Goal: Task Accomplishment & Management: Complete application form

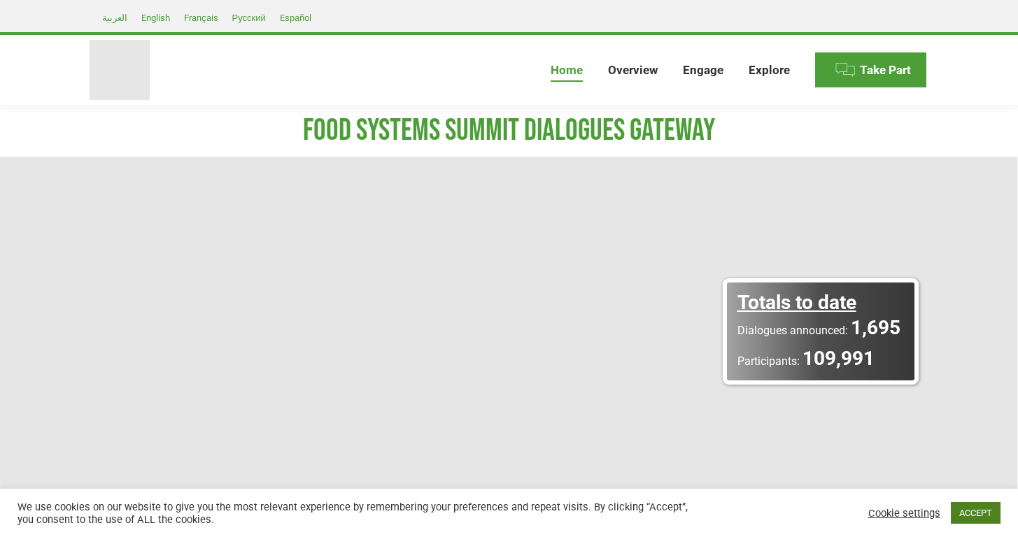
click at [973, 509] on link "ACCEPT" at bounding box center [976, 513] width 50 height 22
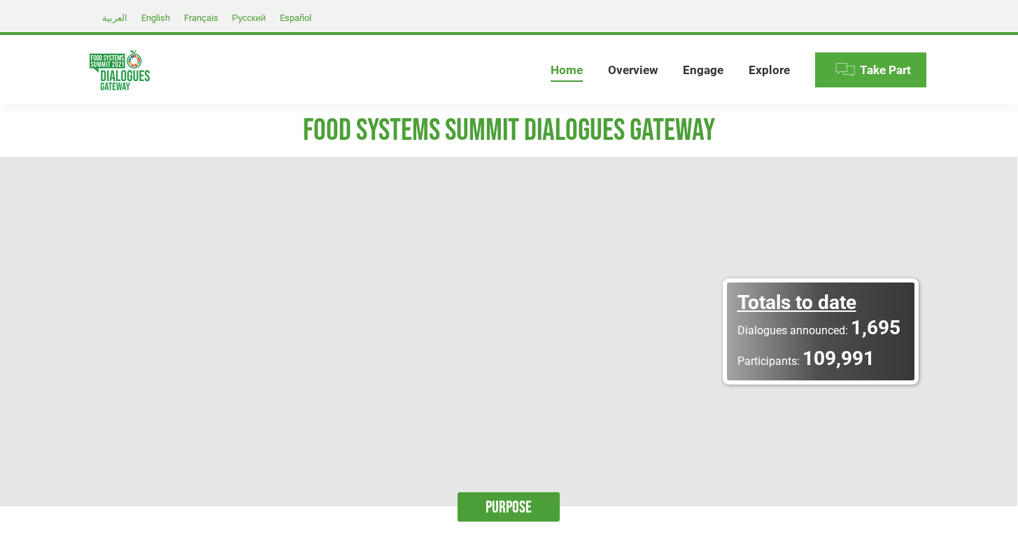
click at [851, 68] on img at bounding box center [844, 69] width 21 height 21
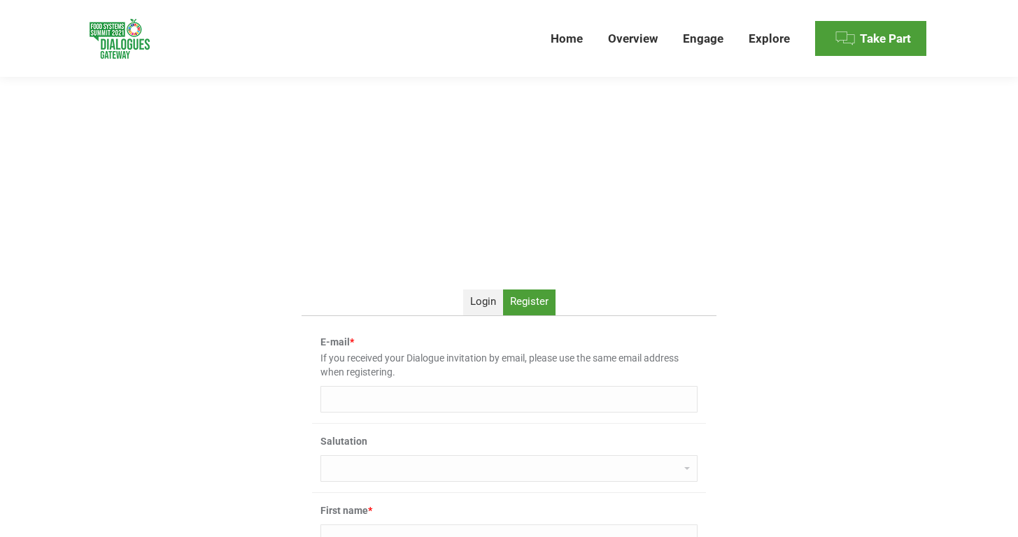
scroll to position [245, 0]
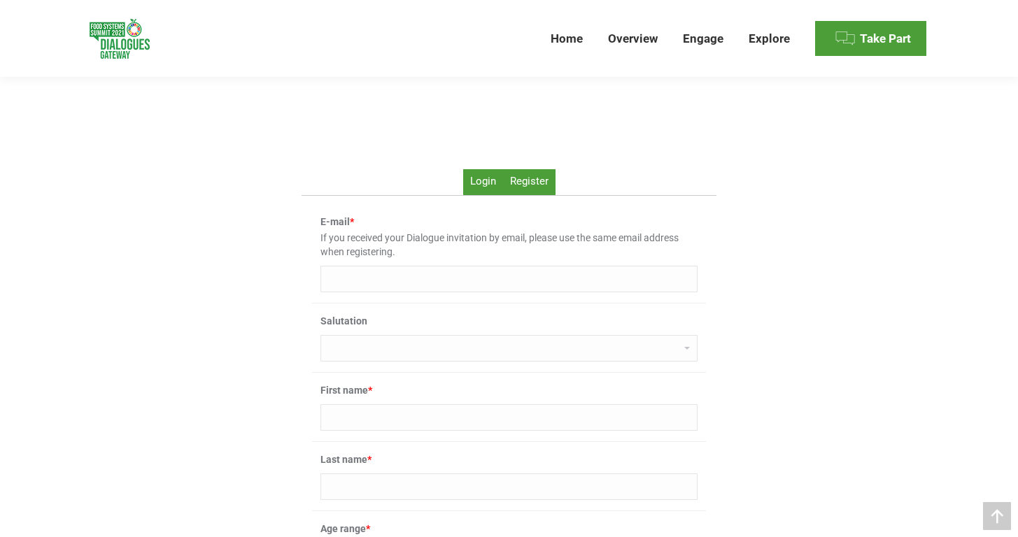
click at [495, 187] on link "Login" at bounding box center [483, 181] width 40 height 25
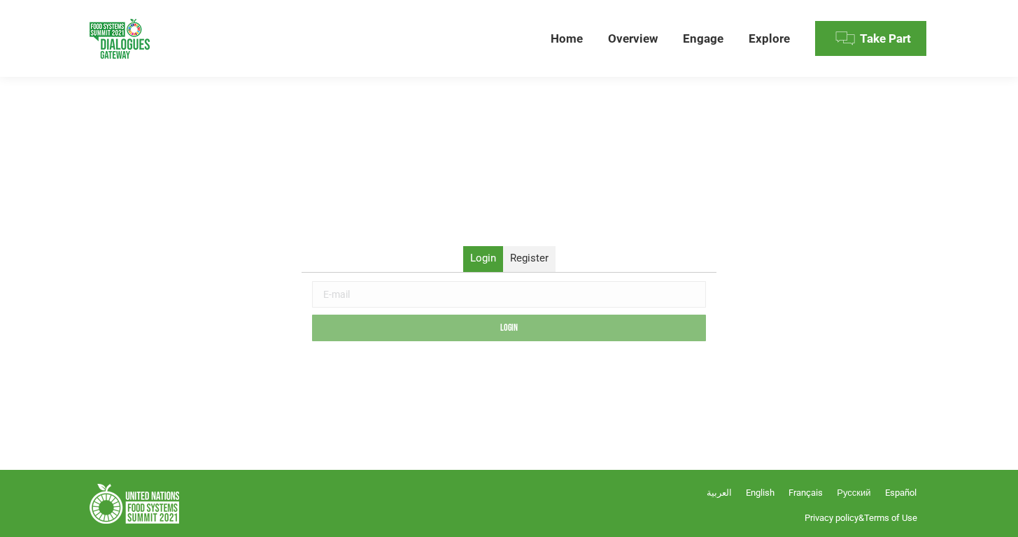
scroll to position [146, 0]
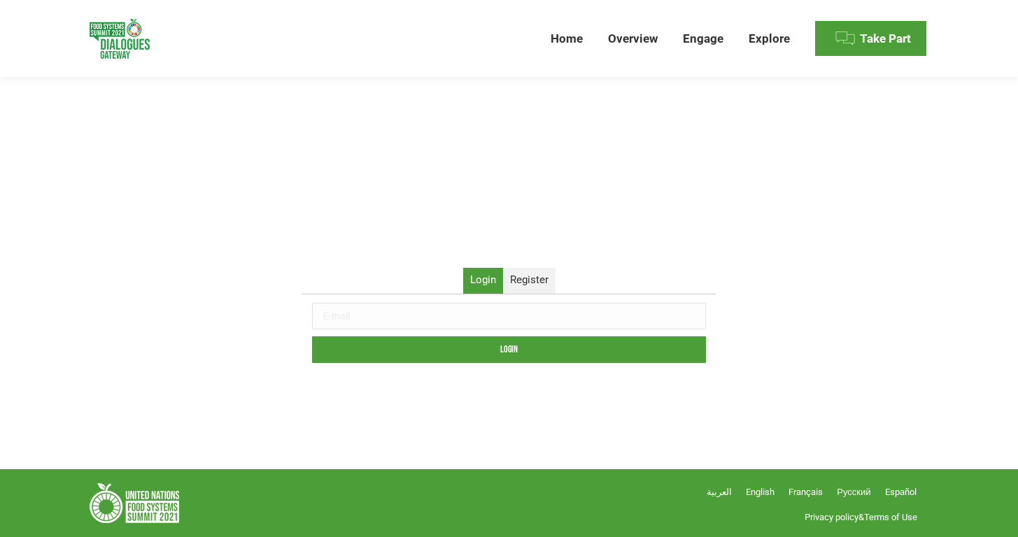
click at [397, 320] on input "text" at bounding box center [509, 316] width 394 height 27
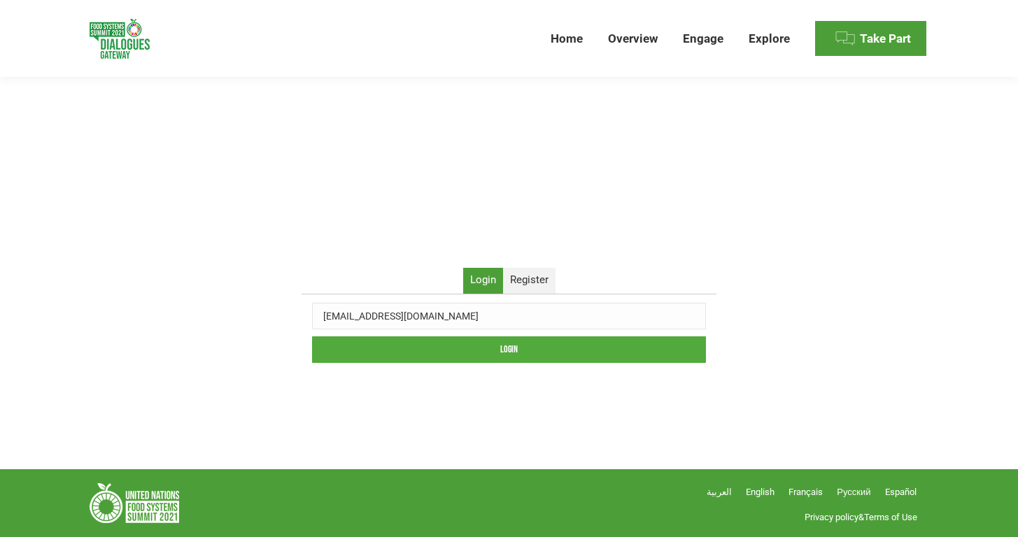
type input "kyawthuhtet@milsciences.com"
click at [393, 342] on input "Login" at bounding box center [509, 349] width 394 height 27
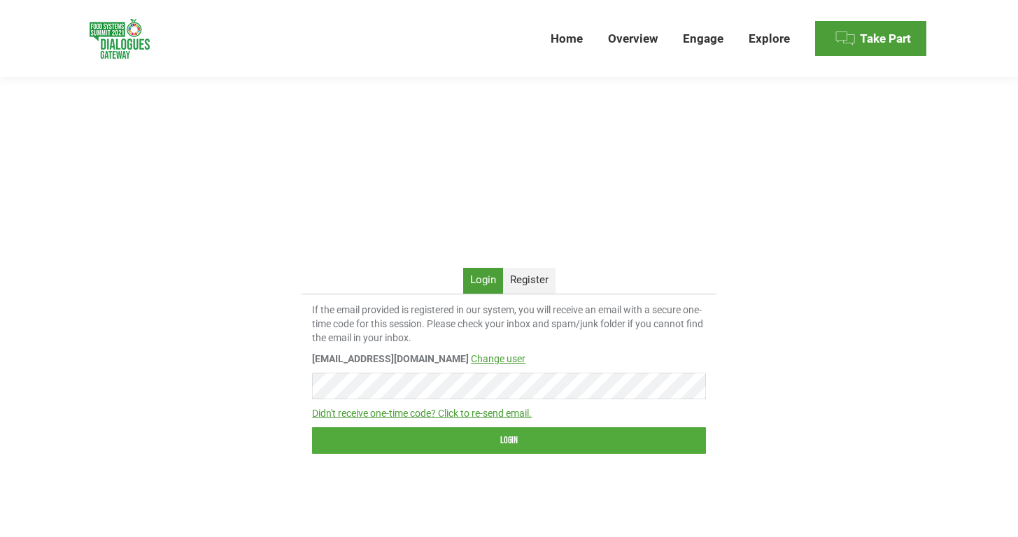
click at [551, 442] on input "Login" at bounding box center [509, 440] width 394 height 27
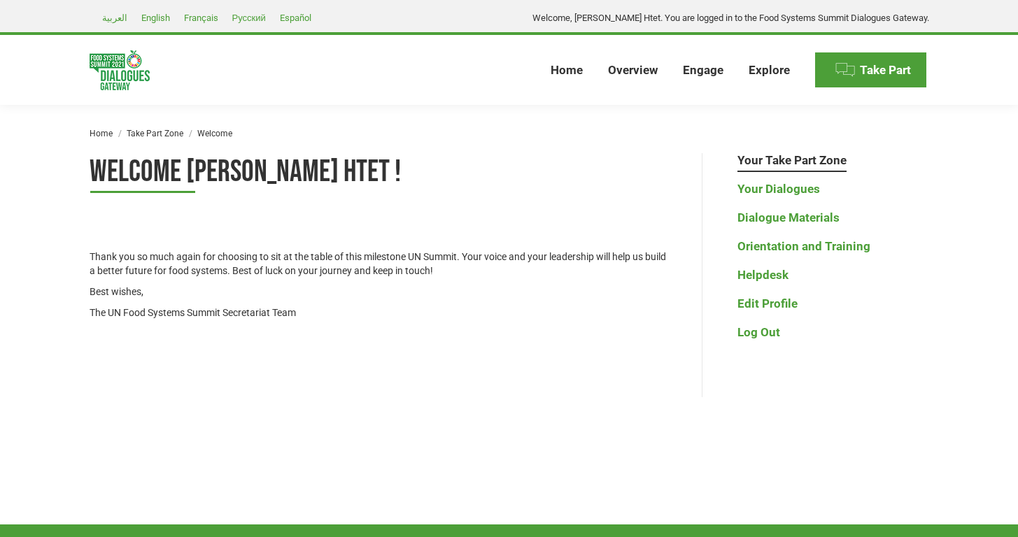
click at [75, 322] on div "Welcome Kyaw Thu Htet ! Thank you so much again for choosing to sit at the tabl…" at bounding box center [509, 275] width 909 height 244
click at [768, 186] on link "Your Dialogues" at bounding box center [778, 189] width 83 height 15
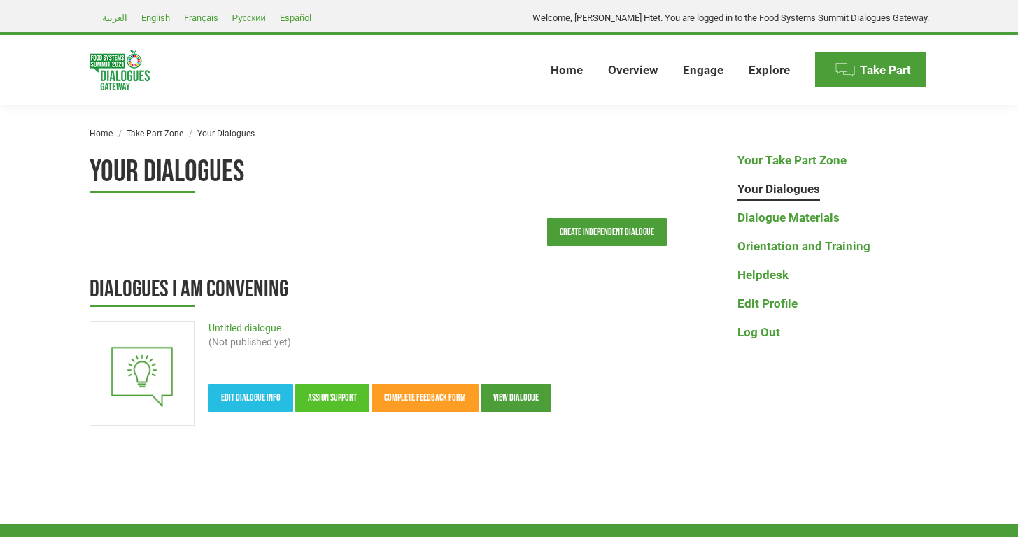
scroll to position [1, 0]
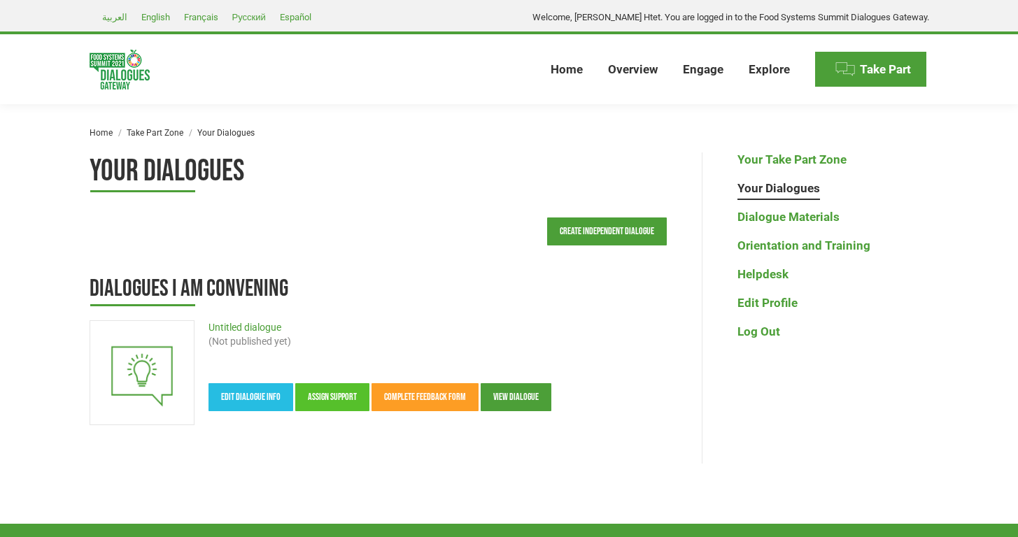
click at [627, 328] on p "Untitled dialogue (Not published yet)" at bounding box center [378, 334] width 577 height 28
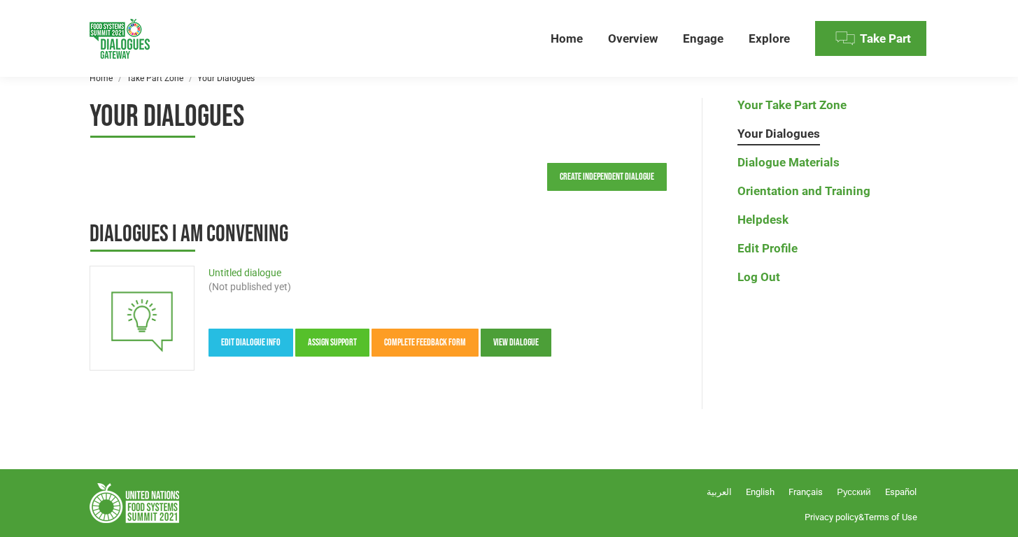
click at [617, 171] on link "Create Independent Dialogue" at bounding box center [607, 177] width 120 height 28
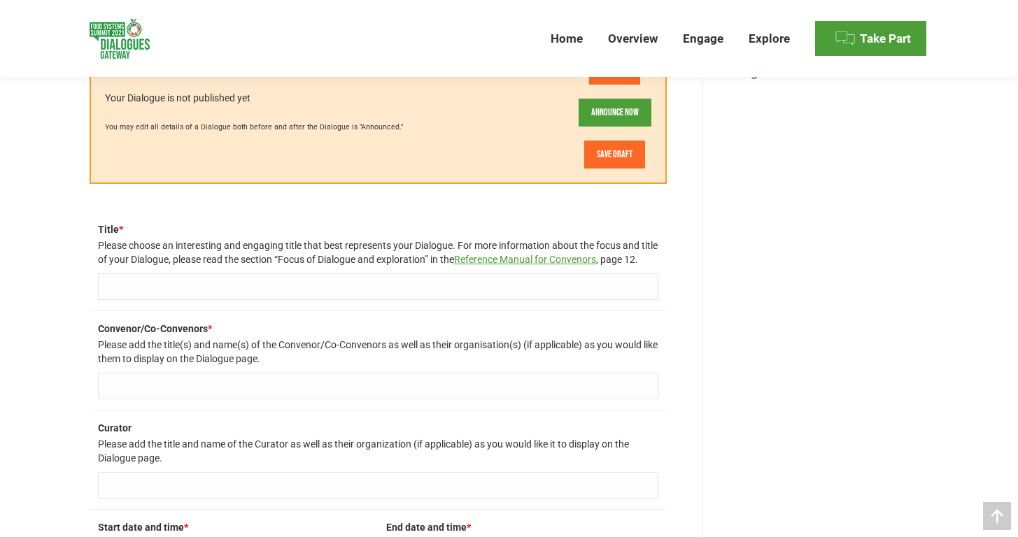
scroll to position [259, 0]
click at [161, 299] on input "Title *" at bounding box center [378, 287] width 560 height 27
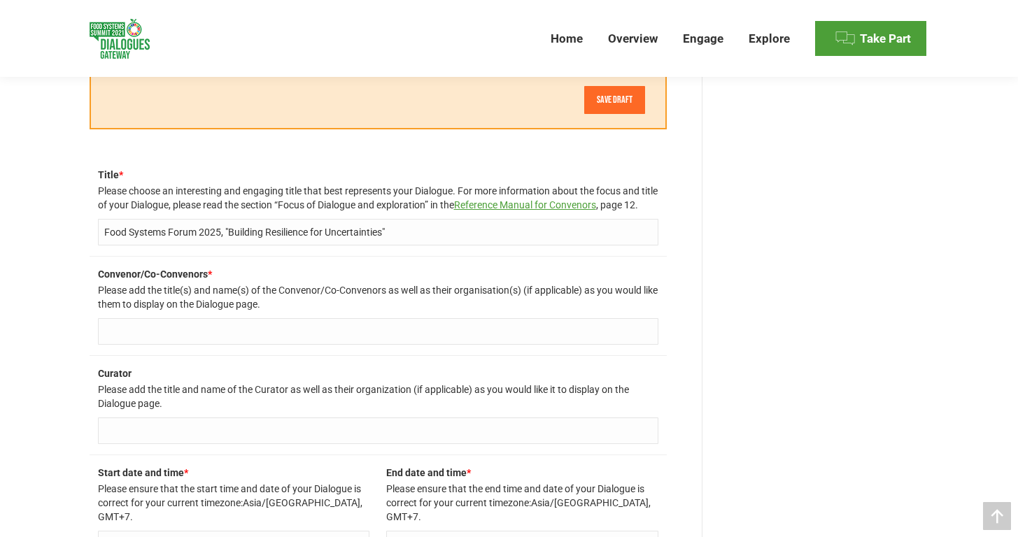
scroll to position [301, 0]
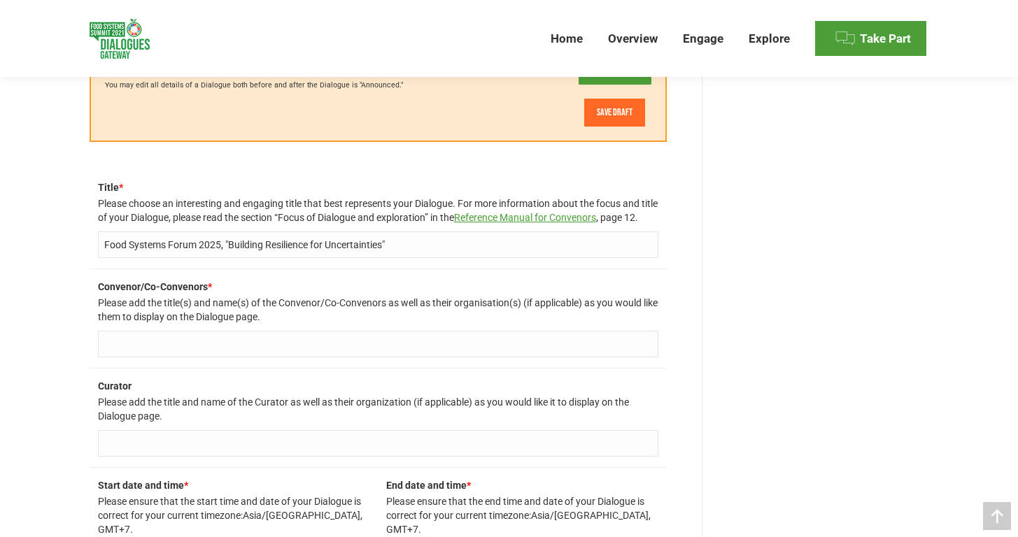
type input "Food Systems Forum 2025, "Building Resilience for Uncertainties""
click at [138, 357] on input "Convenor/Co-Convenors *" at bounding box center [378, 344] width 560 height 27
type input "Myanmar Innovative Life Sciences (MILS)"
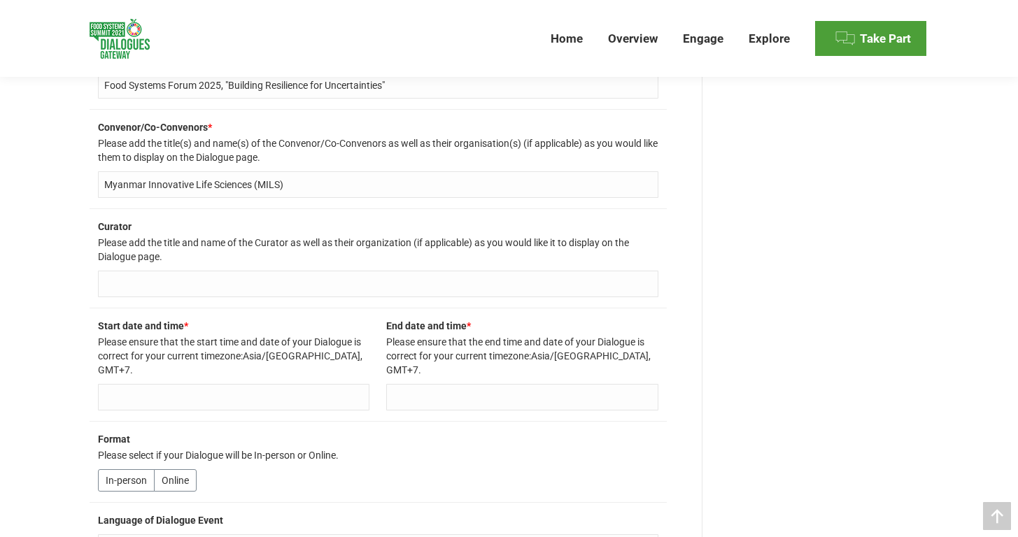
scroll to position [462, 0]
click at [143, 297] on input "Curator" at bounding box center [378, 283] width 560 height 27
type input "[PERSON_NAME], Founder and CEO, Myanmar Innovative Life Sciences (MILS)"
click at [138, 389] on input "text" at bounding box center [234, 396] width 272 height 27
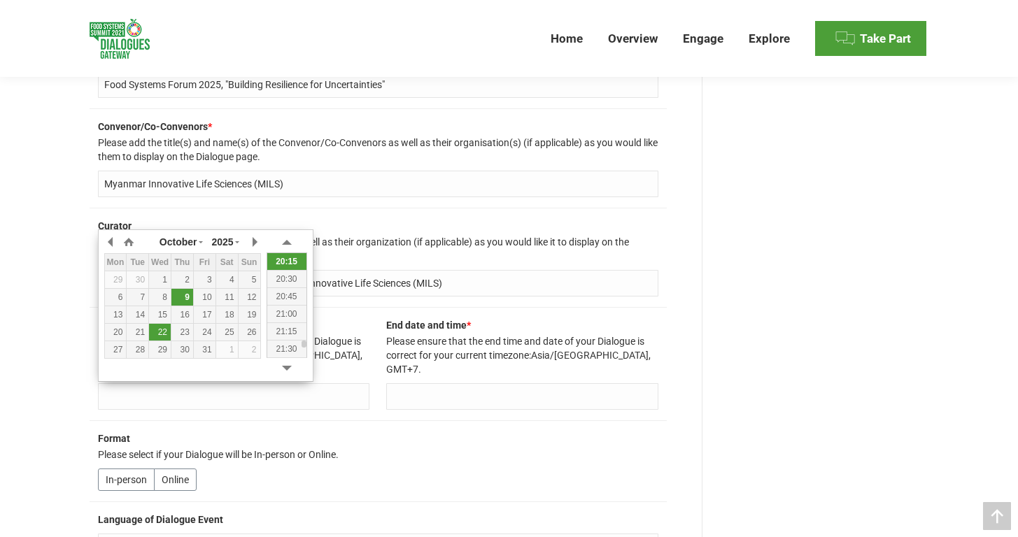
click at [163, 330] on div "22" at bounding box center [160, 332] width 22 height 14
type input "Wednesday 22 October 2025 at 20:20"
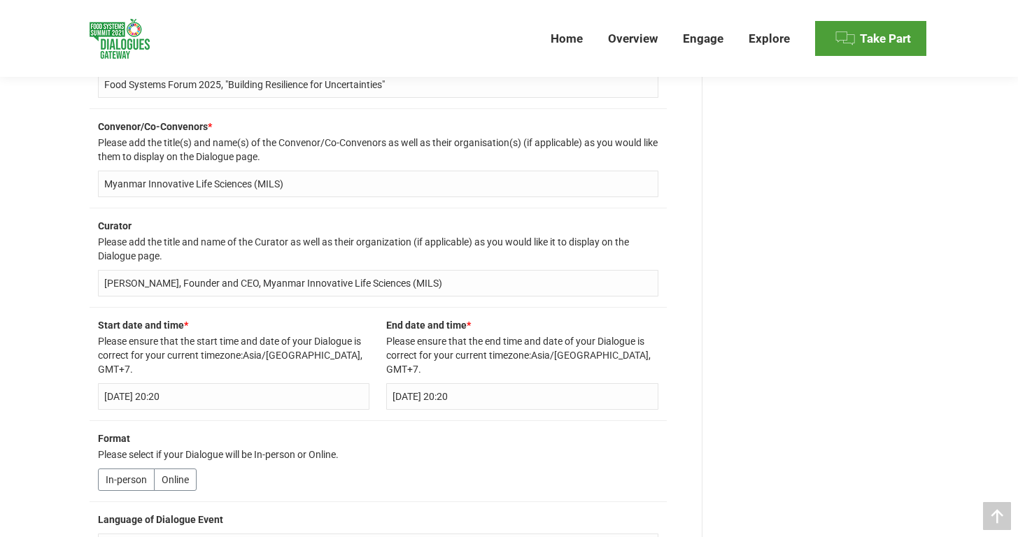
click at [269, 391] on input "Wednesday 22 October 2025 at 20:20" at bounding box center [234, 396] width 272 height 27
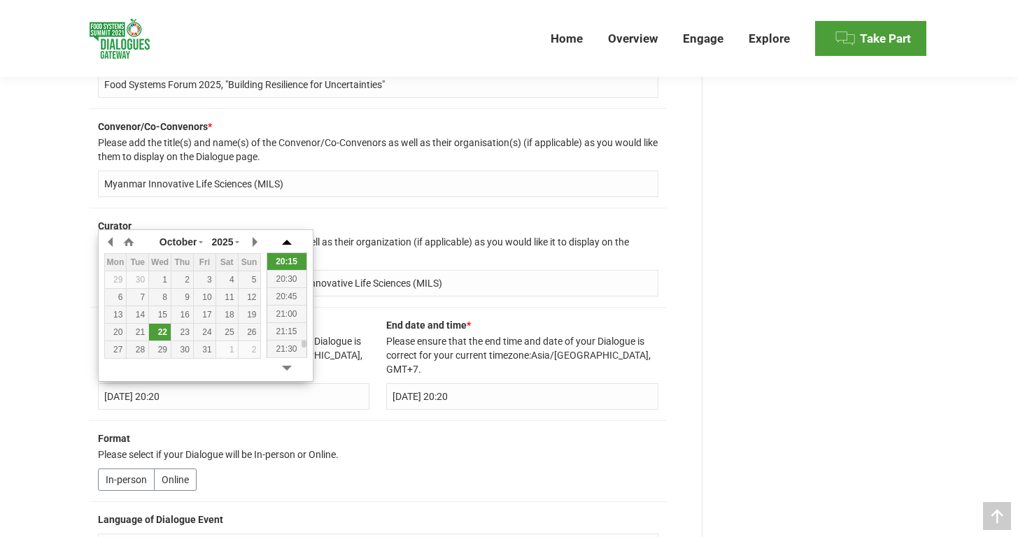
click at [290, 239] on button "button" at bounding box center [286, 242] width 21 height 10
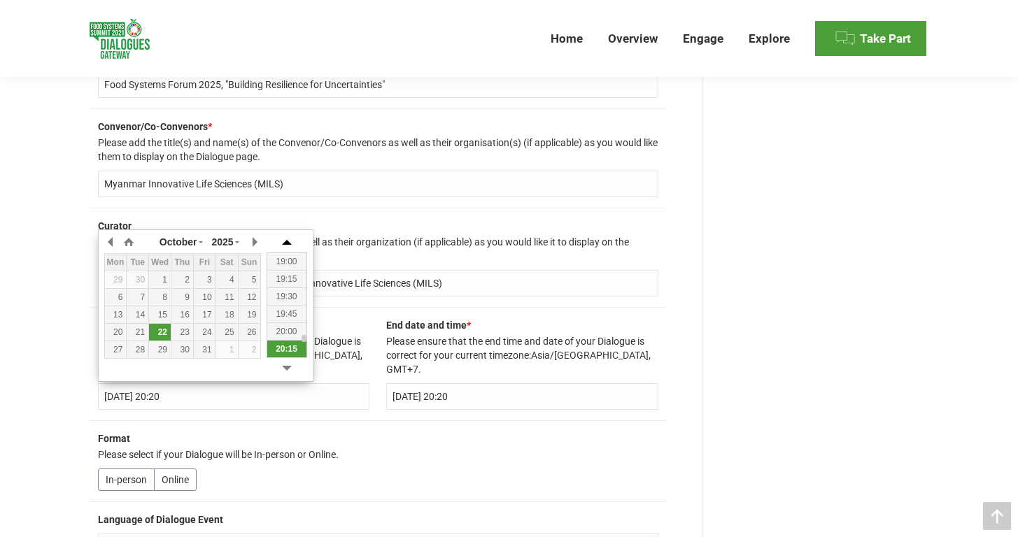
click at [290, 239] on button "button" at bounding box center [286, 242] width 21 height 10
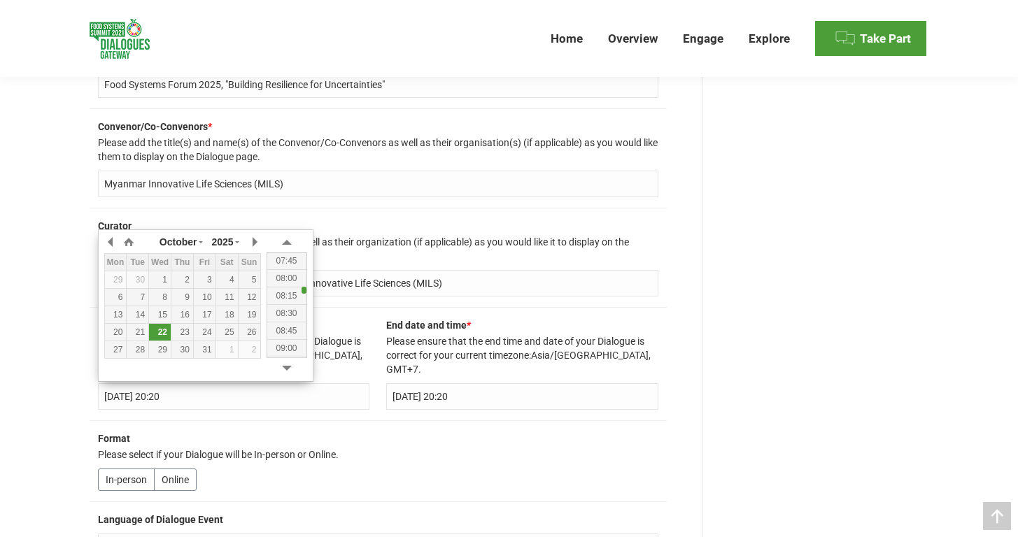
drag, startPoint x: 304, startPoint y: 332, endPoint x: 304, endPoint y: 289, distance: 42.7
click at [304, 289] on div at bounding box center [303, 290] width 5 height 7
click at [297, 281] on div "08:00" at bounding box center [286, 277] width 39 height 17
type input "Wednesday 22 October 2025 at 08:00"
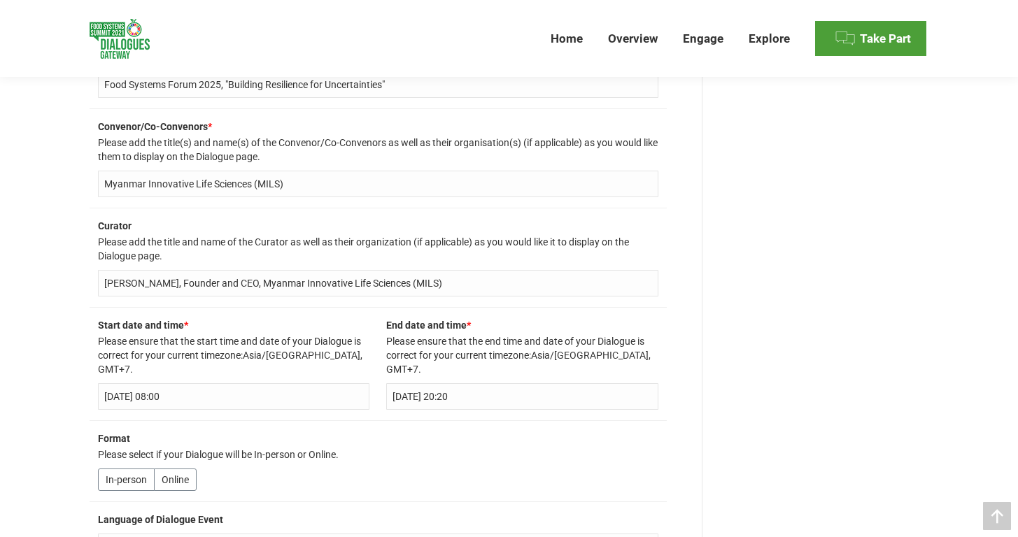
click at [578, 394] on input "Wednesday 22 October 2025 at 20:20" at bounding box center [522, 396] width 272 height 27
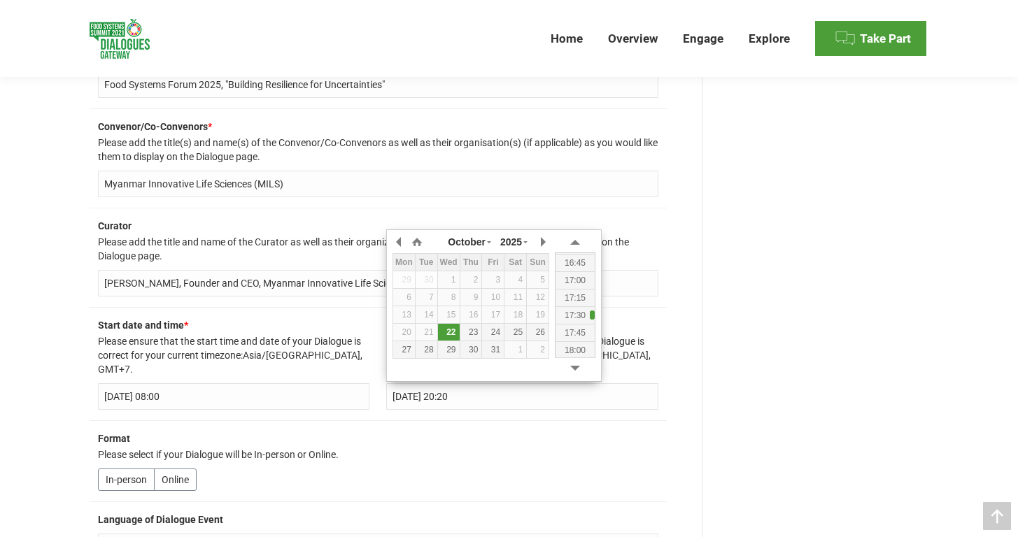
drag, startPoint x: 592, startPoint y: 339, endPoint x: 590, endPoint y: 316, distance: 22.5
click at [590, 316] on div at bounding box center [592, 315] width 5 height 9
click at [580, 283] on div "17:00" at bounding box center [574, 279] width 39 height 17
type input "Wednesday 22 October 2025 at 17:00"
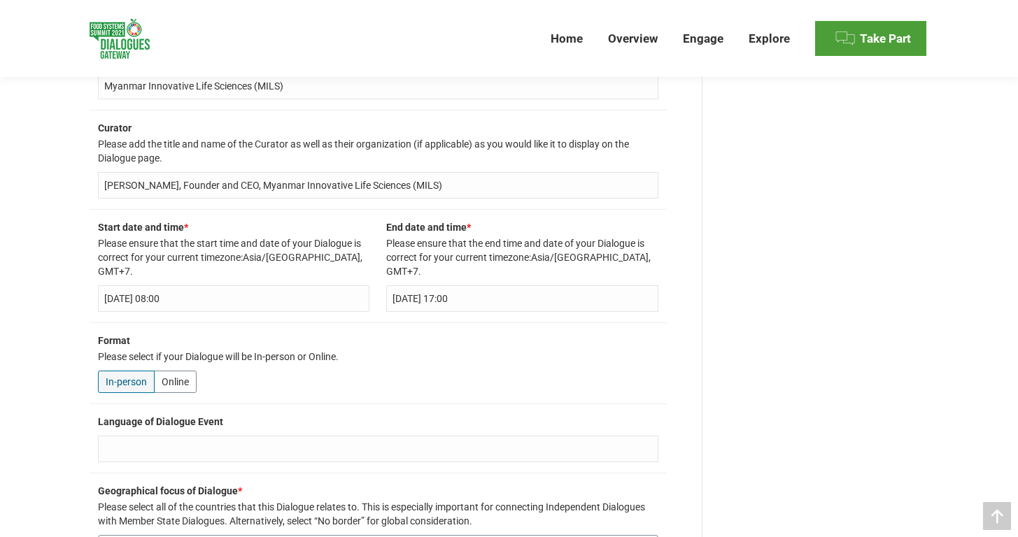
click at [112, 384] on label "In-person" at bounding box center [126, 382] width 57 height 22
click at [0, 0] on input"] "In-person" at bounding box center [0, 0] width 0 height 0
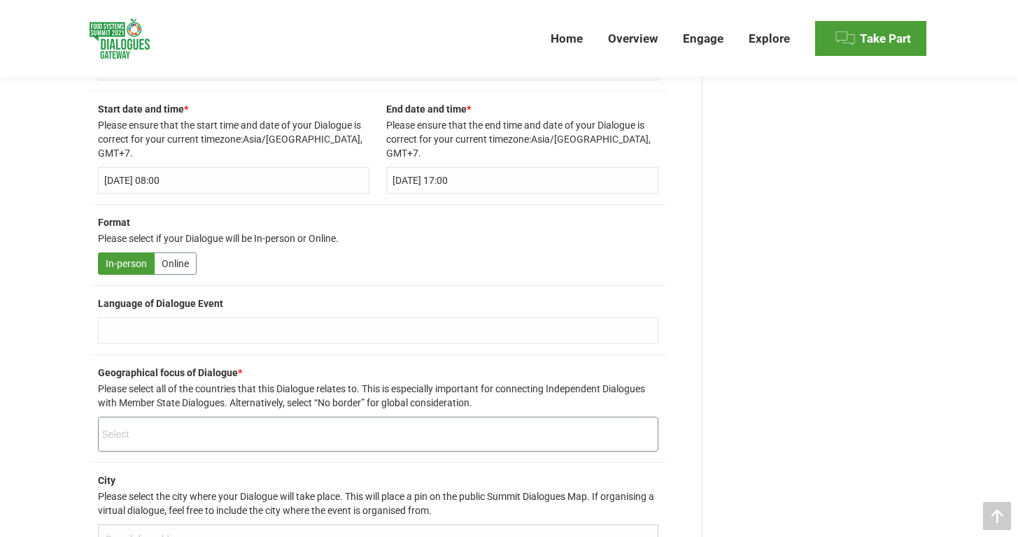
scroll to position [740, 0]
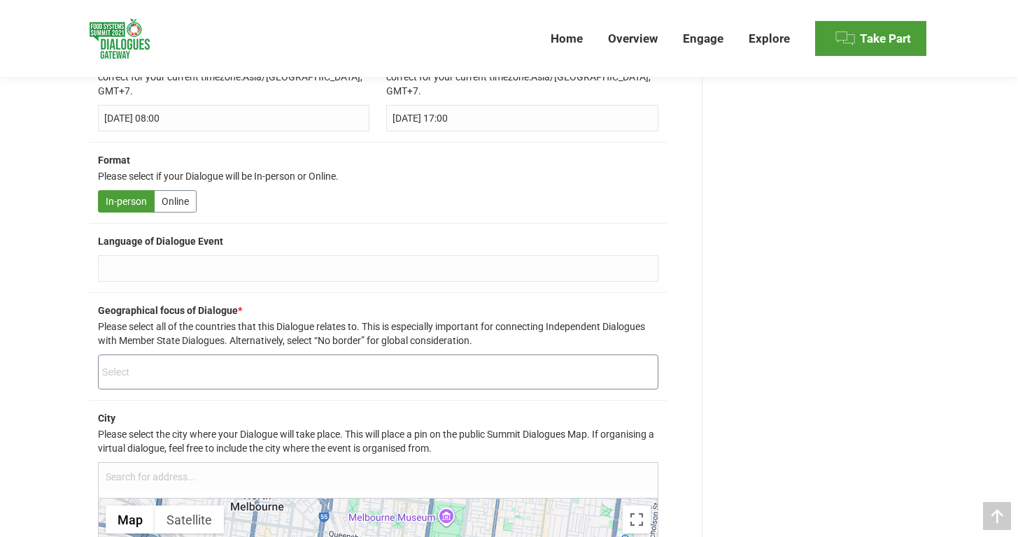
click at [193, 272] on input "Language of Dialogue Event" at bounding box center [378, 268] width 560 height 27
type input "Burmese, Simultaneous English translation for 50 Non-Burmese Delegates"
click at [134, 364] on input "search" at bounding box center [379, 372] width 555 height 27
type input "m"
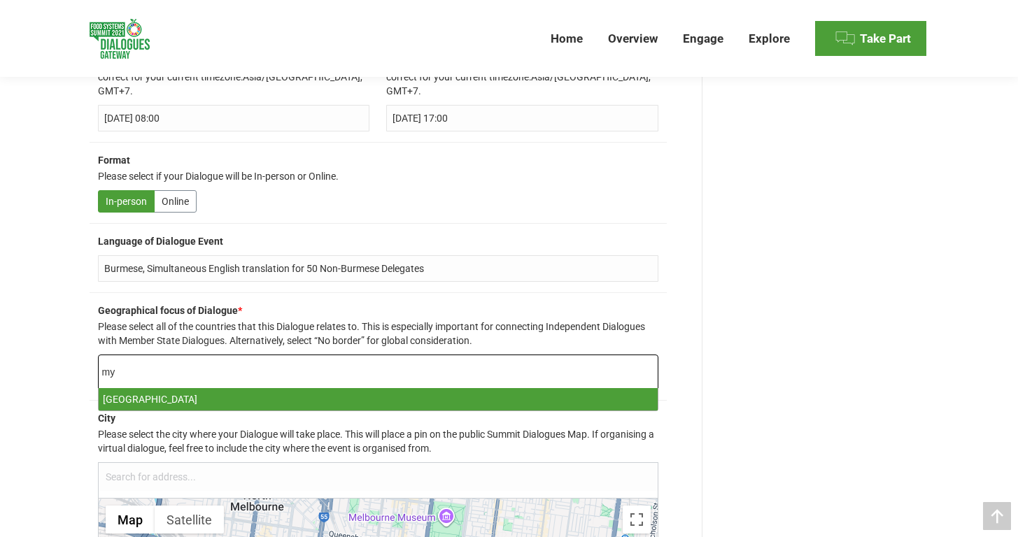
type input "my"
select select "127"
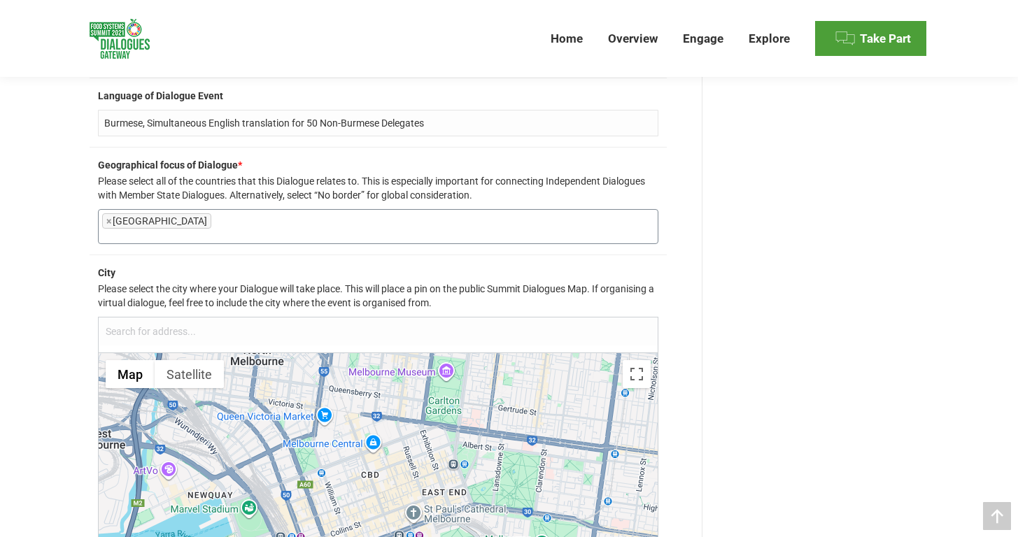
scroll to position [886, 0]
click at [205, 218] on ul "× Myanmar" at bounding box center [378, 224] width 559 height 30
type input "m"
type input "s"
type input "M"
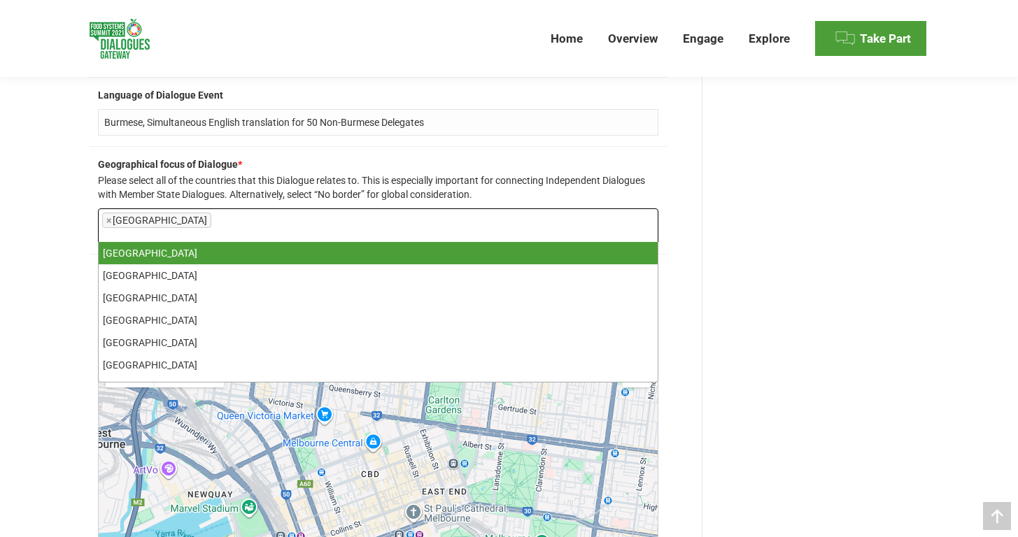
click at [43, 324] on div "Back to dialogues list Preview dialogue Edit Dialogue Info Assign support Compl…" at bounding box center [509, 494] width 1018 height 2454
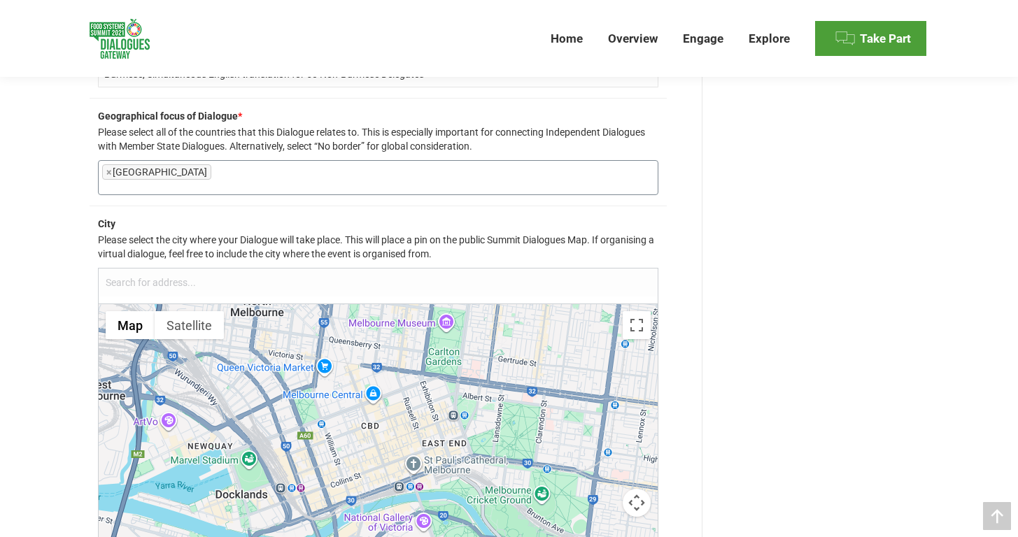
scroll to position [941, 0]
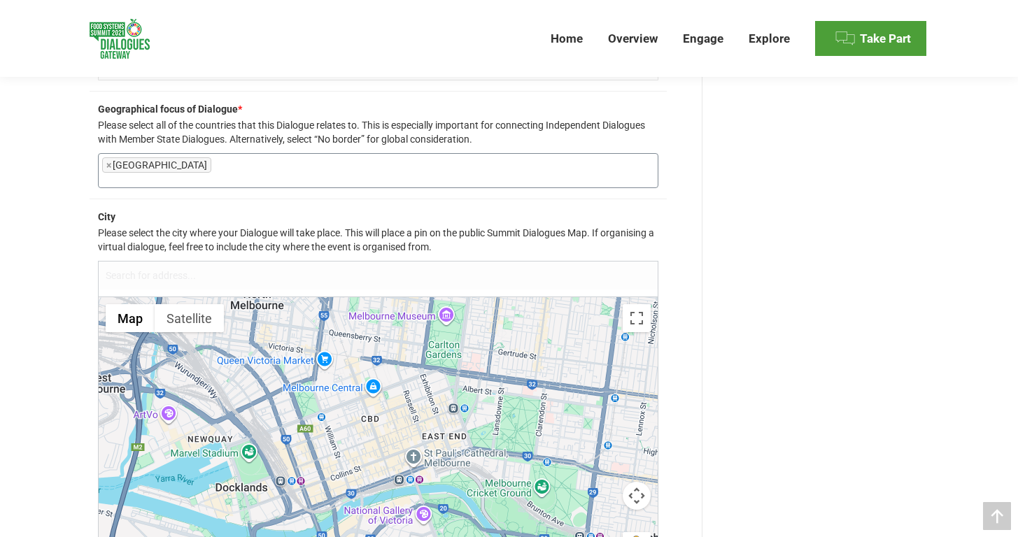
click at [149, 275] on input "text" at bounding box center [378, 276] width 559 height 28
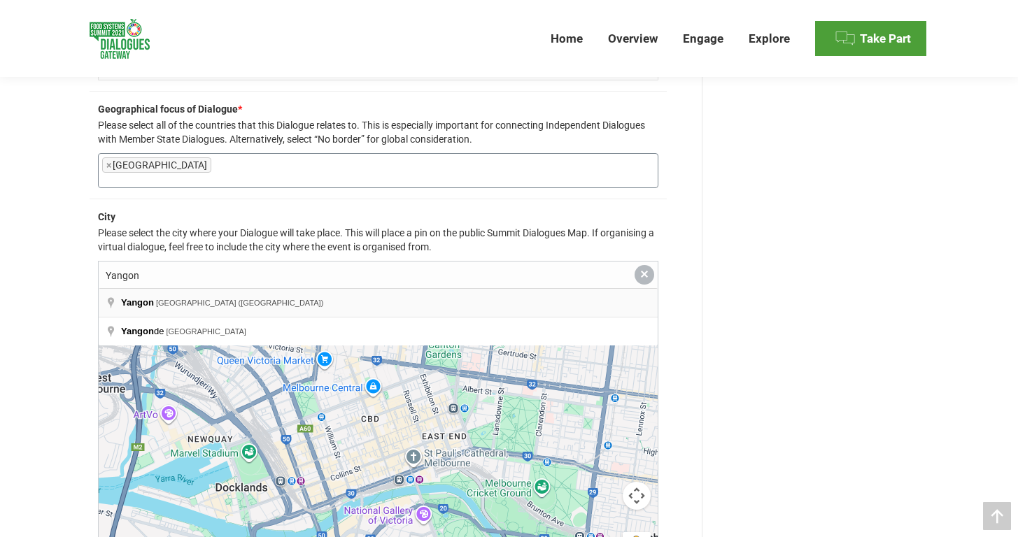
type input "[GEOGRAPHIC_DATA], [GEOGRAPHIC_DATA] ([GEOGRAPHIC_DATA])"
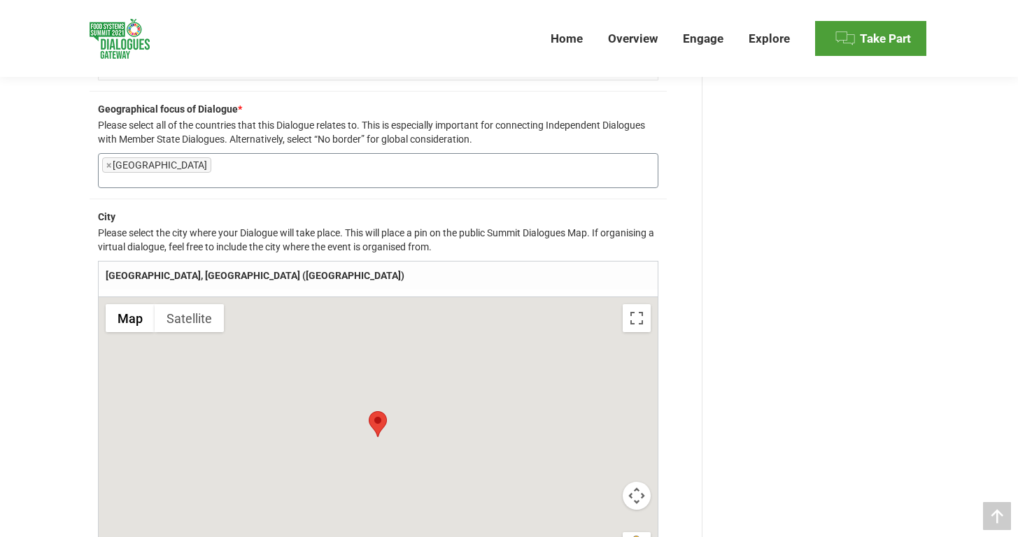
click at [41, 293] on div "Back to dialogues list Preview dialogue Edit Dialogue Info Assign support Compl…" at bounding box center [509, 439] width 1018 height 2454
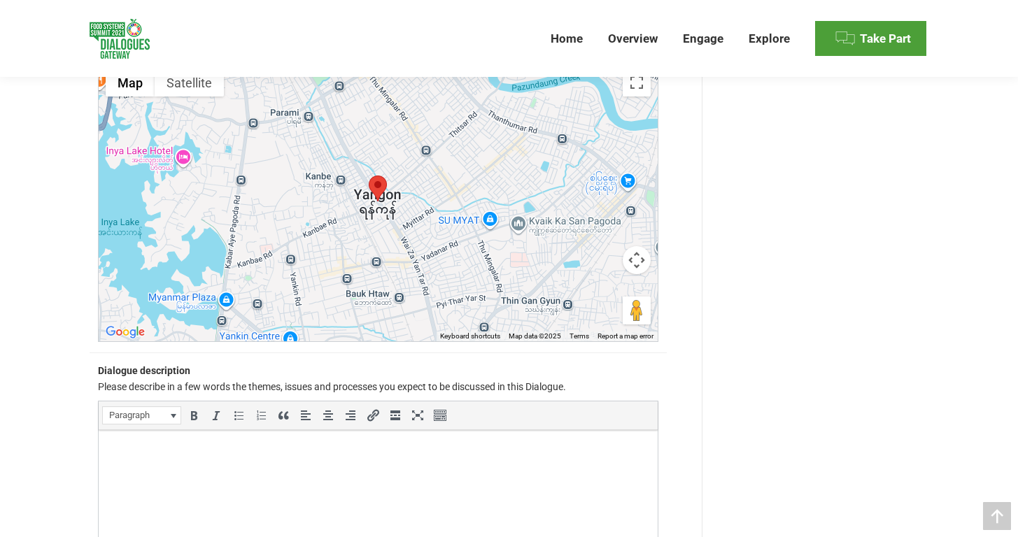
scroll to position [1353, 0]
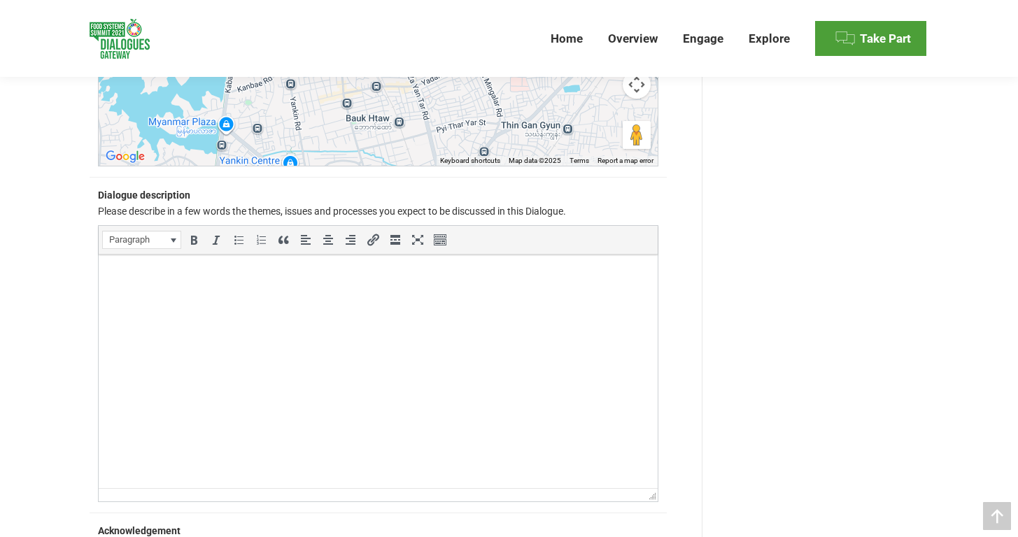
click at [209, 294] on html at bounding box center [377, 274] width 559 height 39
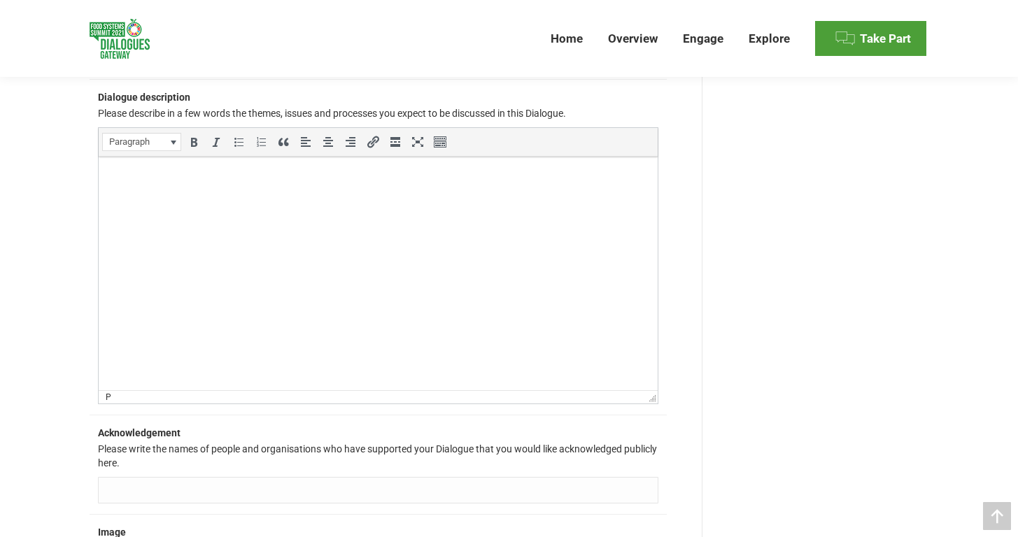
scroll to position [1477, 0]
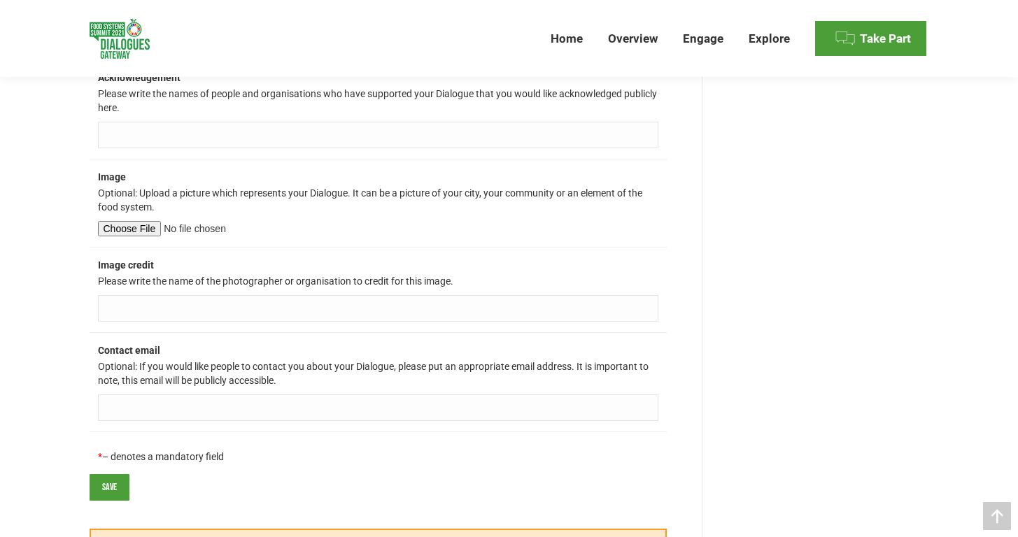
scroll to position [1848, 0]
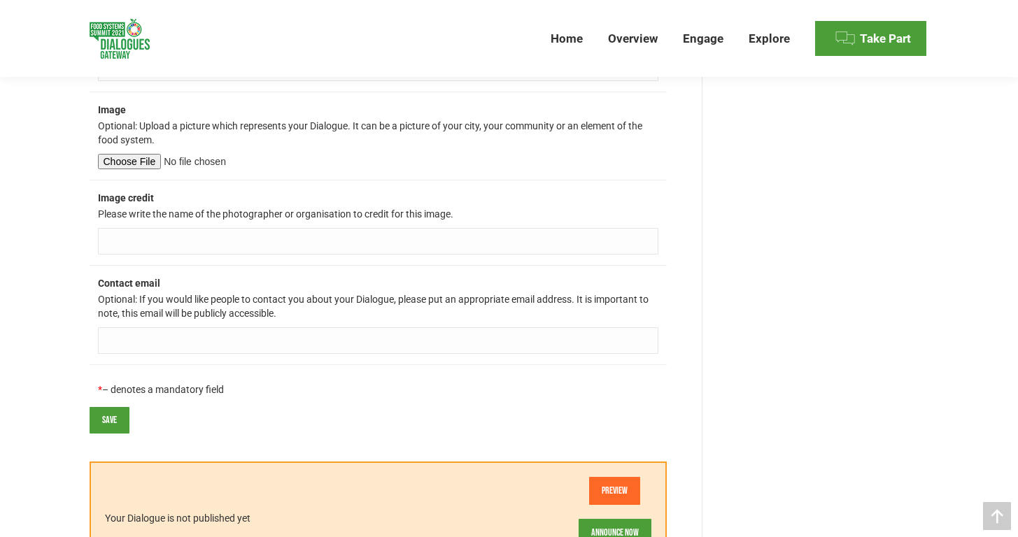
scroll to position [1876, 0]
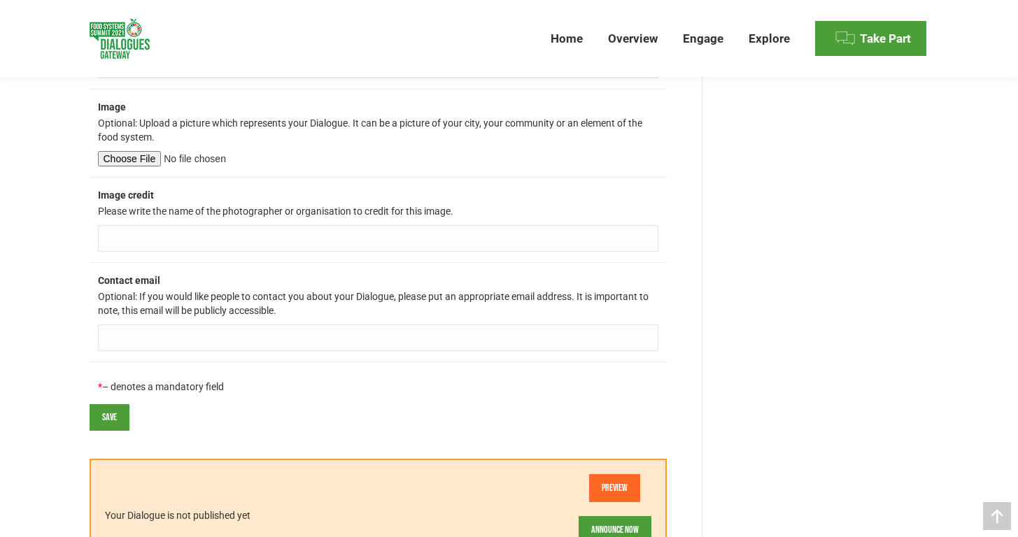
click at [131, 327] on input "Contact email" at bounding box center [378, 338] width 560 height 27
type input "kyawthuhtet@milsciences.com"
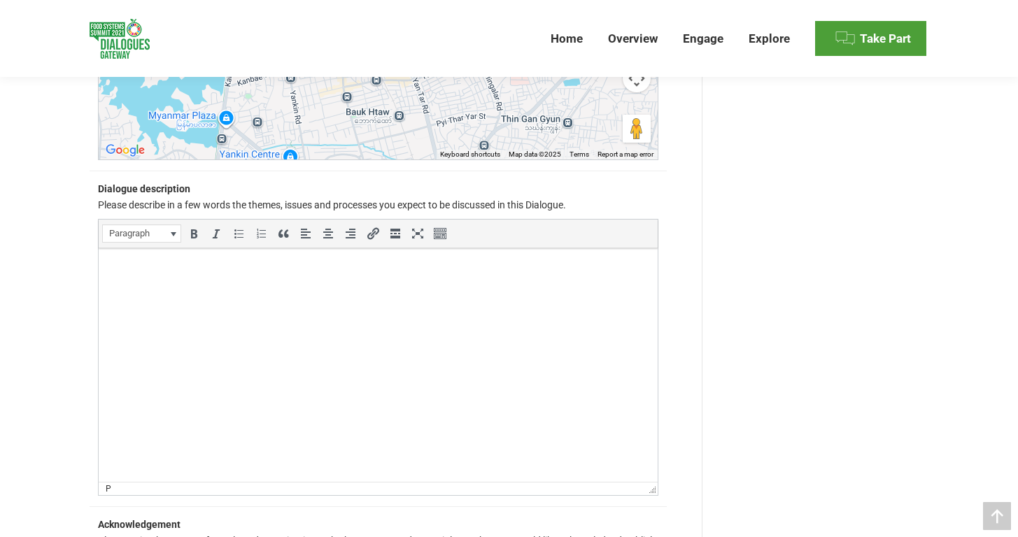
scroll to position [1362, 0]
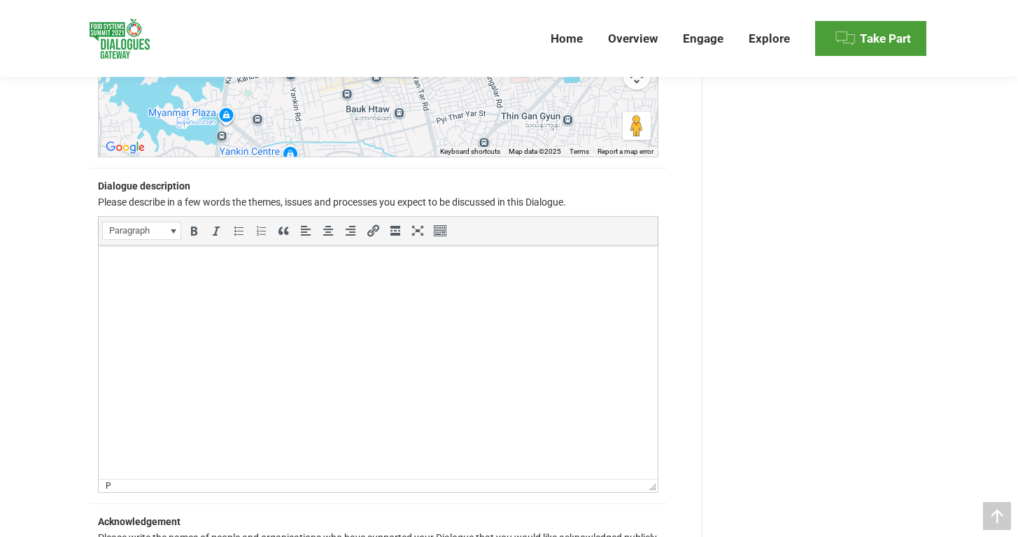
click at [180, 285] on html at bounding box center [377, 265] width 559 height 39
click at [306, 285] on html at bounding box center [377, 265] width 559 height 39
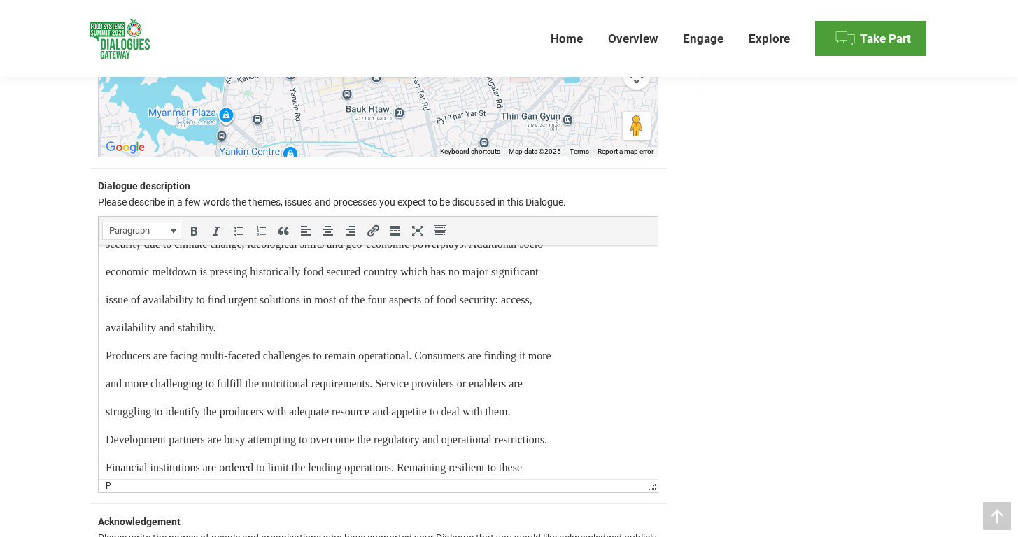
scroll to position [0, 0]
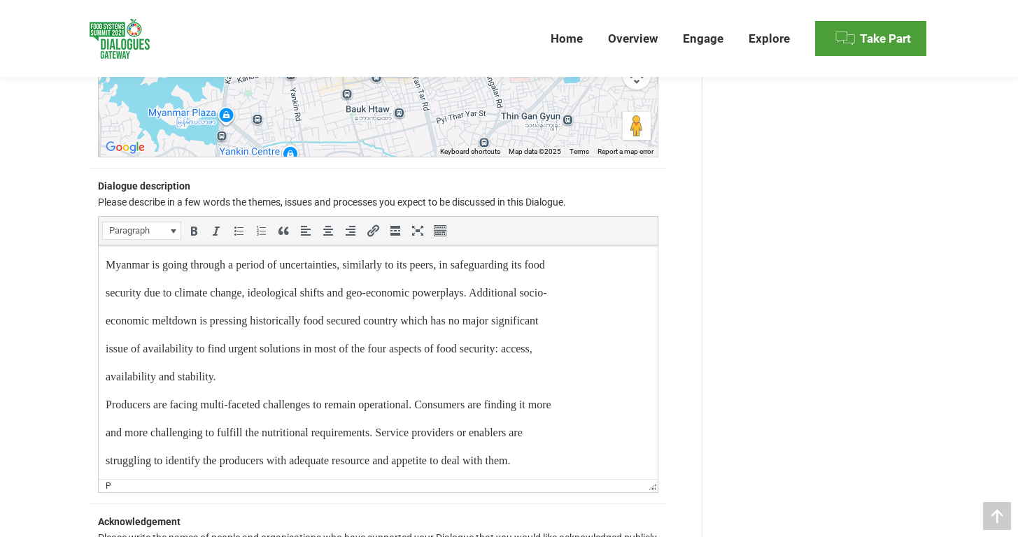
click at [107, 403] on p "Producers are facing multi-faceted challenges to remain operational. Consumers …" at bounding box center [377, 405] width 545 height 17
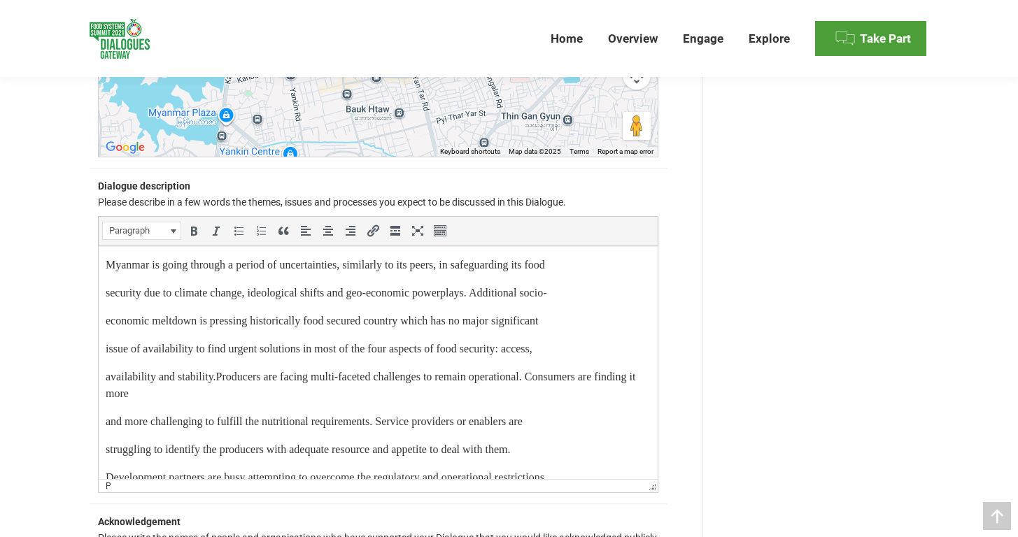
click at [180, 313] on p "economic meltdown is pressing historically food secured country which has no ma…" at bounding box center [377, 321] width 545 height 17
click at [106, 422] on p "and more challenging to fulfill the nutritional requirements. Service providers…" at bounding box center [377, 421] width 545 height 17
click at [103, 378] on html "Myanmar is going through a period of uncertainties, similarly to its peers, in …" at bounding box center [377, 456] width 559 height 420
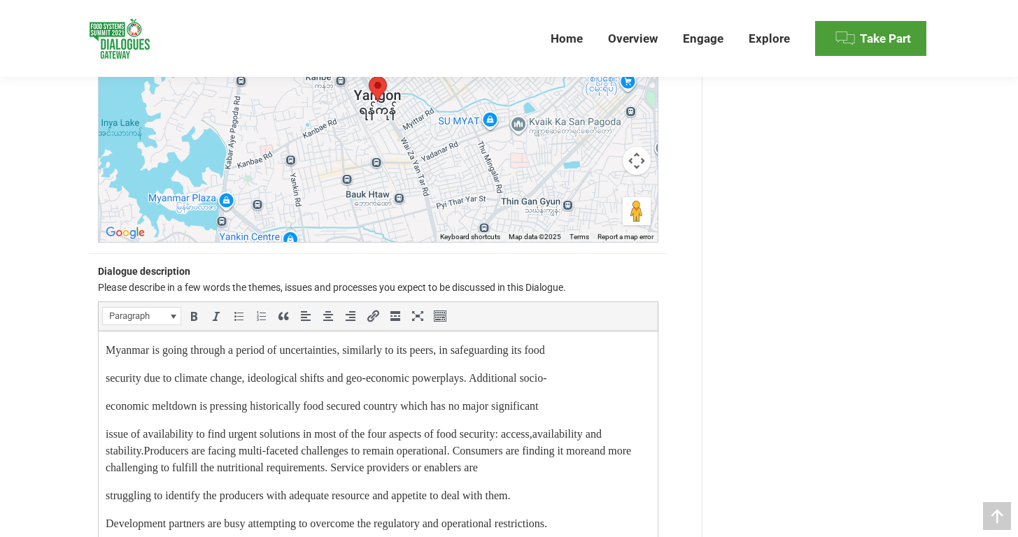
scroll to position [1270, 0]
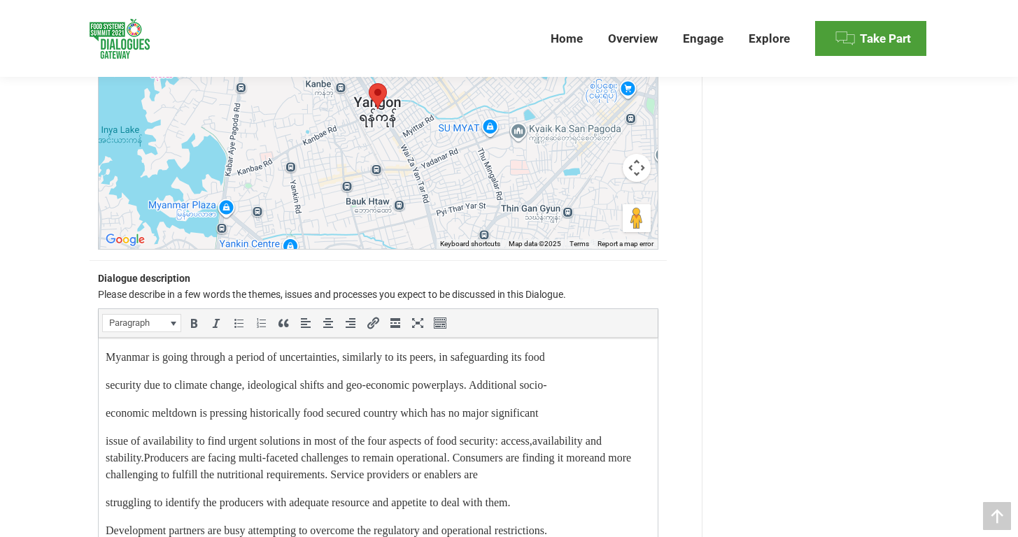
click at [106, 385] on p "security due to climate change, ideological shifts and geo-economic powerplays.…" at bounding box center [377, 385] width 545 height 17
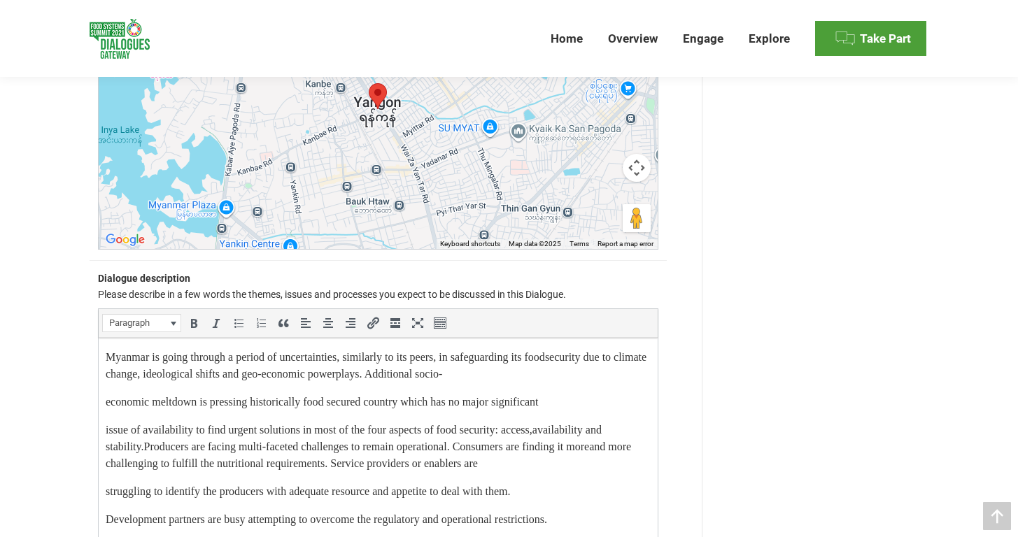
click at [105, 401] on p "economic meltdown is pressing historically food secured country which has no ma…" at bounding box center [377, 402] width 545 height 17
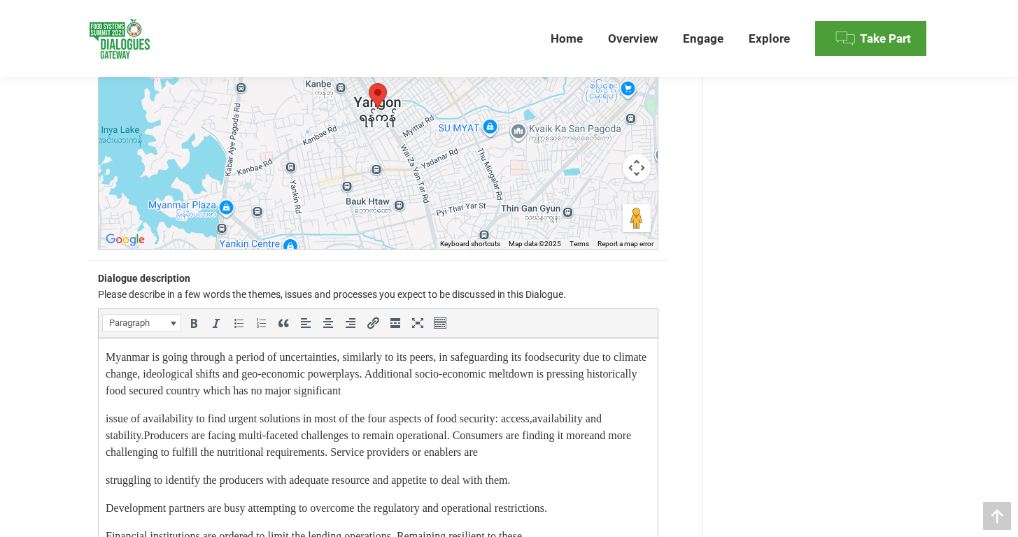
click at [105, 419] on p "issue of availability to find urgent solutions in most of the four aspects of f…" at bounding box center [377, 436] width 545 height 50
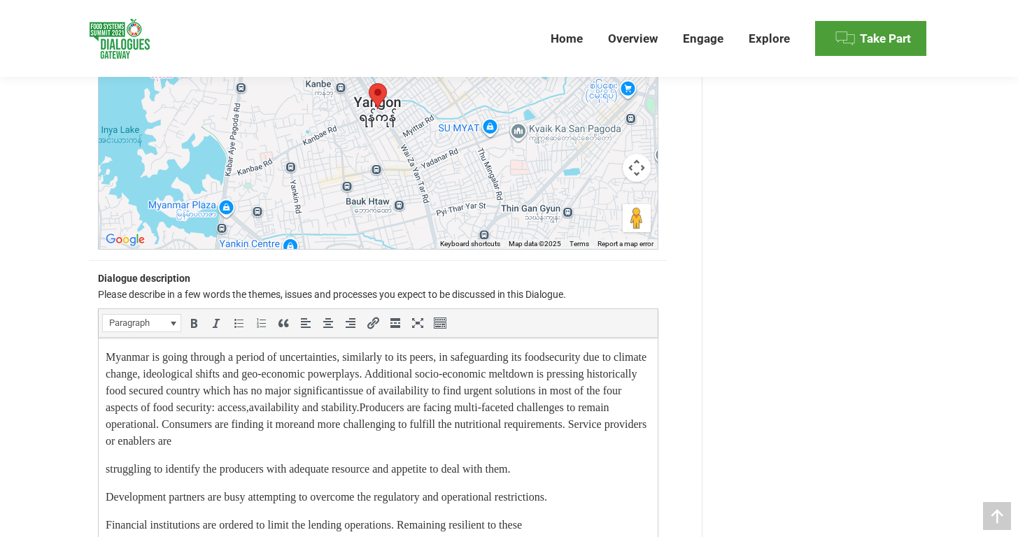
click at [106, 441] on p "Myanmar is going through a period of uncertainties, similarly to its peers, in …" at bounding box center [377, 399] width 545 height 101
click at [106, 471] on p "struggling to identify the producers with adequate resource and appetite to dea…" at bounding box center [377, 469] width 545 height 17
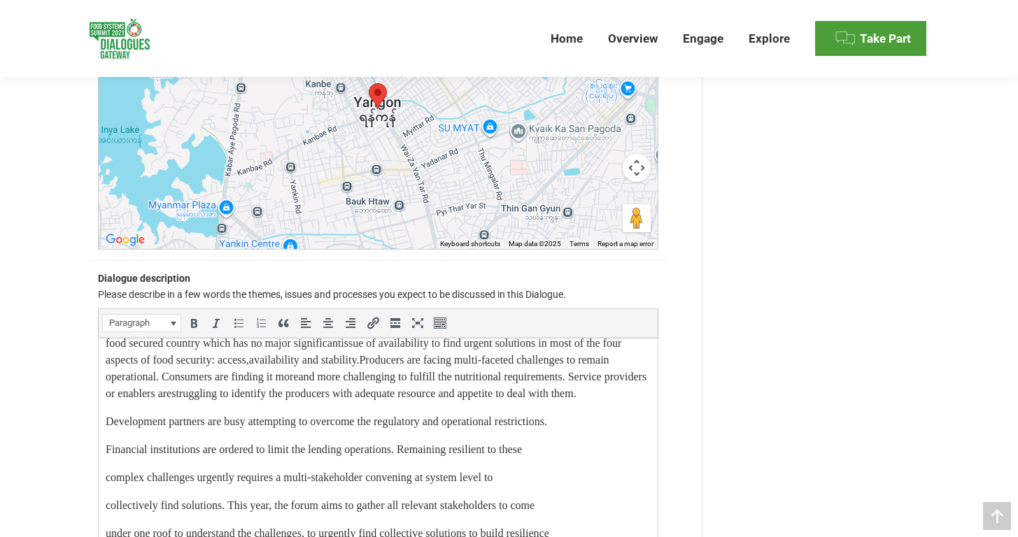
scroll to position [54, 0]
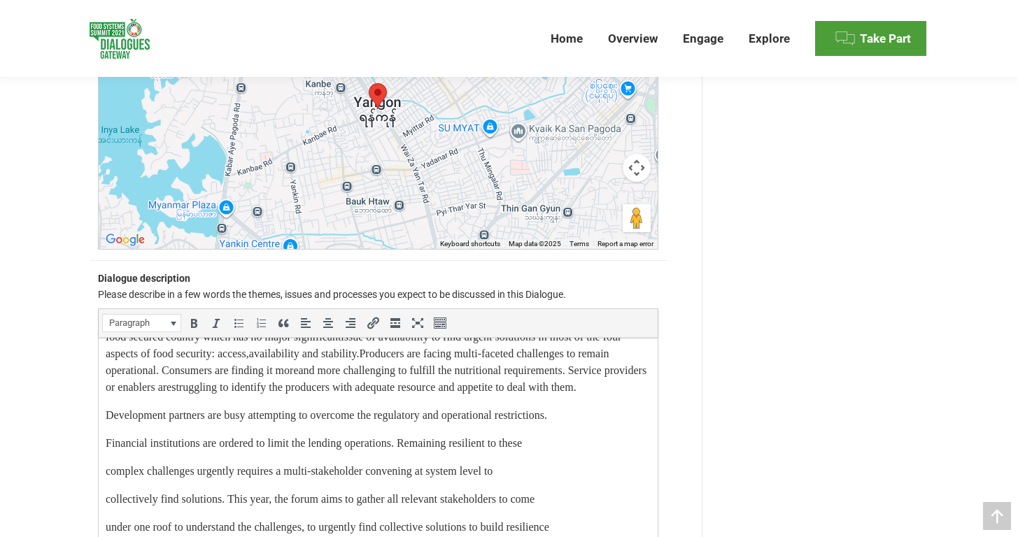
click at [108, 424] on p "Development partners are busy attempting to overcome the regulatory and operati…" at bounding box center [377, 415] width 545 height 17
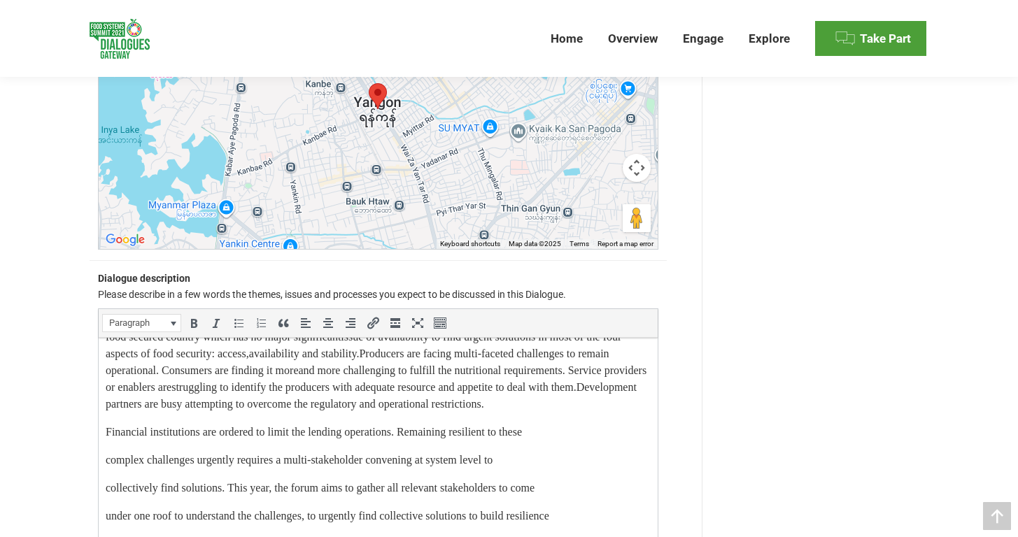
click at [106, 441] on p "Financial institutions are ordered to limit the lending operations. Remaining r…" at bounding box center [377, 432] width 545 height 17
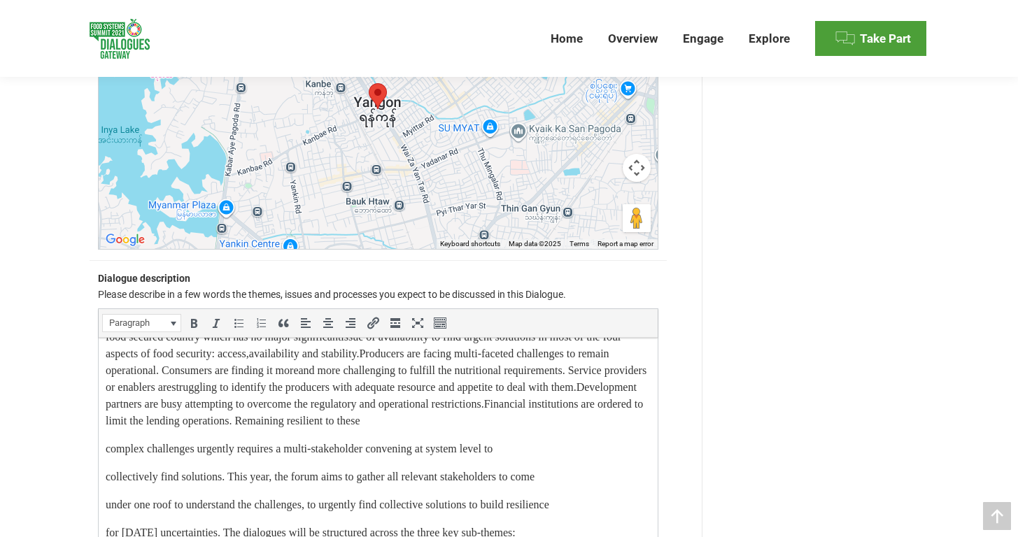
click at [104, 467] on html "Myanmar is going through a period of uncertainties, similarly to its peers, in …" at bounding box center [377, 446] width 559 height 325
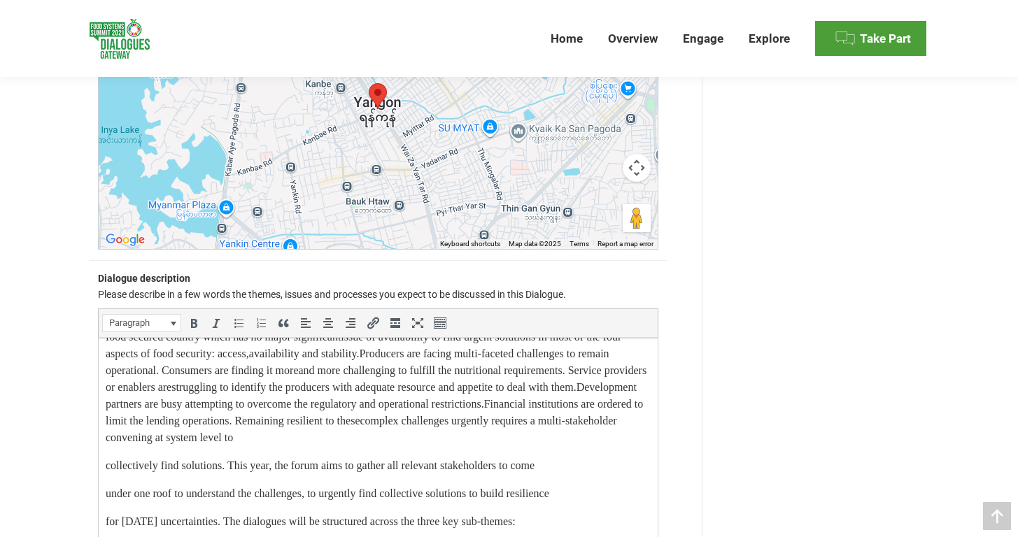
click at [105, 474] on p "collectively find solutions. This year, the forum aims to gather all relevant s…" at bounding box center [377, 465] width 545 height 17
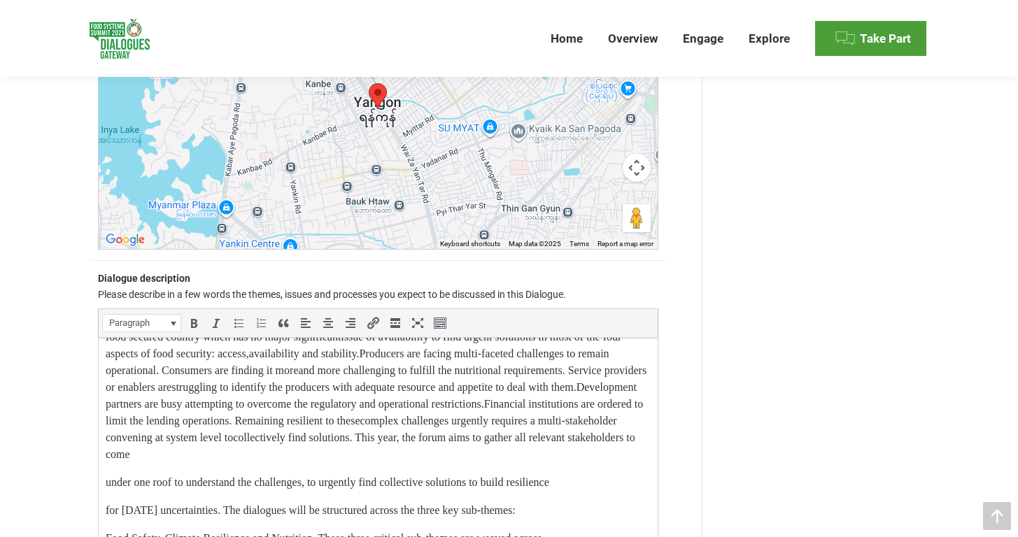
click at [106, 491] on p "under one roof to understand the challenges, to urgently find collective soluti…" at bounding box center [377, 482] width 545 height 17
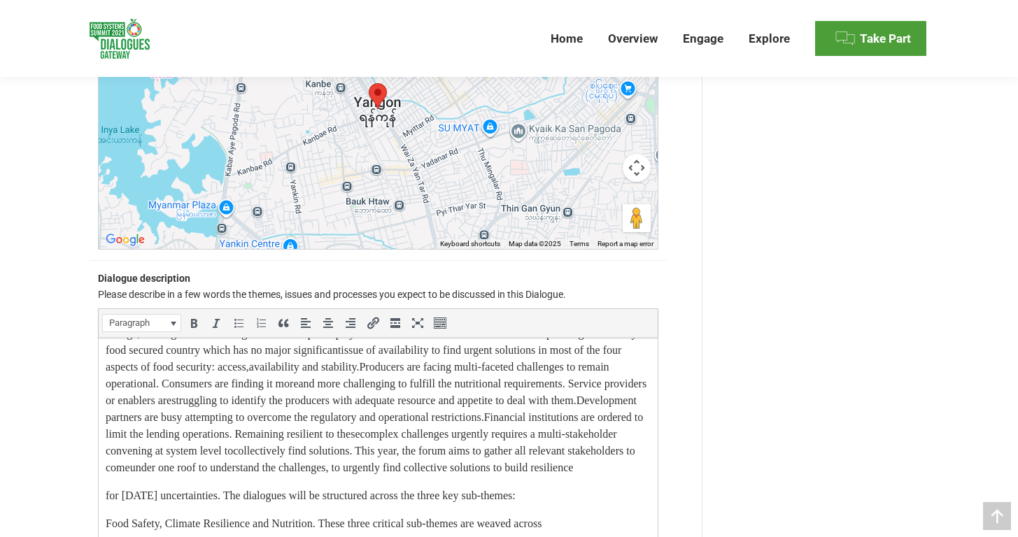
click at [106, 504] on p "for tomorrow’s uncertainties. The dialogues will be structured across the three…" at bounding box center [377, 496] width 545 height 17
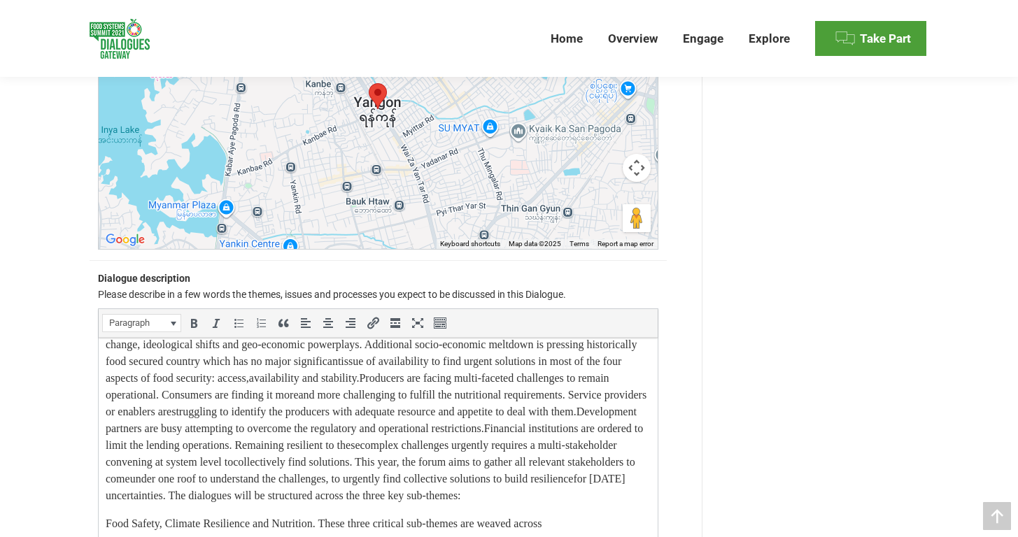
scroll to position [63, 0]
click at [105, 524] on p "Food Safety, Climate Resilience and Nutrition. These three critical sub-themes …" at bounding box center [377, 524] width 545 height 17
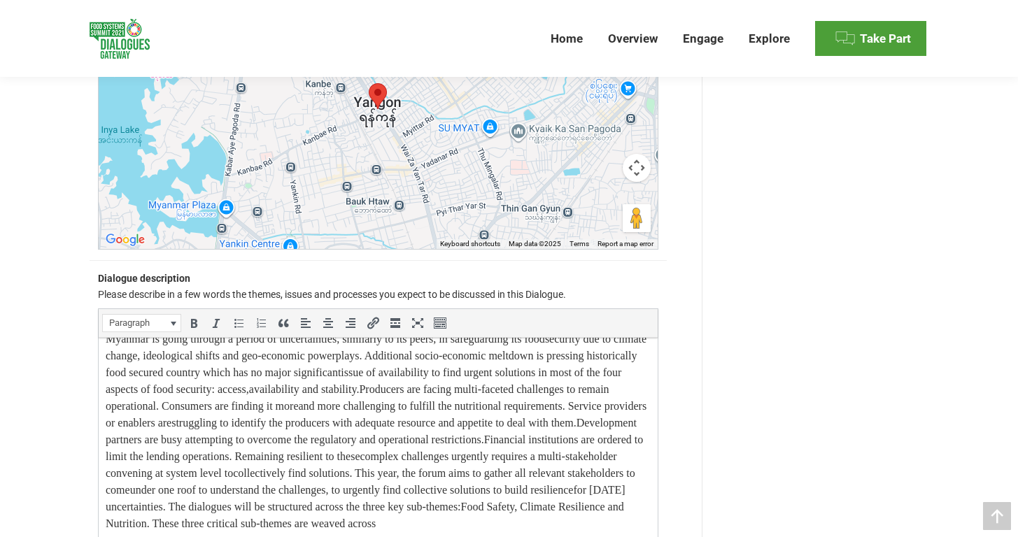
scroll to position [1354, 0]
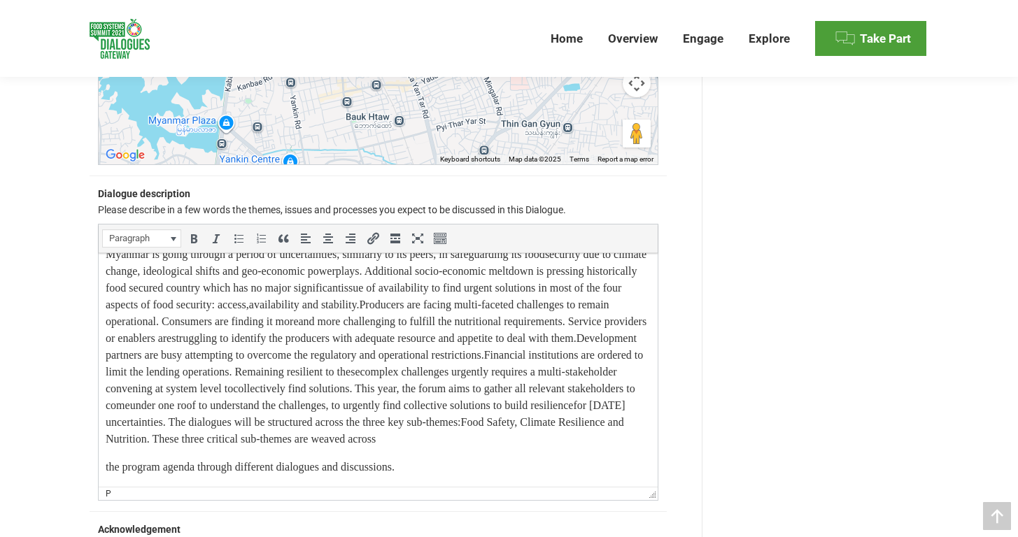
click at [106, 467] on p "the program agenda through different dialogues and discussions." at bounding box center [377, 467] width 545 height 17
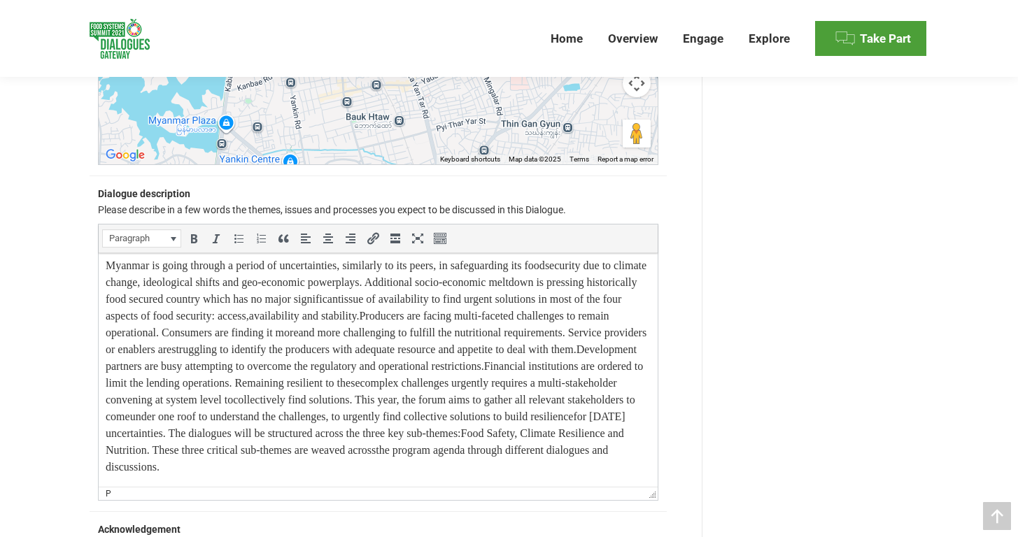
click at [387, 434] on p "Myanmar is going through a period of uncertainties, similarly to its peers, in …" at bounding box center [377, 366] width 545 height 218
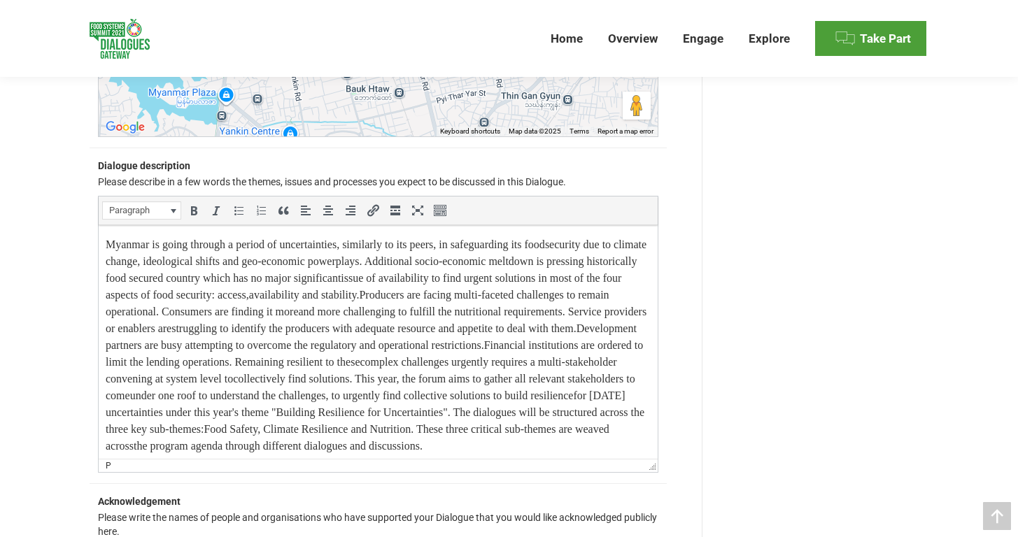
scroll to position [1384, 0]
click at [258, 364] on p "Myanmar is going through a period of uncertainties, similarly to its peers, in …" at bounding box center [377, 344] width 545 height 218
click at [283, 380] on p "Myanmar is going through a period of uncertainties, similarly to its peers, in …" at bounding box center [377, 344] width 545 height 218
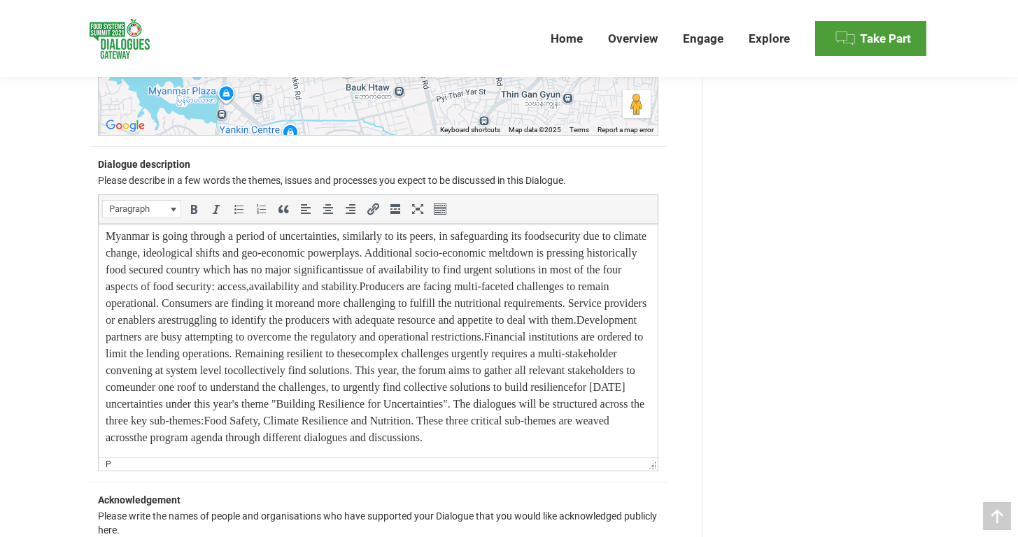
scroll to position [41, 0]
click at [439, 351] on p "Myanmar is going through a period of uncertainties, similarly to its peers, in …" at bounding box center [377, 337] width 545 height 218
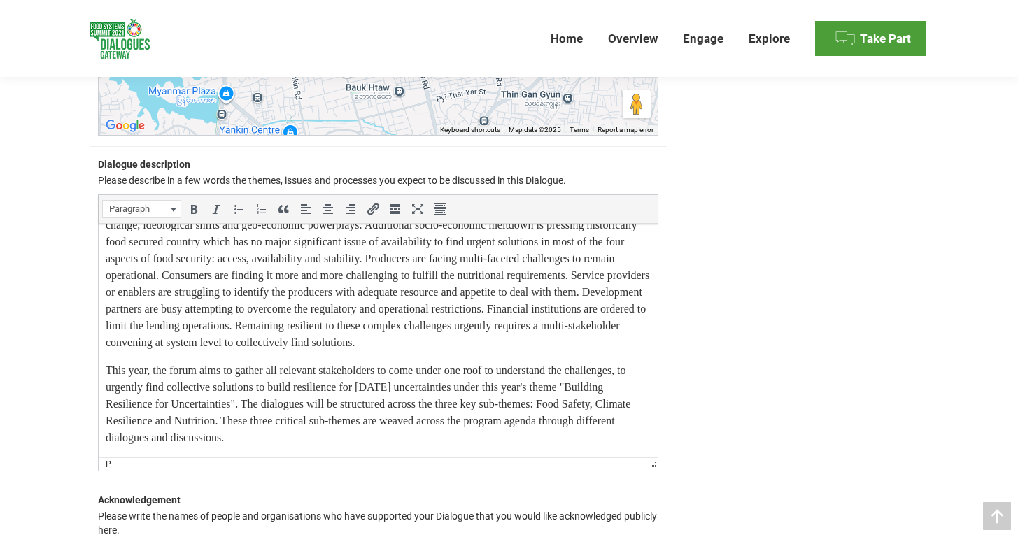
scroll to position [52, 0]
click at [492, 440] on p "This year, the forum aims to gather all relevant stakeholders to come under one…" at bounding box center [377, 404] width 545 height 84
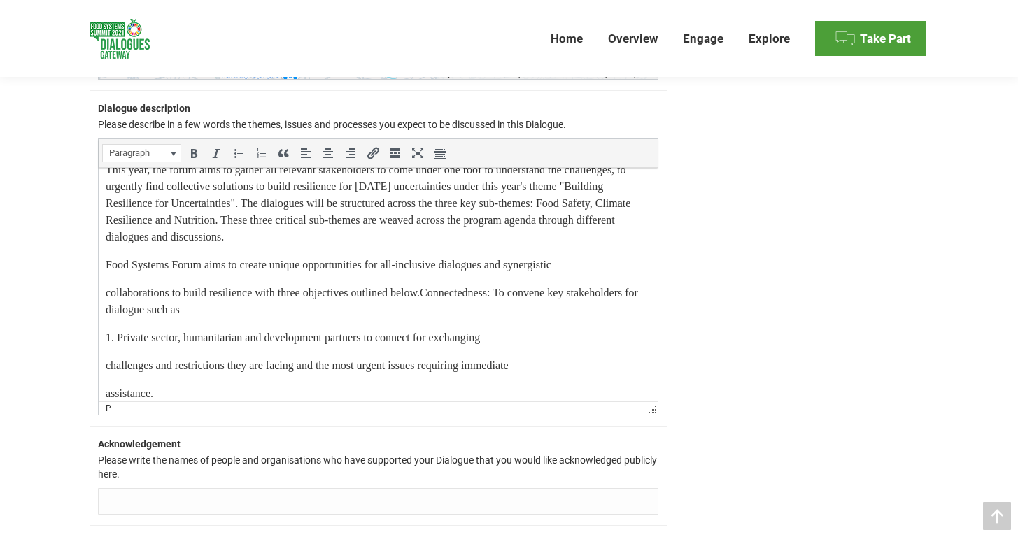
scroll to position [178, 0]
click at [211, 276] on p "Food Systems Forum aims to create unique opportunities for all-inclusive dialog…" at bounding box center [377, 267] width 545 height 17
click at [493, 248] on p "This year, the forum aims to gather all relevant stakeholders to come under one…" at bounding box center [377, 206] width 545 height 84
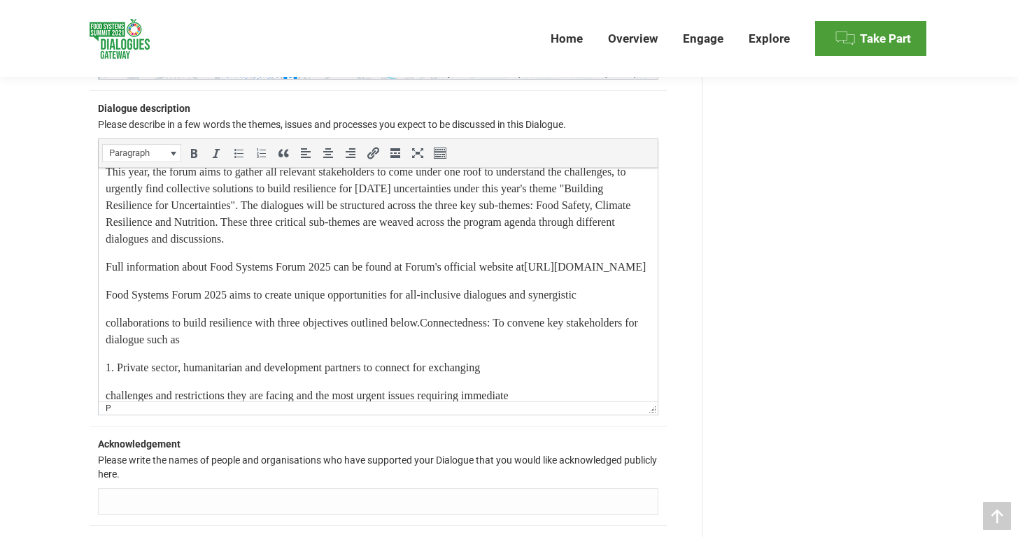
click at [201, 340] on body "Myanmar is going through a period of uncertainties, similarly to its peers, in …" at bounding box center [377, 496] width 545 height 990
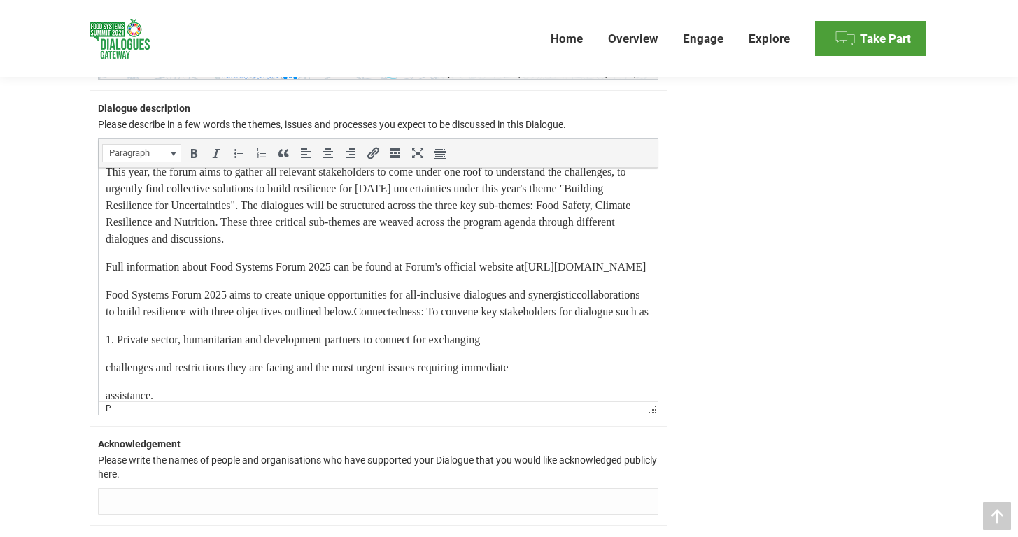
click at [106, 348] on p "1. Private sector, humanitarian and development partners to connect for exchang…" at bounding box center [377, 340] width 545 height 17
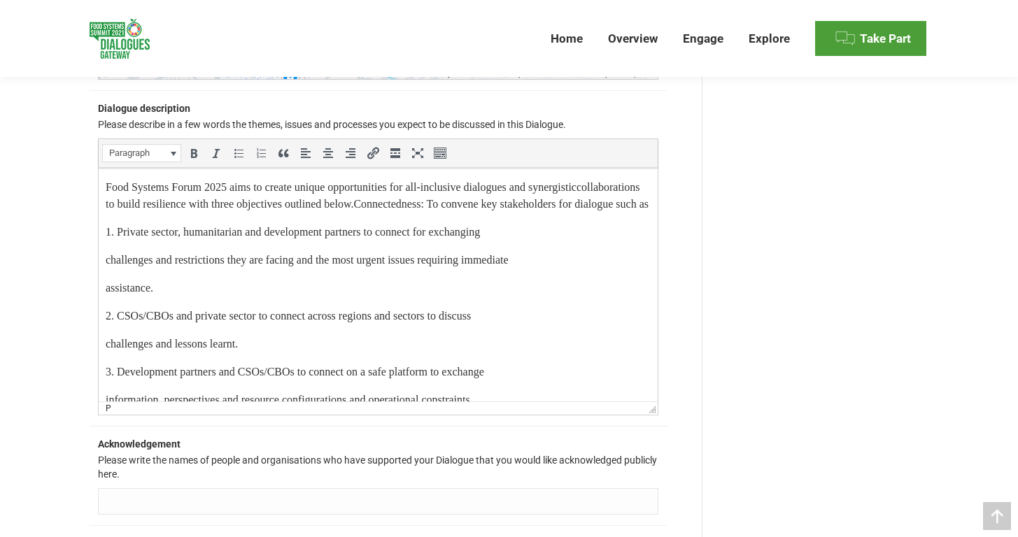
scroll to position [282, 0]
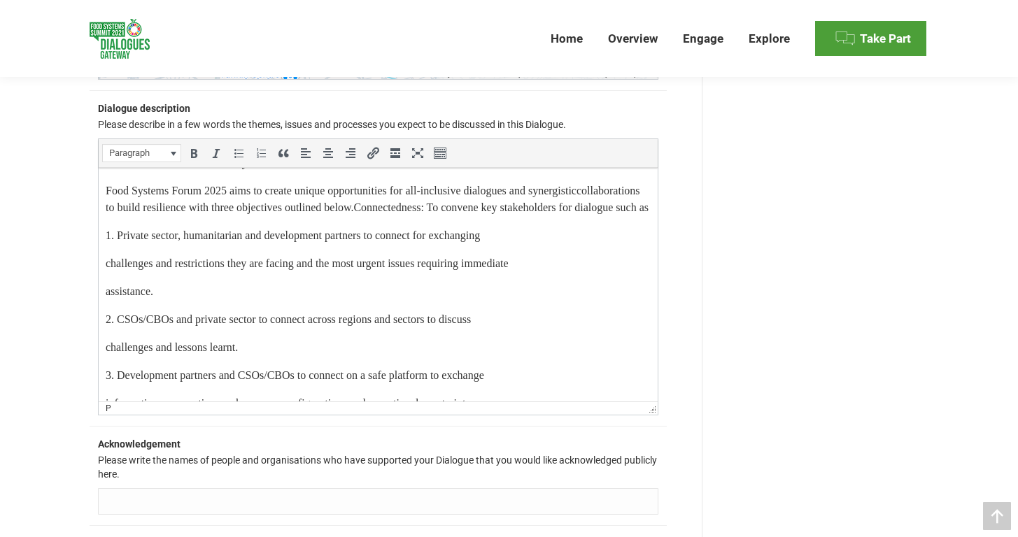
click at [450, 216] on p "Food Systems Forum 2025 aims to create unique opportunities for all-inclusive d…" at bounding box center [377, 200] width 545 height 34
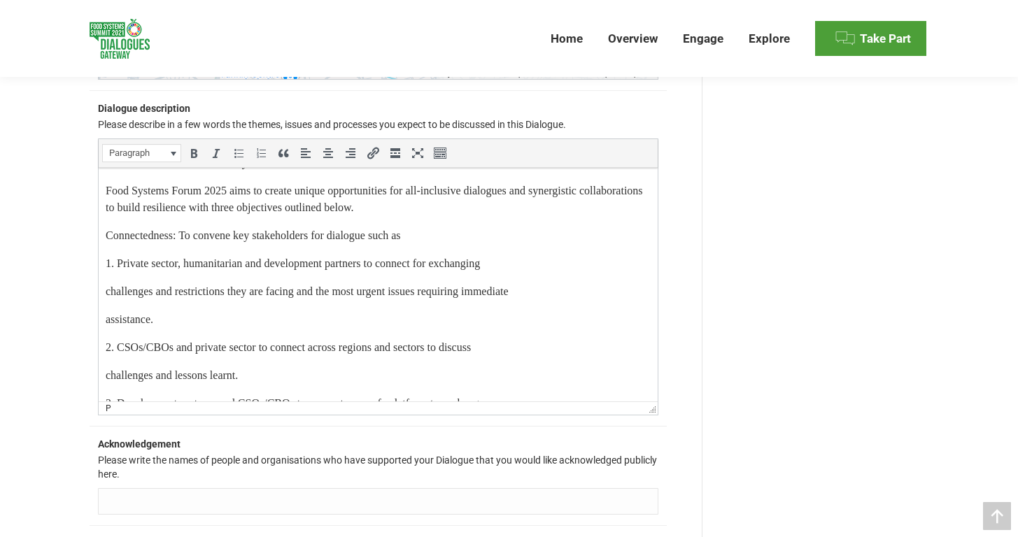
click at [187, 244] on p "Connectedness: To convene key stakeholders for dialogue such as" at bounding box center [377, 235] width 545 height 17
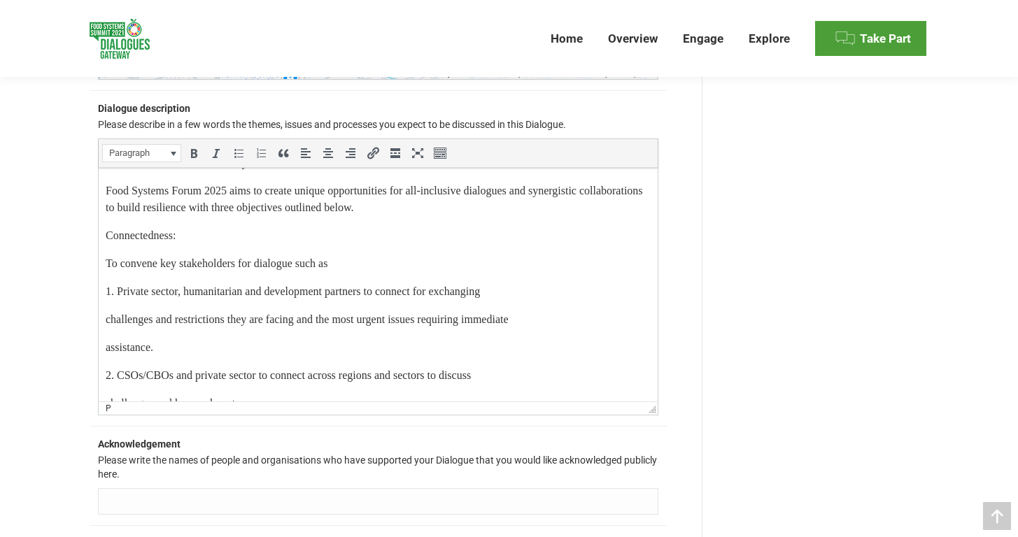
click at [104, 354] on html "Myanmar is going through a period of uncertainties, similarly to its peers, in …" at bounding box center [377, 406] width 559 height 1041
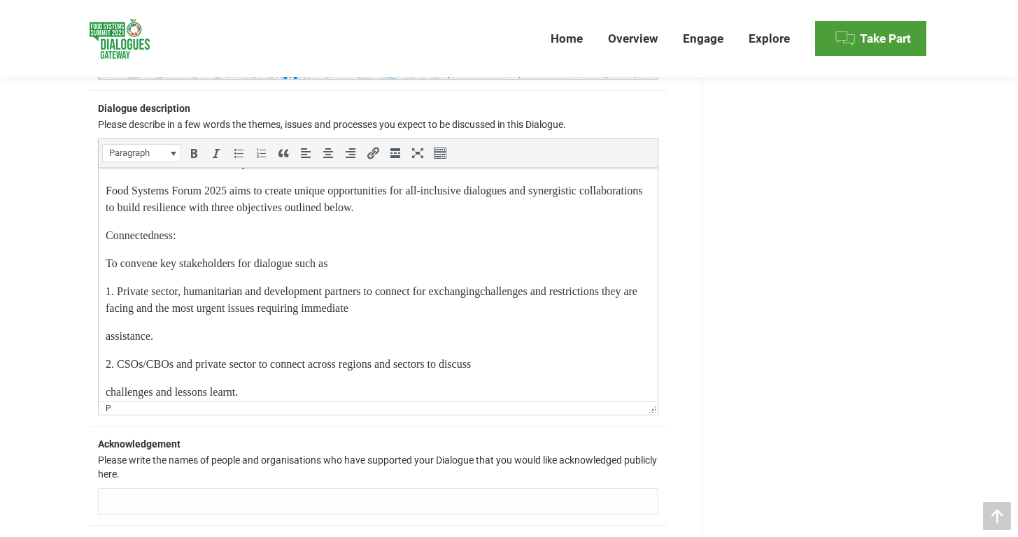
click at [106, 345] on p "assistance." at bounding box center [377, 336] width 545 height 17
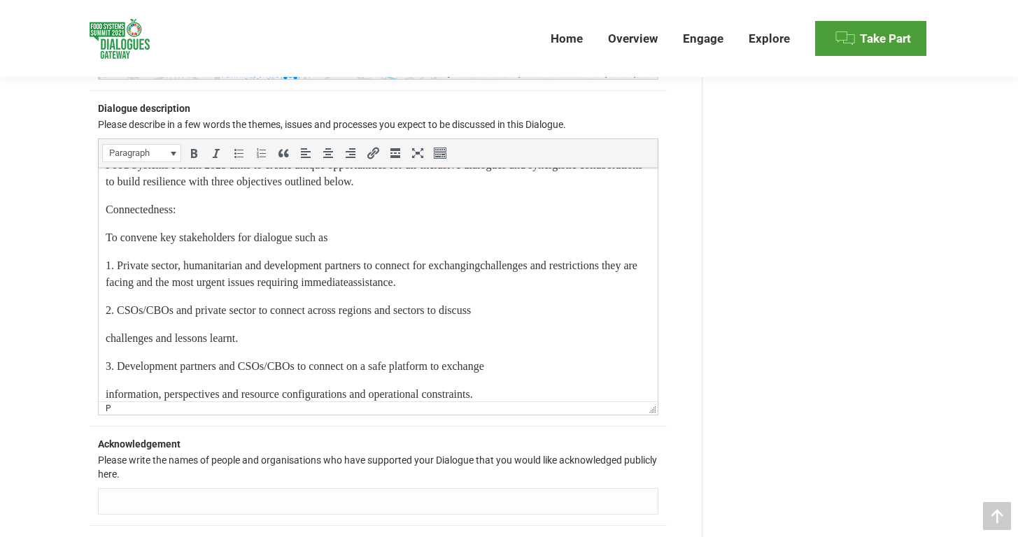
scroll to position [311, 0]
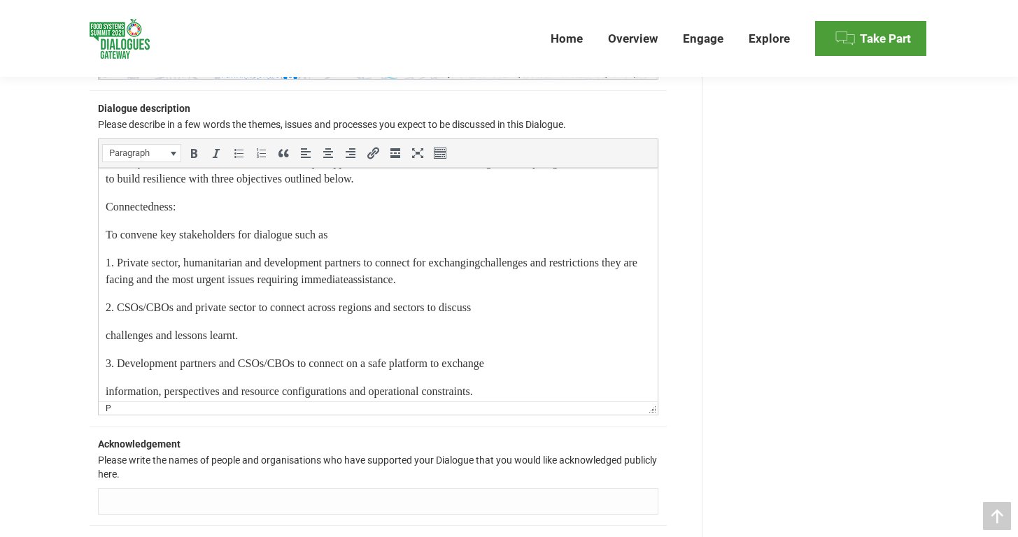
click at [103, 371] on html "Myanmar is going through a period of uncertainties, similarly to its peers, in …" at bounding box center [377, 358] width 559 height 1002
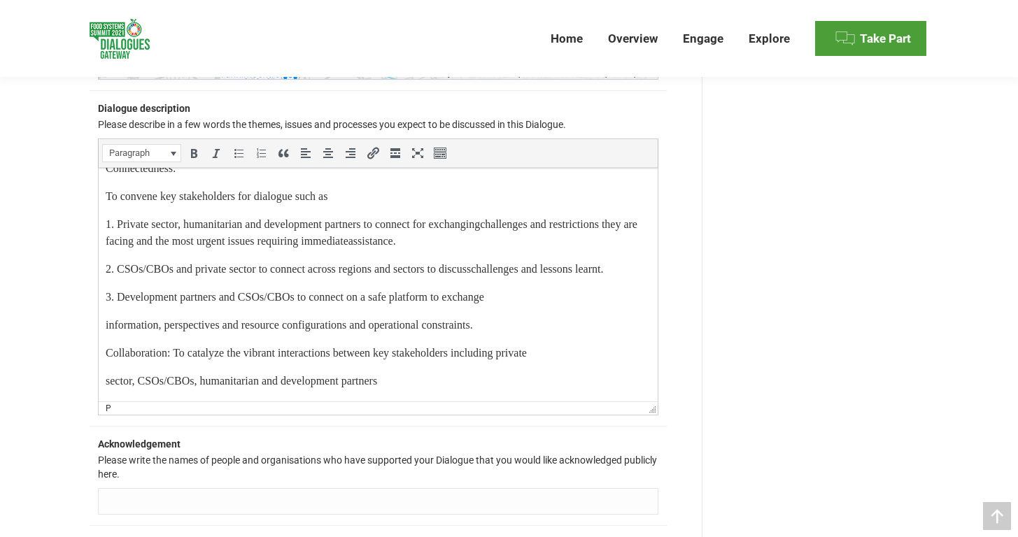
scroll to position [356, 0]
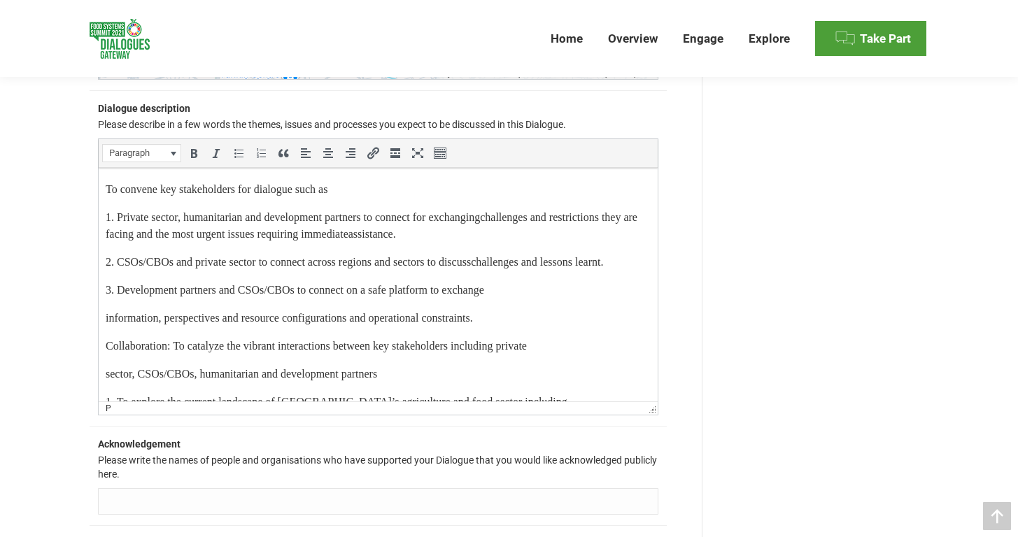
click at [104, 367] on html "Myanmar is going through a period of uncertainties, similarly to its peers, in …" at bounding box center [377, 299] width 559 height 974
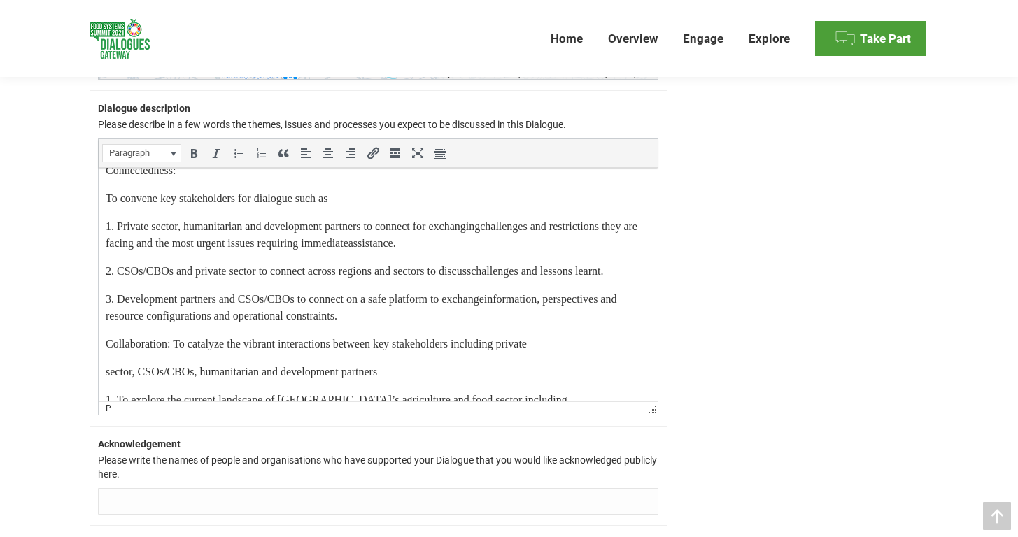
scroll to position [346, 0]
click at [145, 180] on p "Connectedness:" at bounding box center [377, 172] width 545 height 17
click at [197, 155] on icon "Bold (⌘B)" at bounding box center [194, 153] width 14 height 14
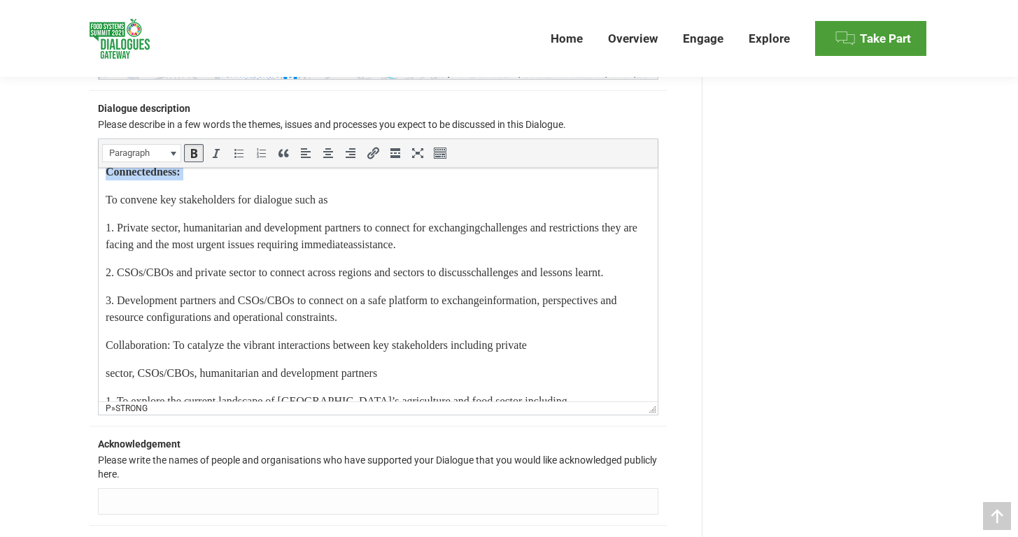
click at [268, 208] on p "To convene key stakeholders for dialogue such as" at bounding box center [377, 200] width 545 height 17
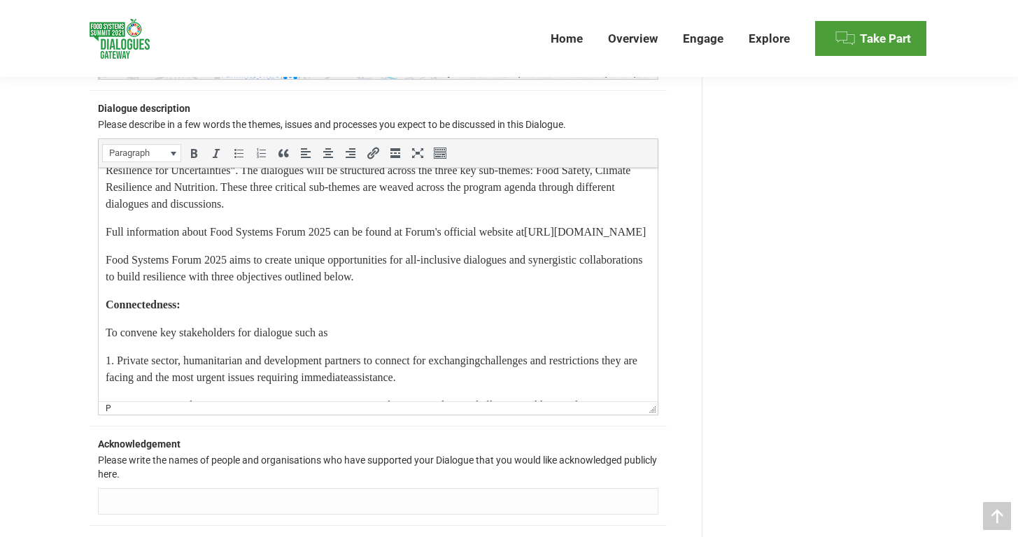
scroll to position [210, 0]
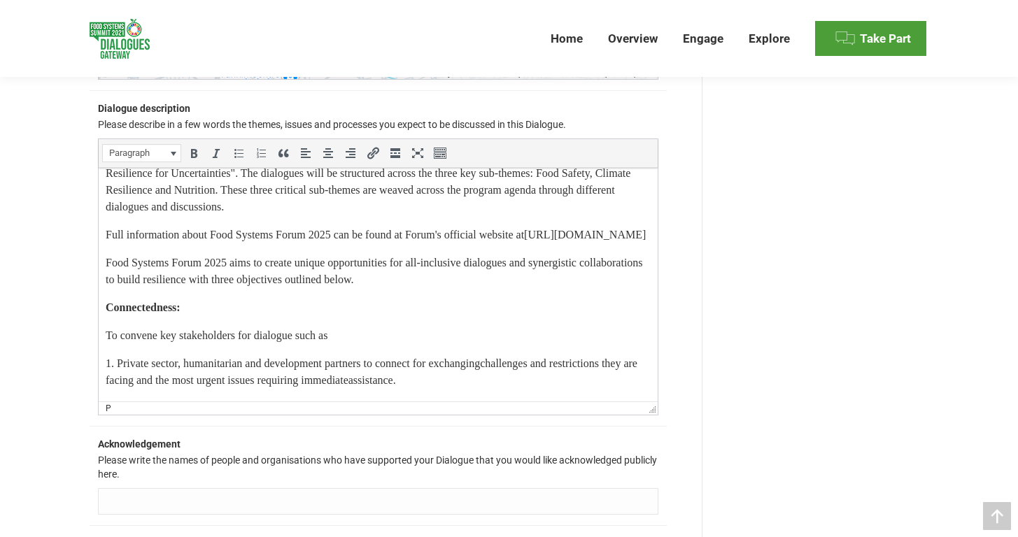
drag, startPoint x: 294, startPoint y: 272, endPoint x: 104, endPoint y: 267, distance: 190.3
click at [105, 243] on p "Full information about Food Systems Forum 2025 can be found at Forum's official…" at bounding box center [377, 235] width 545 height 17
click at [194, 152] on icon "Bold (⌘B)" at bounding box center [194, 153] width 14 height 14
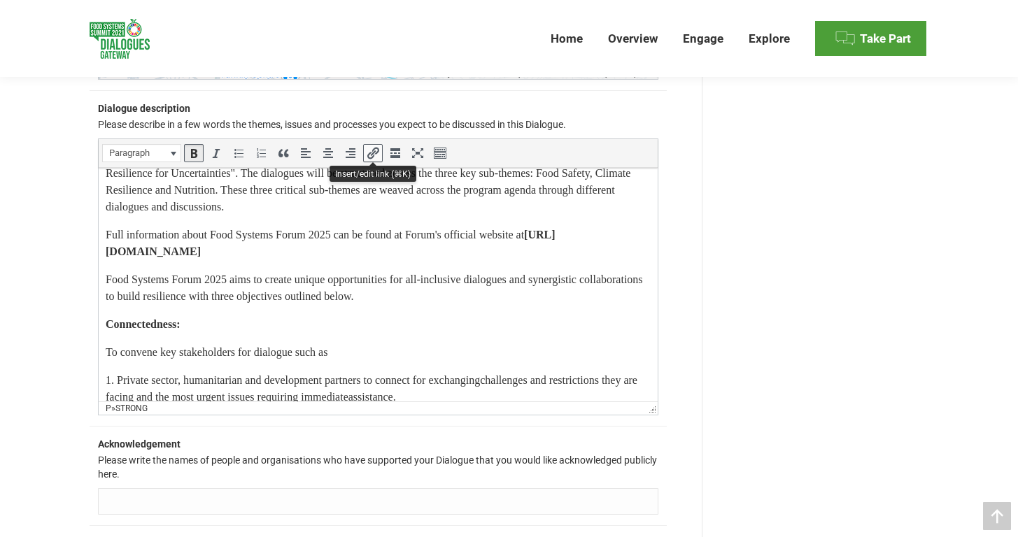
click at [371, 146] on icon "Insert/edit link (⌘K)" at bounding box center [373, 153] width 14 height 14
type input "[URL][DOMAIN_NAME]"
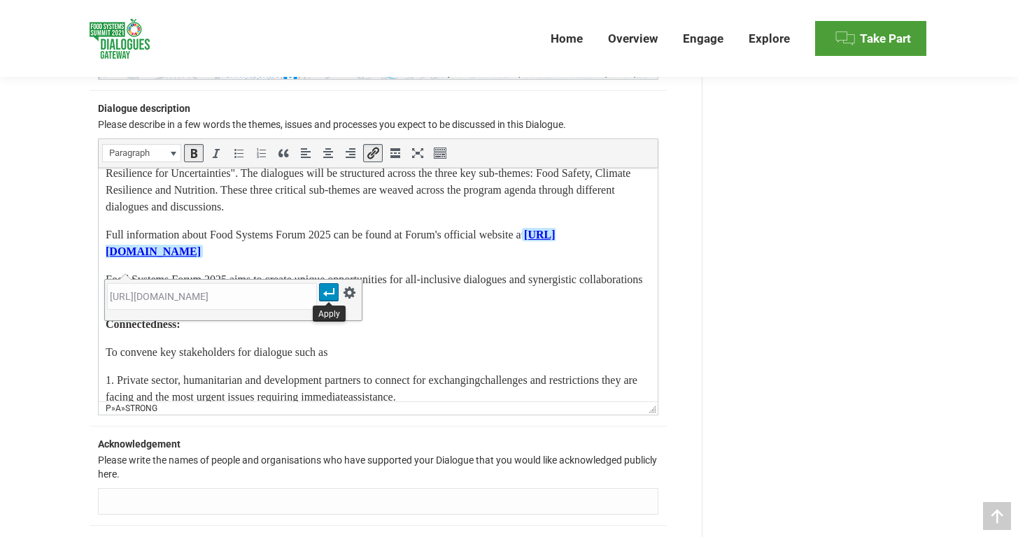
click at [336, 294] on button "Apply" at bounding box center [329, 292] width 18 height 16
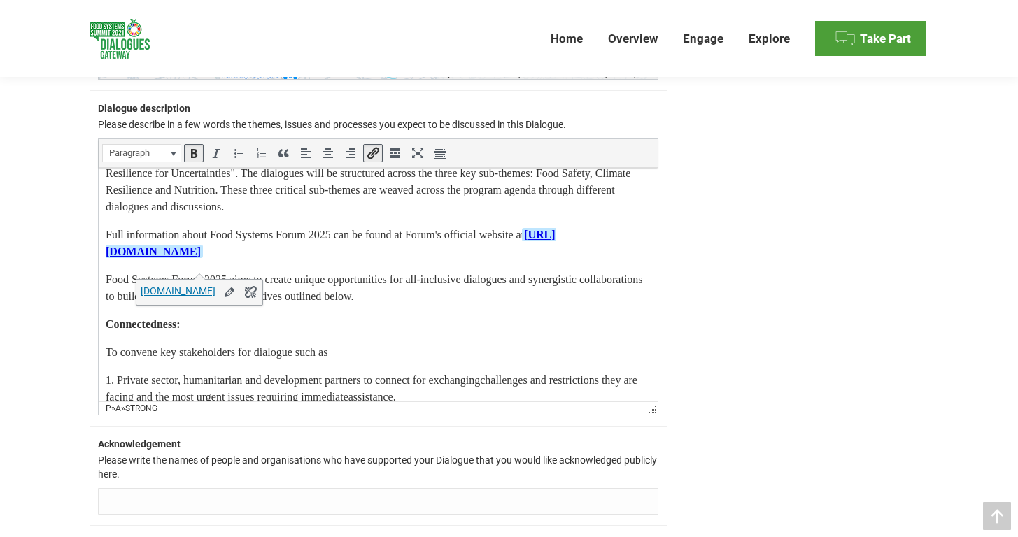
click at [372, 260] on p "Full information about Food Systems Forum 2025 can be found at Forum's official…" at bounding box center [377, 244] width 545 height 34
click at [252, 257] on strong "[URL][DOMAIN_NAME]" at bounding box center [330, 243] width 450 height 29
click at [215, 291] on link "foodsystemsforum.com" at bounding box center [178, 290] width 75 height 11
click at [367, 239] on body "Myanmar is going through a period of uncertainties, similarly to its peers, in …" at bounding box center [377, 447] width 545 height 957
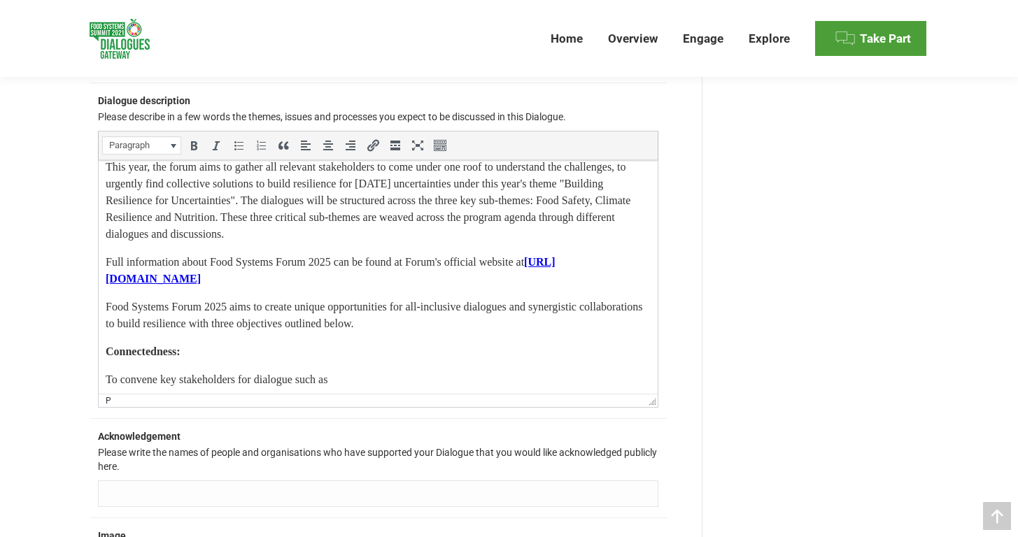
scroll to position [225, 0]
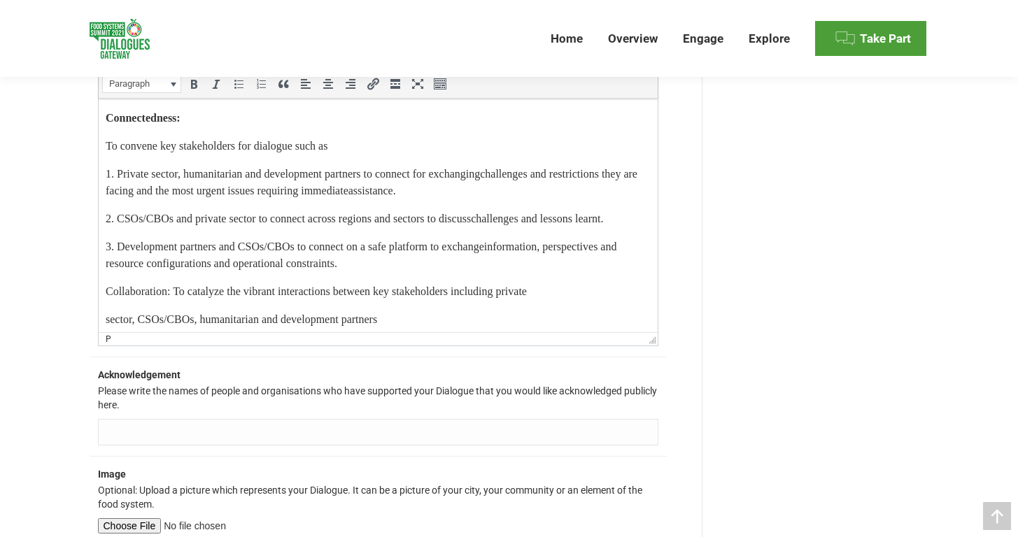
scroll to position [390, 0]
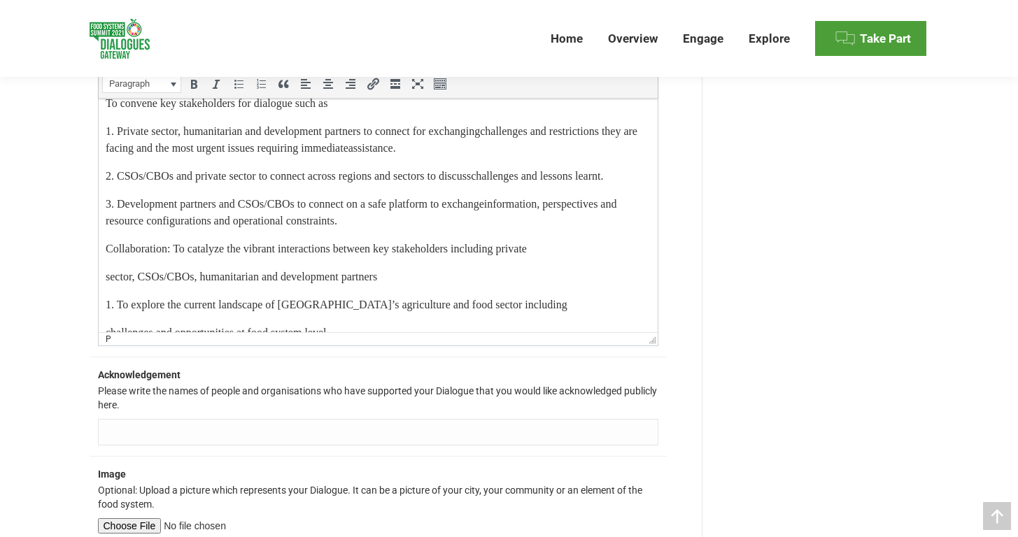
click at [177, 257] on p "Collaboration: To catalyze the vibrant interactions between key stakeholders in…" at bounding box center [377, 249] width 545 height 17
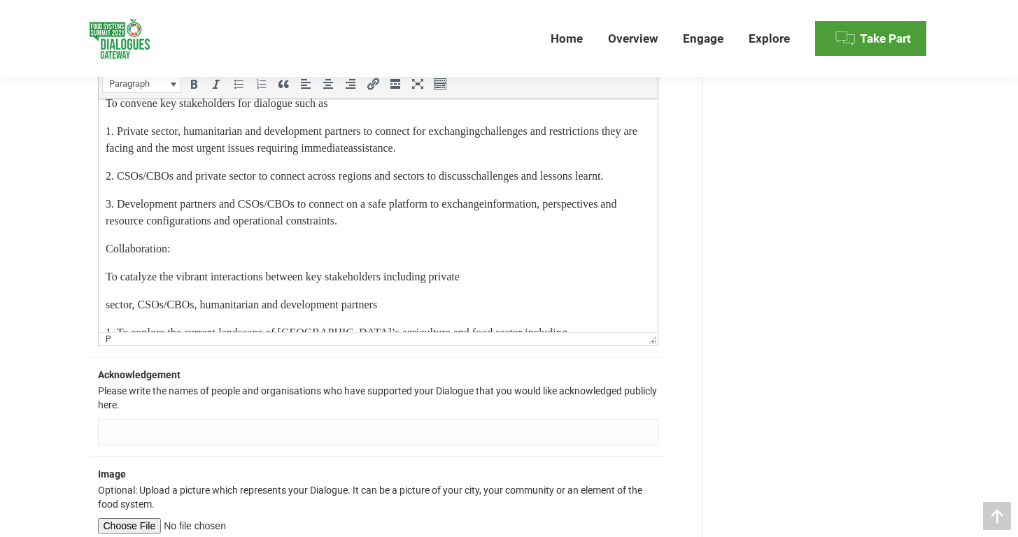
click at [157, 257] on p "Collaboration:" at bounding box center [377, 249] width 545 height 17
click at [193, 83] on icon "Bold (⌘B)" at bounding box center [194, 84] width 14 height 14
click at [248, 257] on p "Collaboration:" at bounding box center [377, 249] width 545 height 17
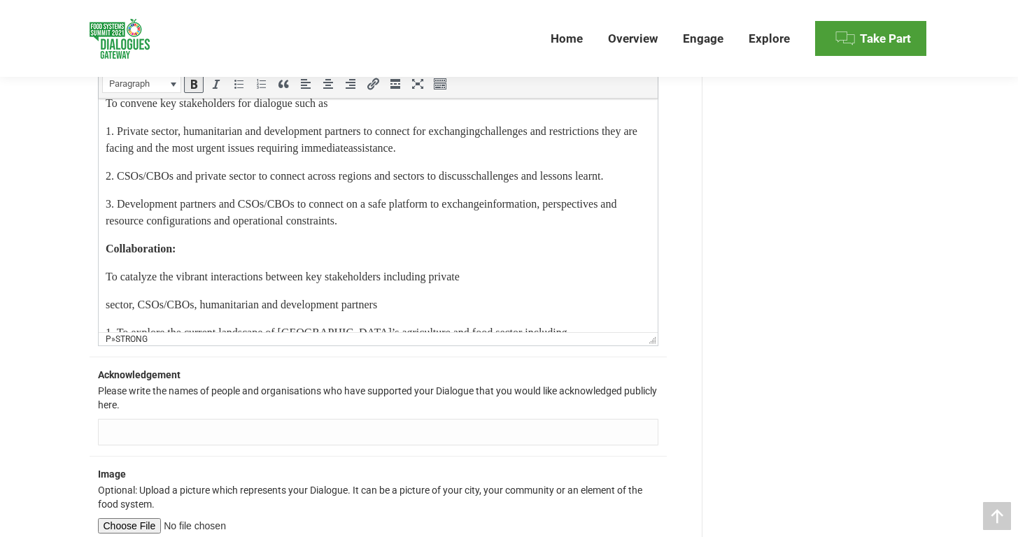
scroll to position [474, 0]
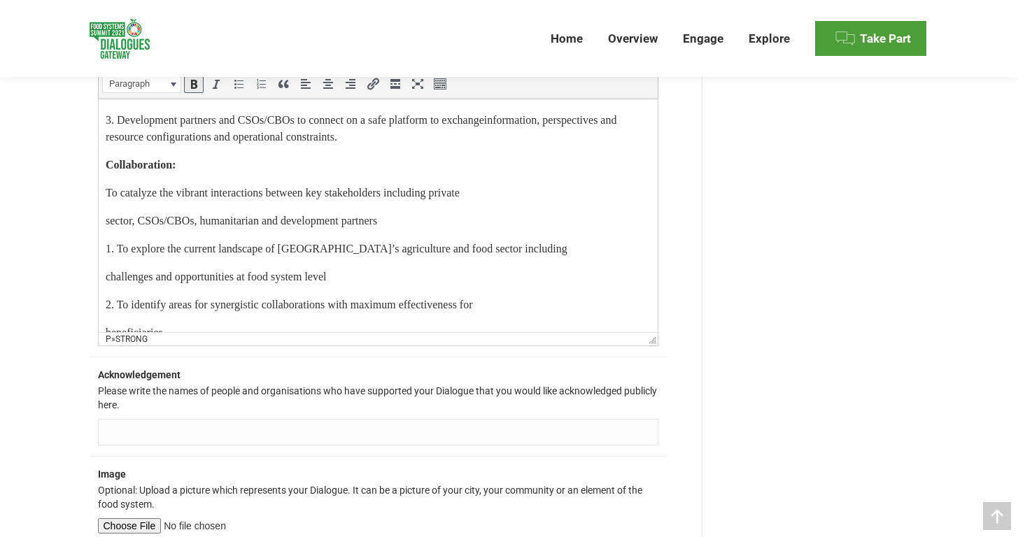
click at [107, 229] on p "sector, CSOs/CBOs, humanitarian and development partners" at bounding box center [377, 221] width 545 height 17
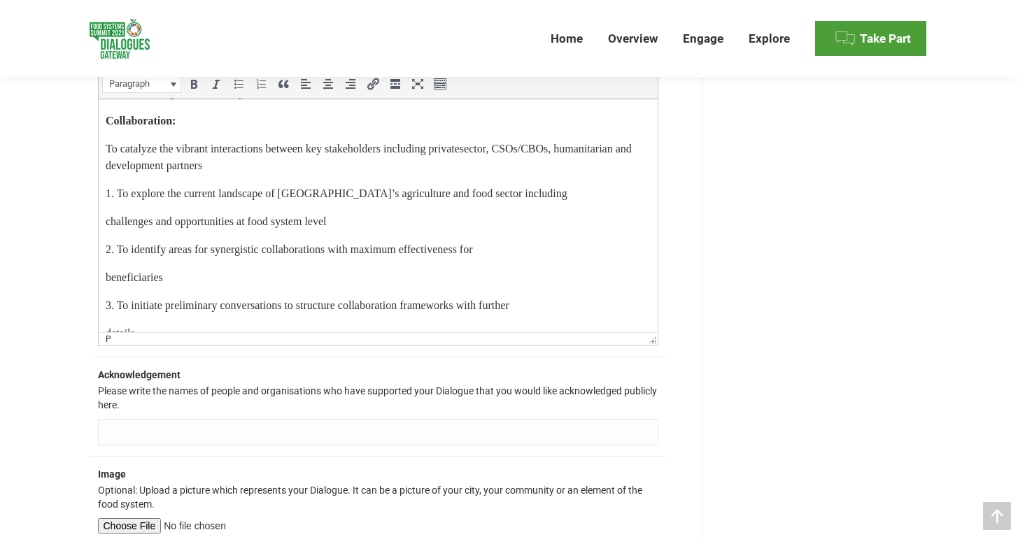
scroll to position [523, 0]
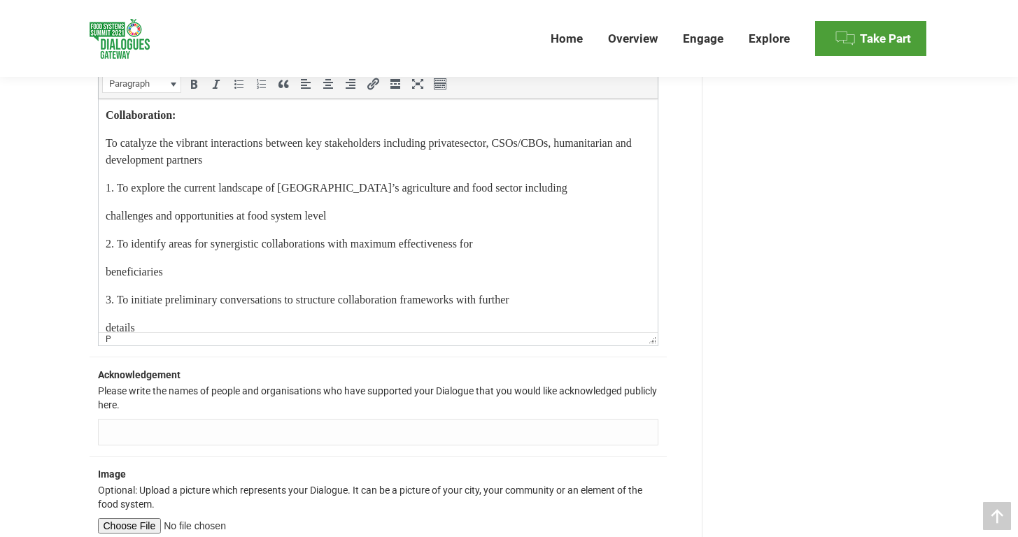
click at [105, 225] on p "challenges and opportunities at food system level" at bounding box center [377, 216] width 545 height 17
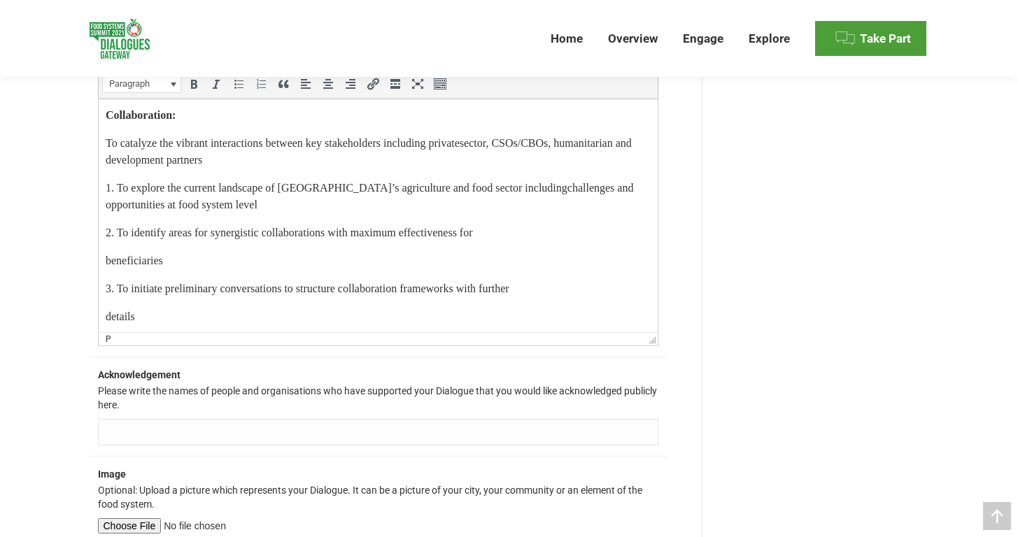
click at [106, 269] on p "beneficiaries" at bounding box center [377, 261] width 545 height 17
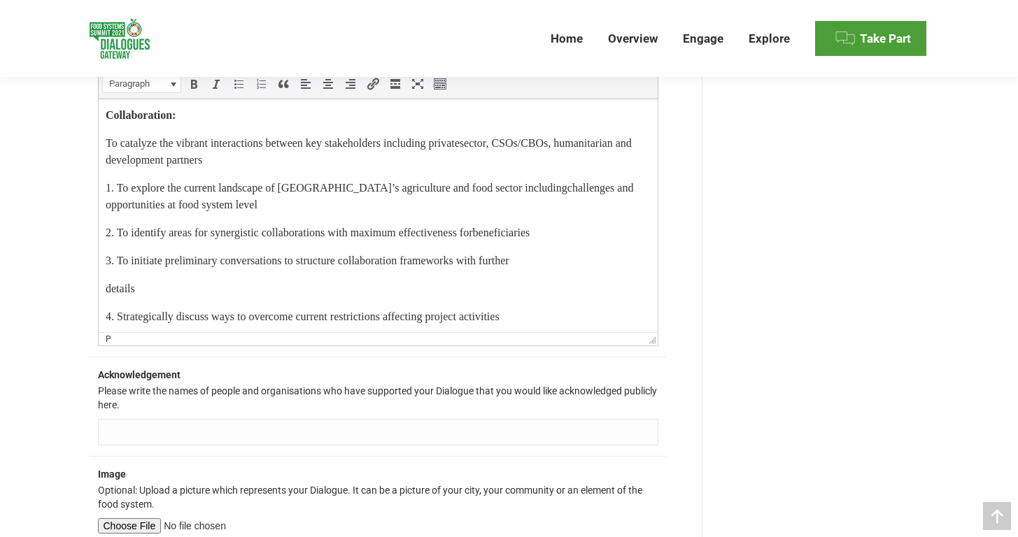
click at [106, 297] on p "details" at bounding box center [377, 288] width 545 height 17
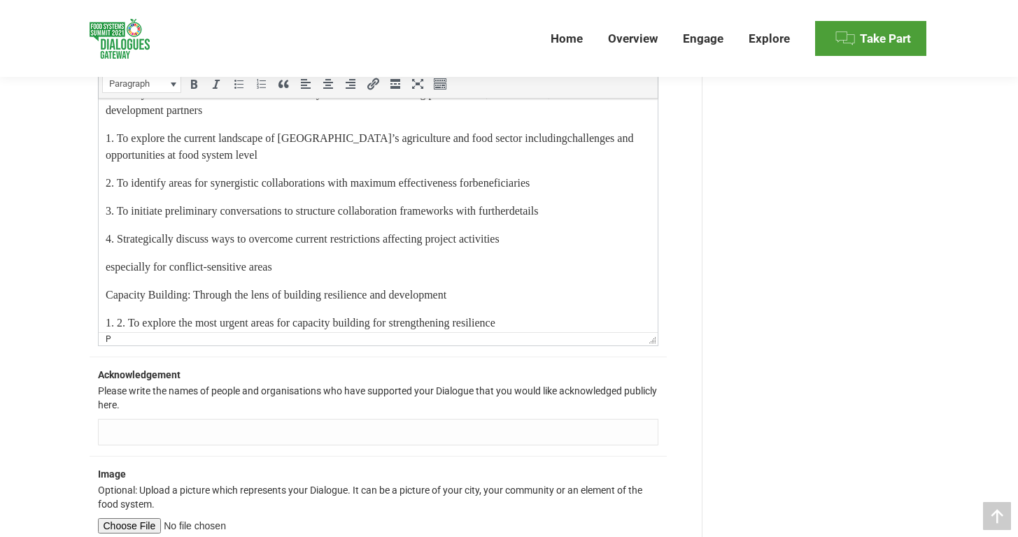
scroll to position [590, 0]
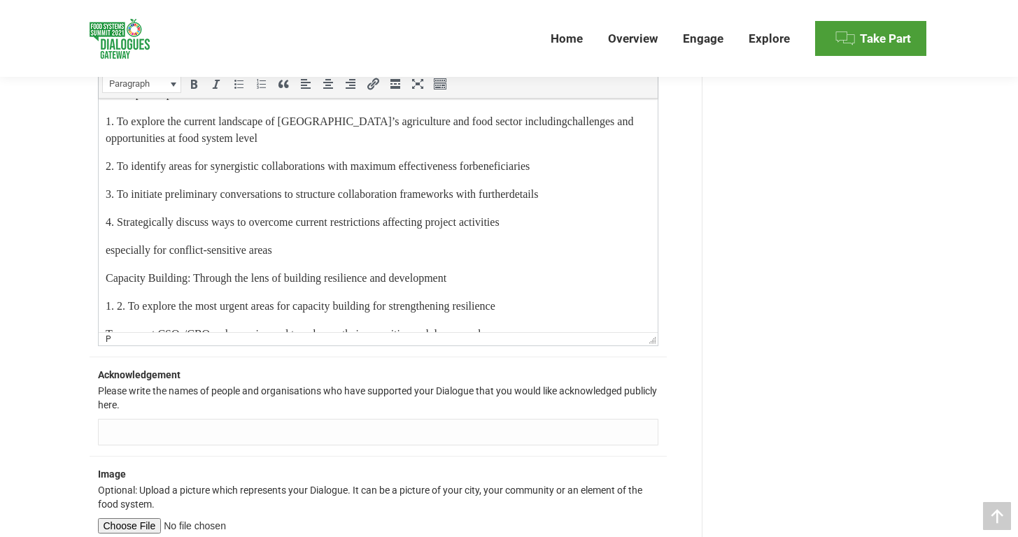
click at [106, 259] on p "especially for conflict-sensitive areas" at bounding box center [377, 250] width 545 height 17
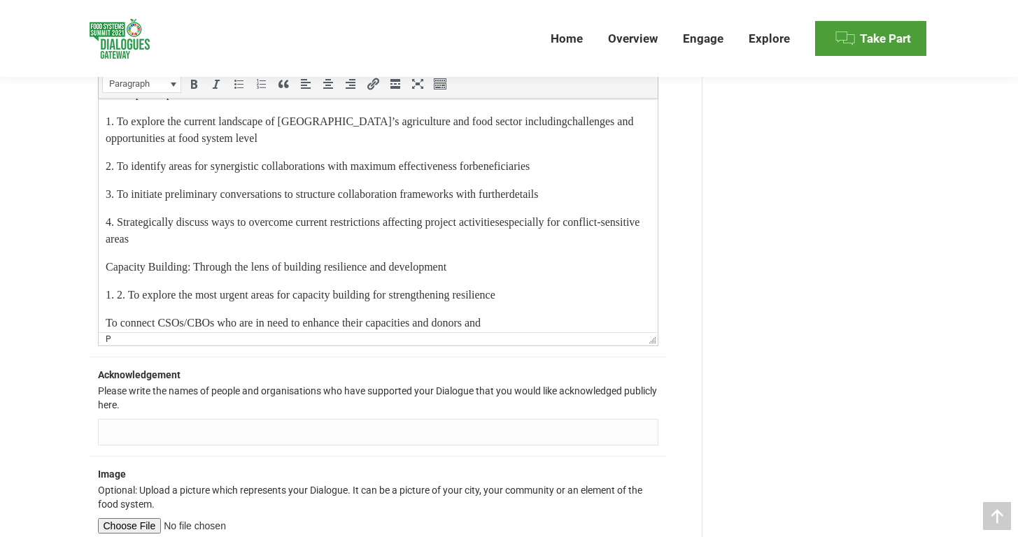
click at [199, 276] on p "Capacity Building: Through the lens of building resilience and development" at bounding box center [377, 267] width 545 height 17
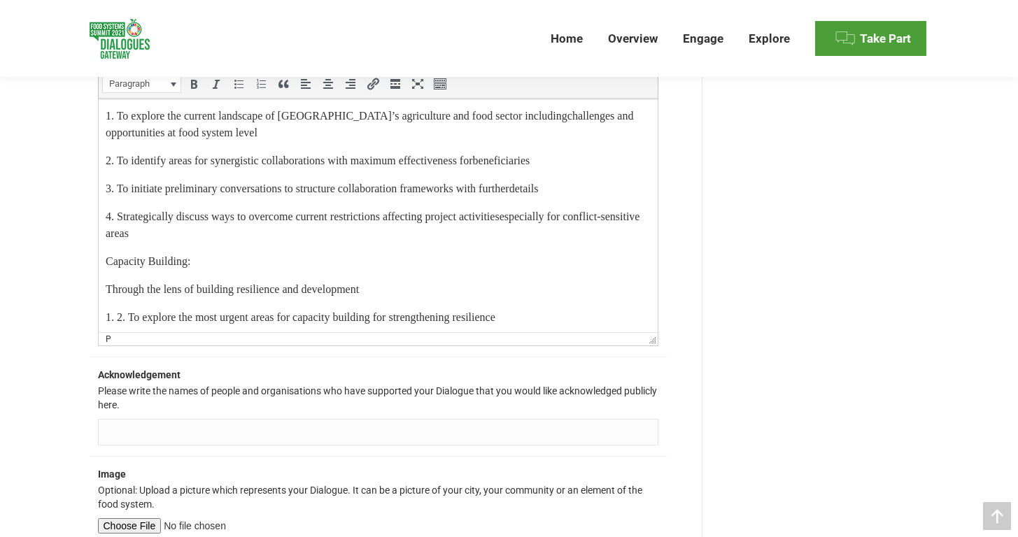
click at [172, 270] on p "Capacity Building:" at bounding box center [377, 261] width 545 height 17
click at [190, 87] on icon "Bold (⌘B)" at bounding box center [194, 84] width 14 height 14
click at [273, 242] on p "4. Strategically discuss ways to overcome current restrictions affecting projec…" at bounding box center [377, 225] width 545 height 34
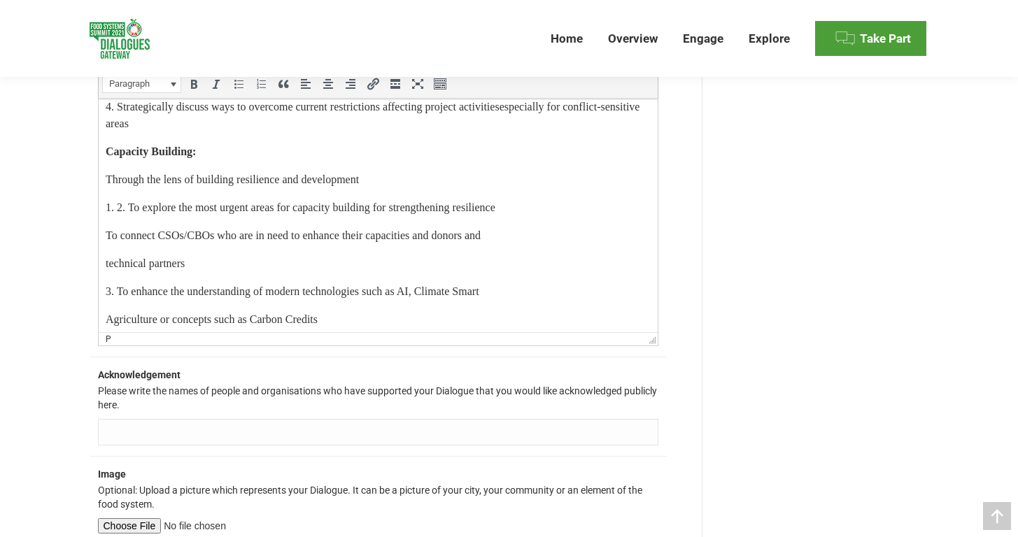
scroll to position [746, 0]
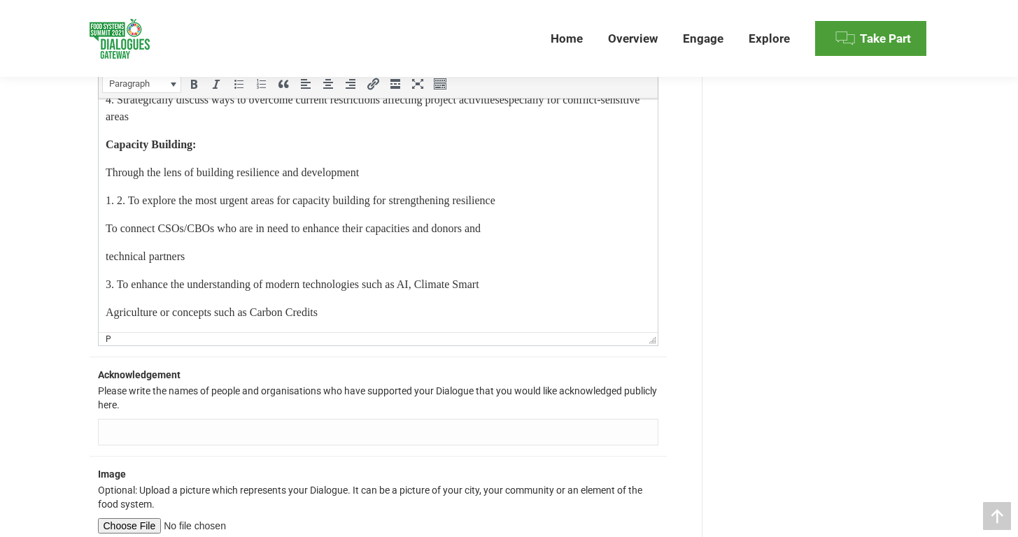
click at [126, 203] on p "1. 2. To explore the most urgent areas for capacity building for strengthening …" at bounding box center [377, 200] width 545 height 17
click at [106, 258] on p "technical partners" at bounding box center [377, 256] width 545 height 17
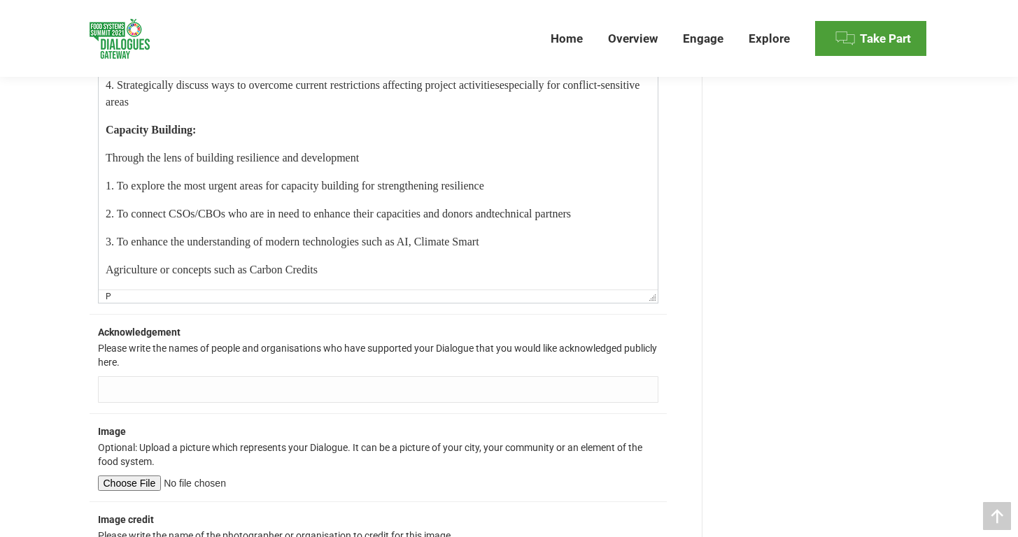
scroll to position [1561, 0]
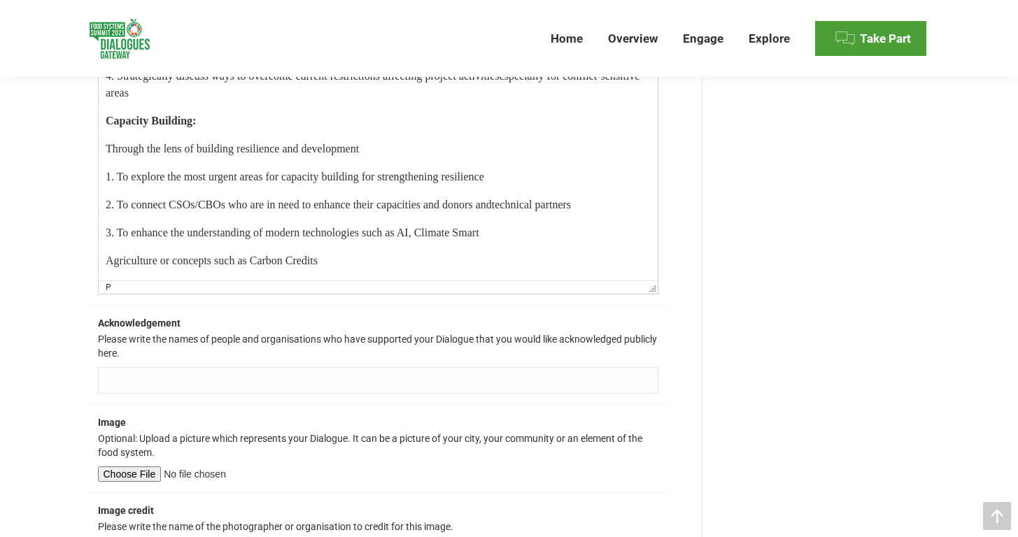
click at [106, 261] on p "Agriculture or concepts such as Carbon Credits" at bounding box center [377, 261] width 545 height 17
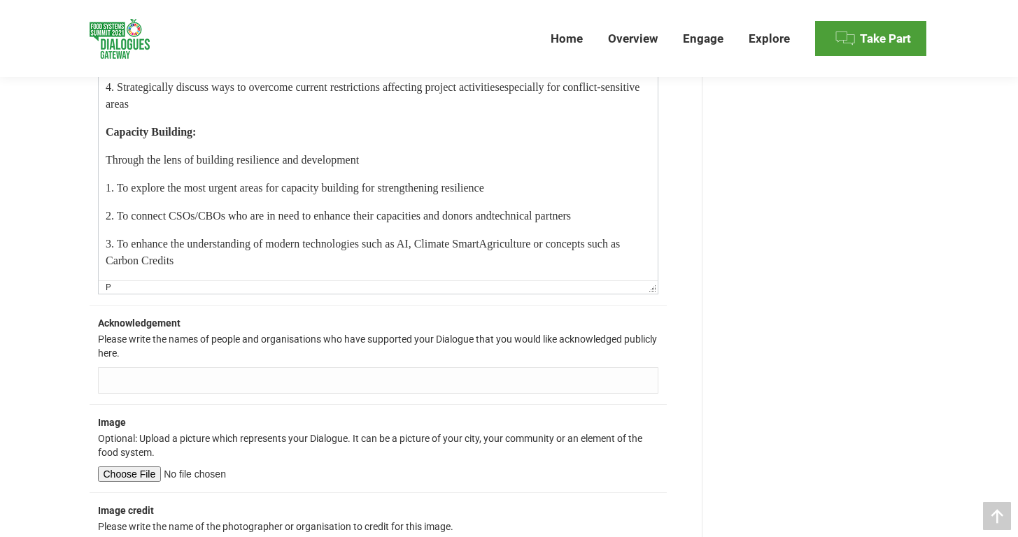
scroll to position [706, 0]
click at [247, 266] on p "3. To enhance the understanding of modern technologies such as AI, Climate Smar…" at bounding box center [377, 253] width 545 height 34
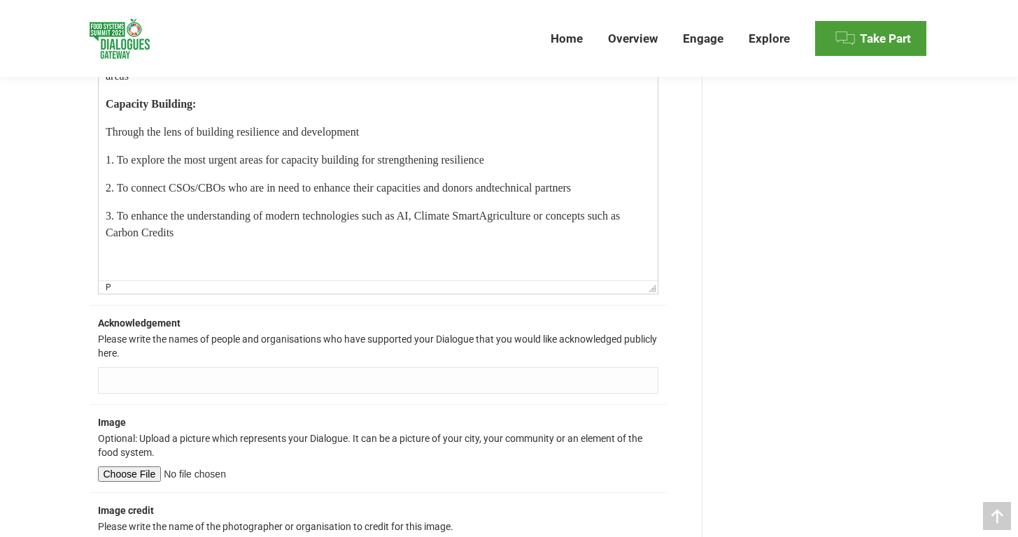
scroll to position [752, 0]
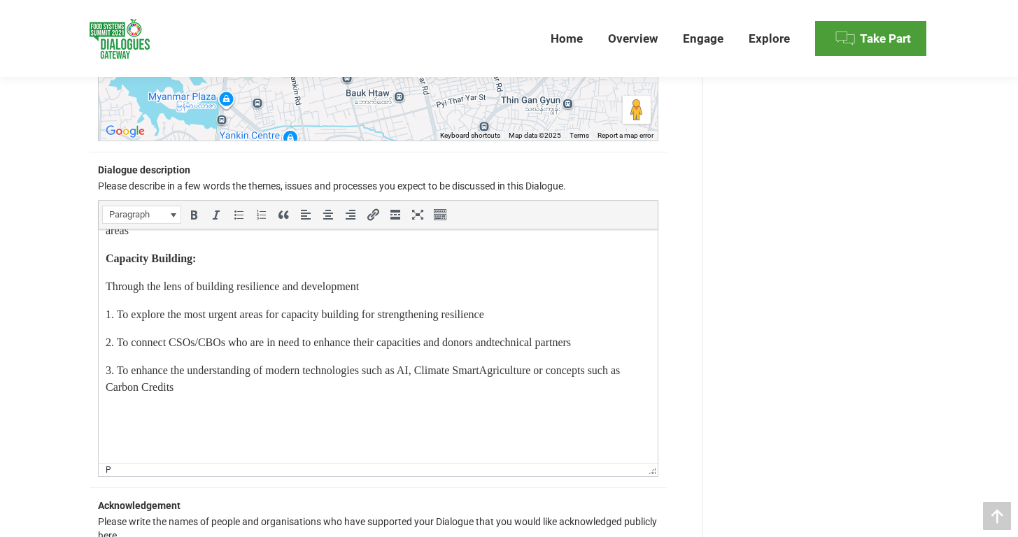
scroll to position [1365, 0]
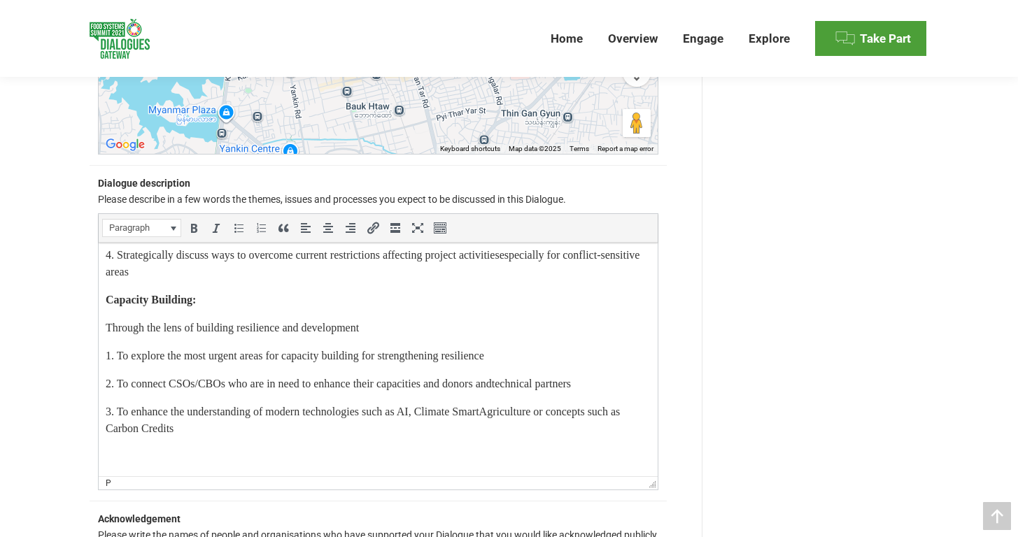
scroll to position [706, 0]
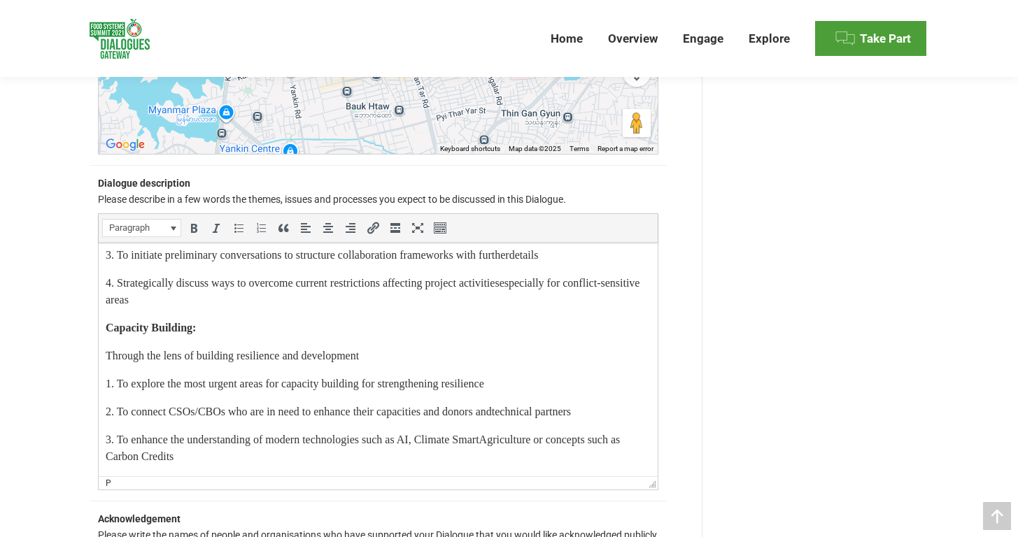
click at [87, 450] on div "Edit Dialogue Info Assign support Complete Feedback Form Edit Dialogue Info You…" at bounding box center [378, 38] width 588 height 2311
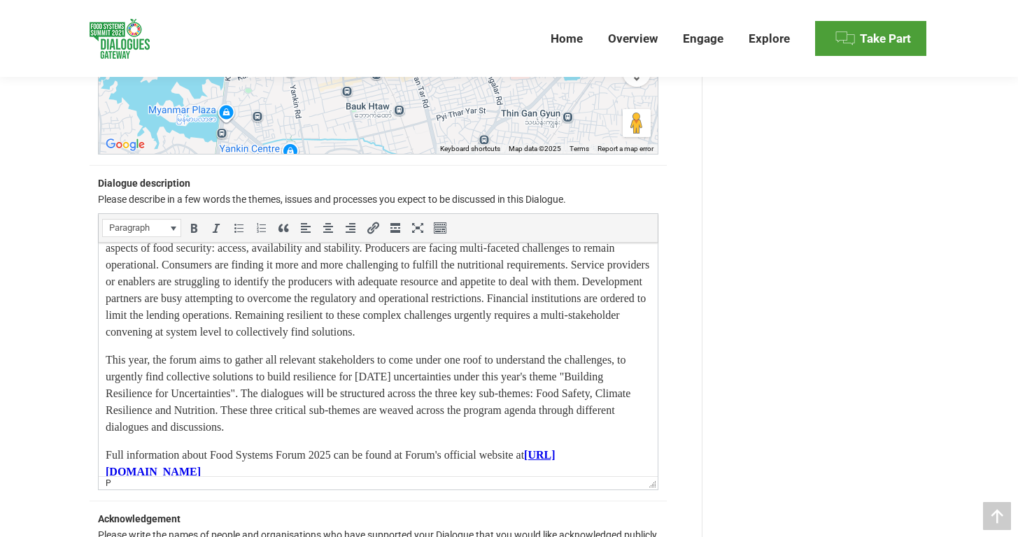
scroll to position [63, 0]
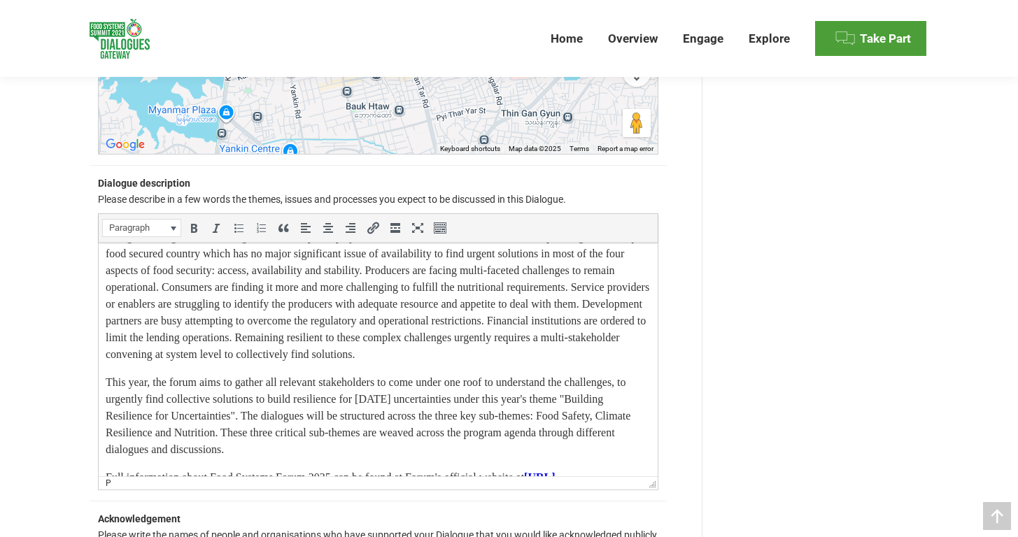
click at [49, 358] on div "Back to dialogues list Preview dialogue Edit Dialogue Info Assign support Compl…" at bounding box center [509, 16] width 1018 height 2454
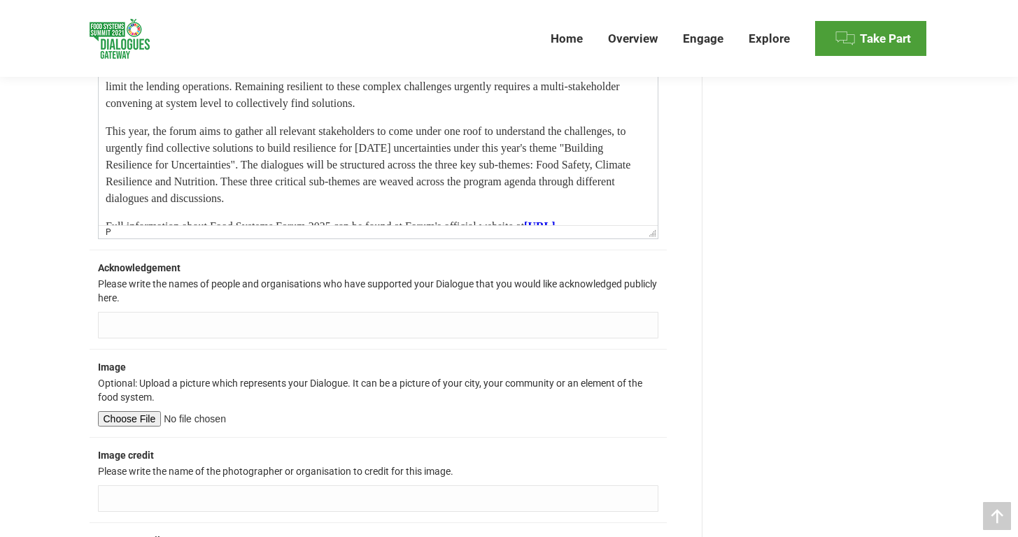
scroll to position [1640, 0]
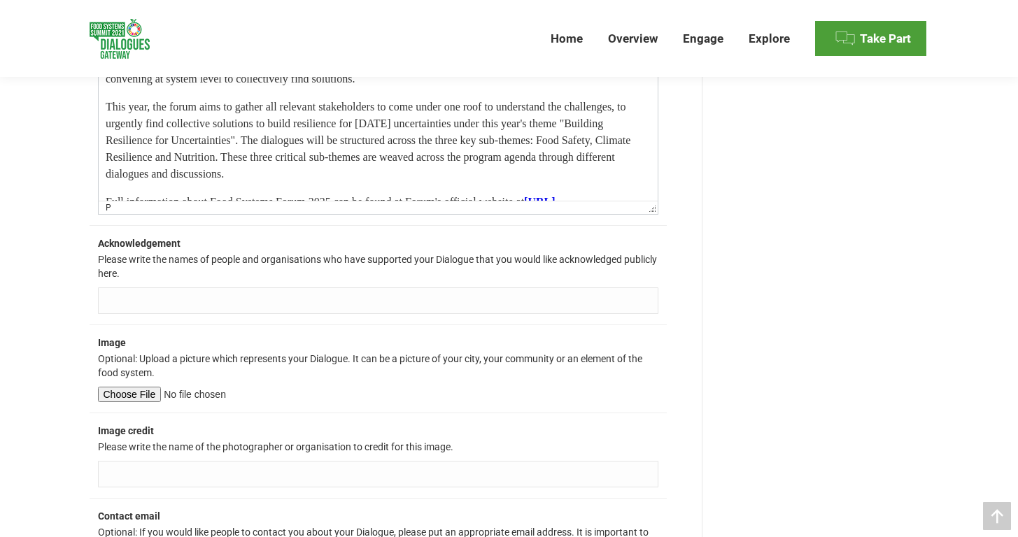
click at [152, 306] on input "Acknowledgement" at bounding box center [378, 300] width 560 height 27
click at [610, 300] on input "Food Systems Forum 2025 is made possible by its convener Myanmar Innovative Lif…" at bounding box center [378, 300] width 560 height 27
click at [610, 297] on input "Food Systems Forum 2025 is made possible by its convener Myanmar Innovative Lif…" at bounding box center [378, 300] width 560 height 27
click at [606, 297] on input "Food Systems Forum 2025 is made possible by its convener Myanmar Innovative Lif…" at bounding box center [378, 300] width 560 height 27
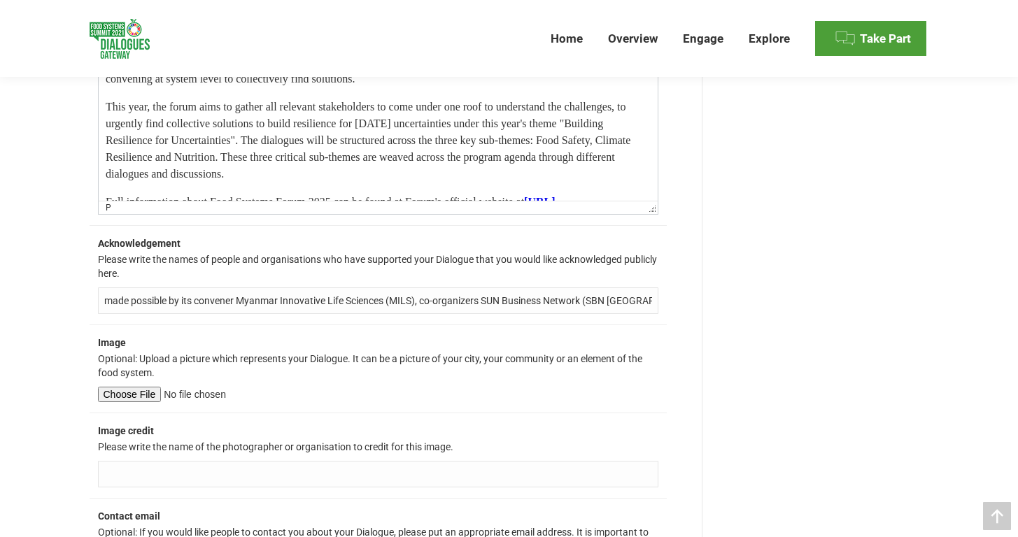
scroll to position [0, 132]
click at [651, 298] on input "Food Systems Forum 2025 is made possible by its convener Myanmar Innovative Lif…" at bounding box center [378, 300] width 560 height 27
click at [623, 304] on input "Food Systems Forum 2025 is made possible by its convener Myanmar Innovative Lif…" at bounding box center [378, 300] width 560 height 27
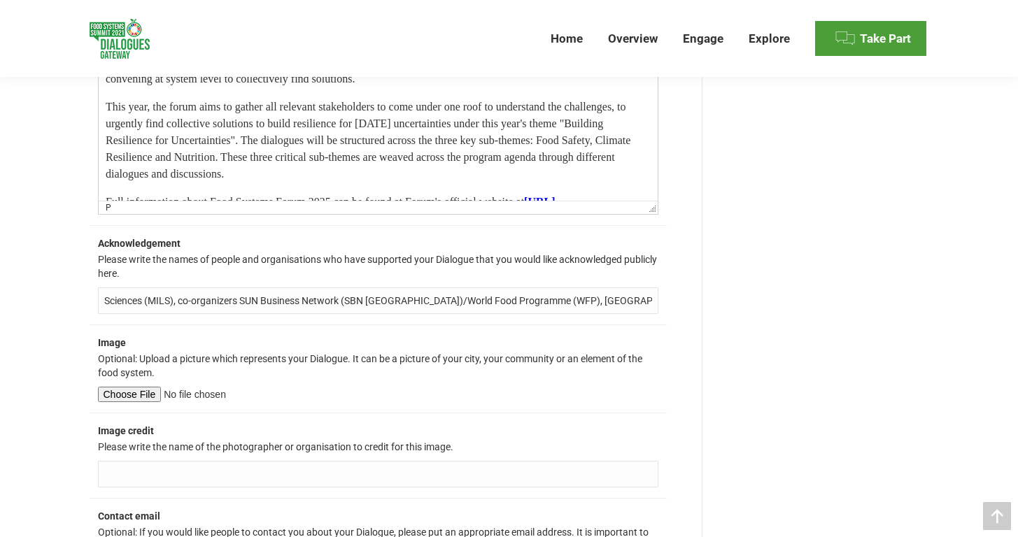
click at [651, 299] on input "Food Systems Forum 2025 is made possible by its convener Myanmar Innovative Lif…" at bounding box center [378, 300] width 560 height 27
click at [597, 299] on input "Food Systems Forum 2025 is made possible by its convener Myanmar Innovative Lif…" at bounding box center [378, 300] width 560 height 27
click at [331, 298] on input "Food Systems Forum 2025 is made possible by its convener Myanmar Innovative Lif…" at bounding box center [378, 300] width 560 height 27
click at [556, 297] on input "Food Systems Forum 2025 is made possible by its Convener Myanmar Innovative Lif…" at bounding box center [378, 300] width 560 height 27
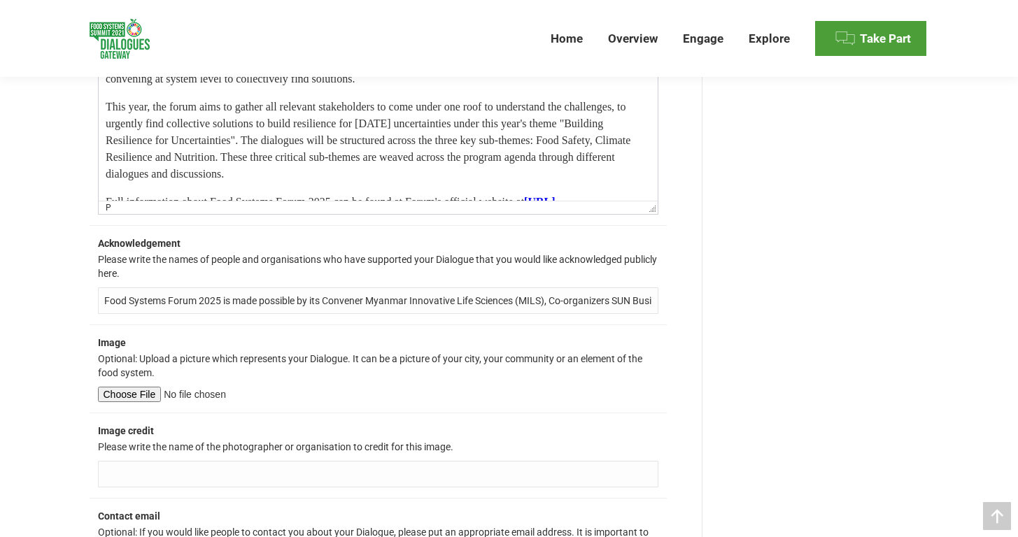
click at [592, 302] on input "Food Systems Forum 2025 is made possible by its Convener Myanmar Innovative Lif…" at bounding box center [378, 300] width 560 height 27
click at [652, 297] on input "Food Systems Forum 2025 is made possible by its Convener Myanmar Innovative Lif…" at bounding box center [378, 300] width 560 height 27
type input "Food Systems Forum 2025 is made possible by its Convener Myanmar Innovative Lif…"
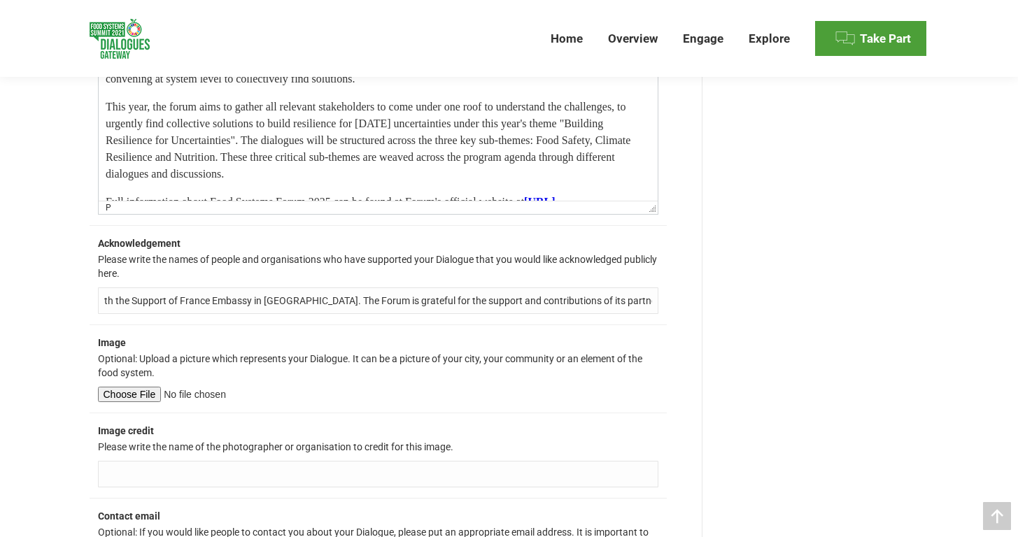
click at [127, 392] on input "file" at bounding box center [190, 394] width 185 height 15
type input "C:\fakepath\Screenshot 2025-09-02 at 10.21.06 PM.png"
click at [190, 392] on input "file" at bounding box center [190, 394] width 185 height 15
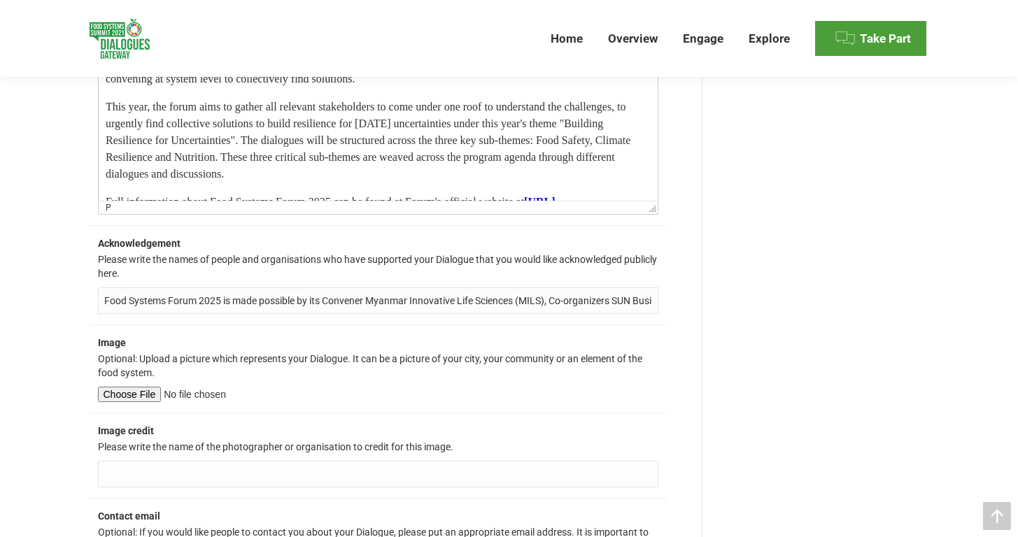
click at [125, 391] on input "file" at bounding box center [190, 394] width 185 height 15
type input "C:\fakepath\Screenshot 2025-09-02 at 10.21.06 PM.png"
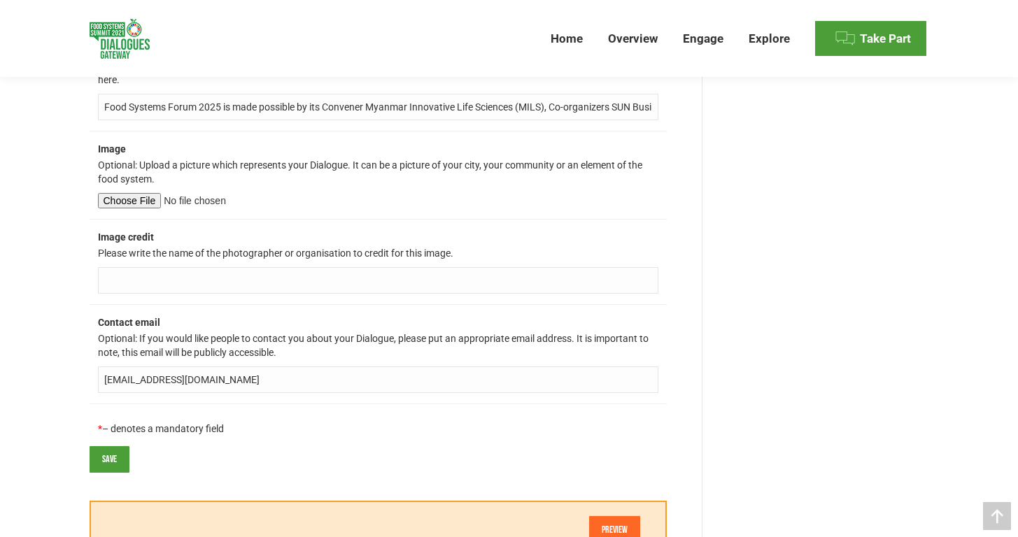
scroll to position [1855, 0]
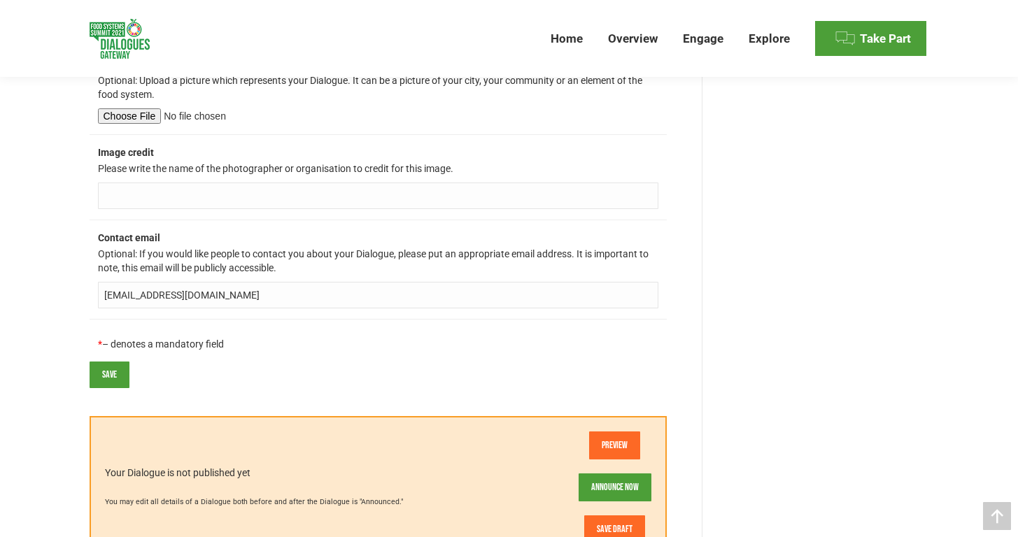
scroll to position [1936, 0]
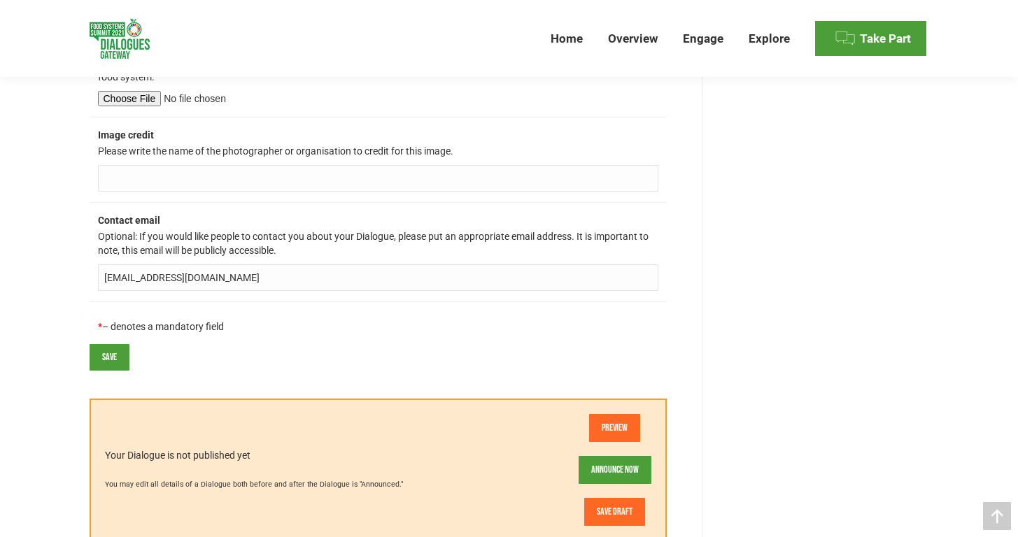
click at [105, 353] on input "Save" at bounding box center [110, 357] width 40 height 27
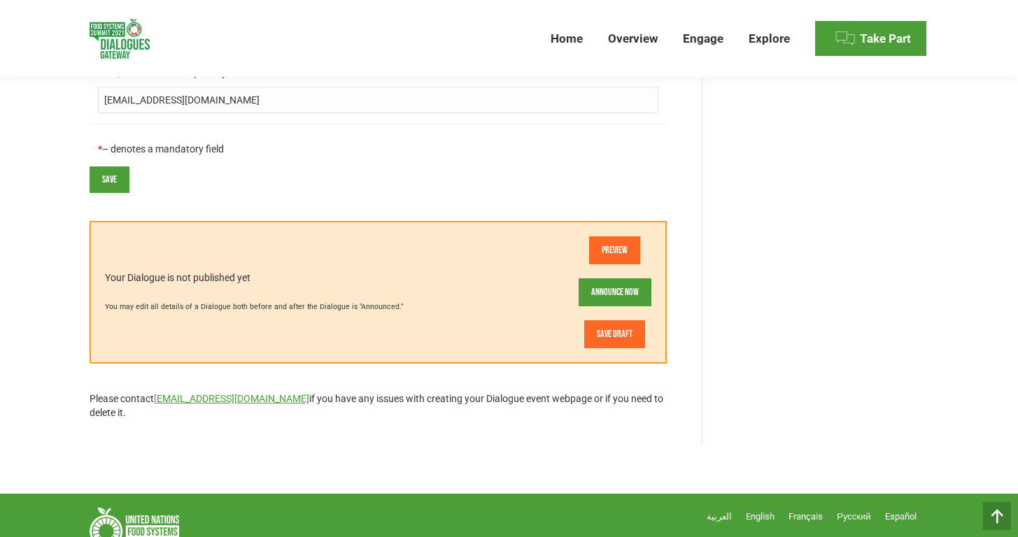
scroll to position [2183, 0]
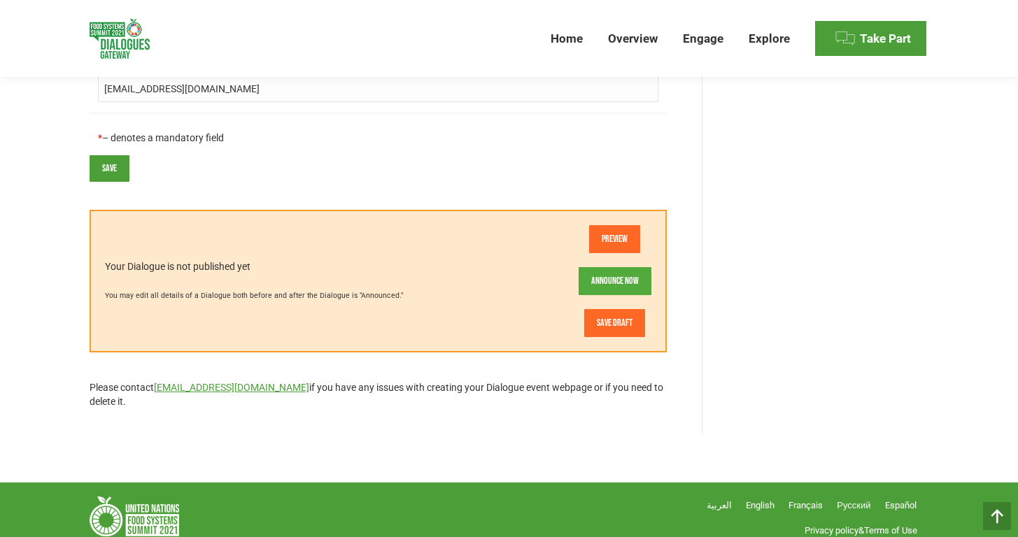
click at [621, 287] on link "Announce now" at bounding box center [614, 281] width 73 height 28
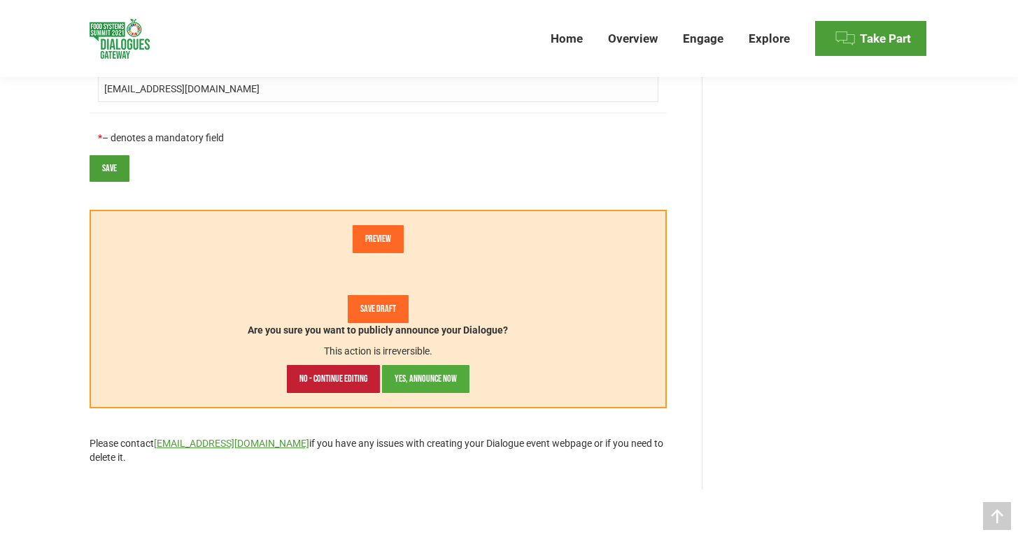
click at [431, 380] on link "Yes, announce now" at bounding box center [425, 379] width 87 height 28
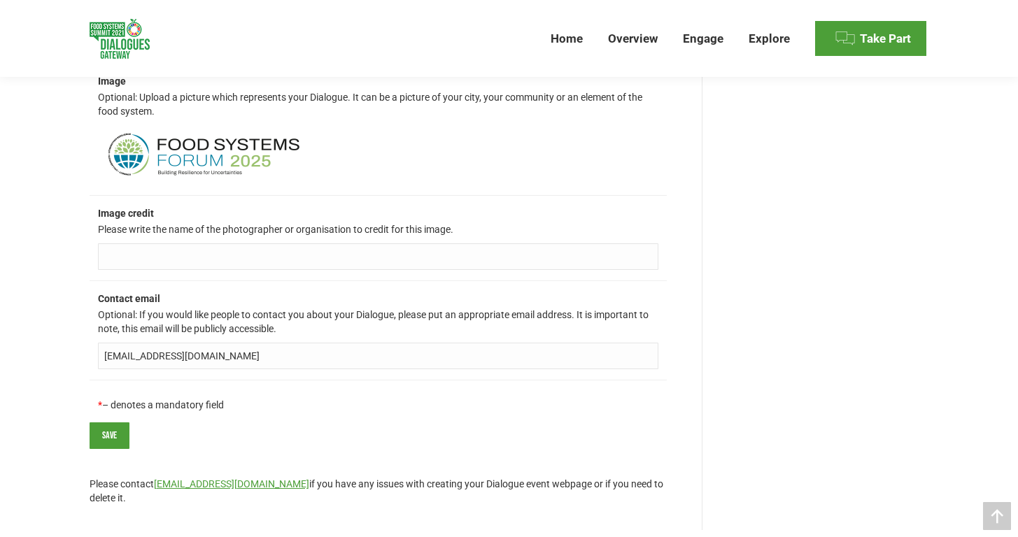
scroll to position [1839, 0]
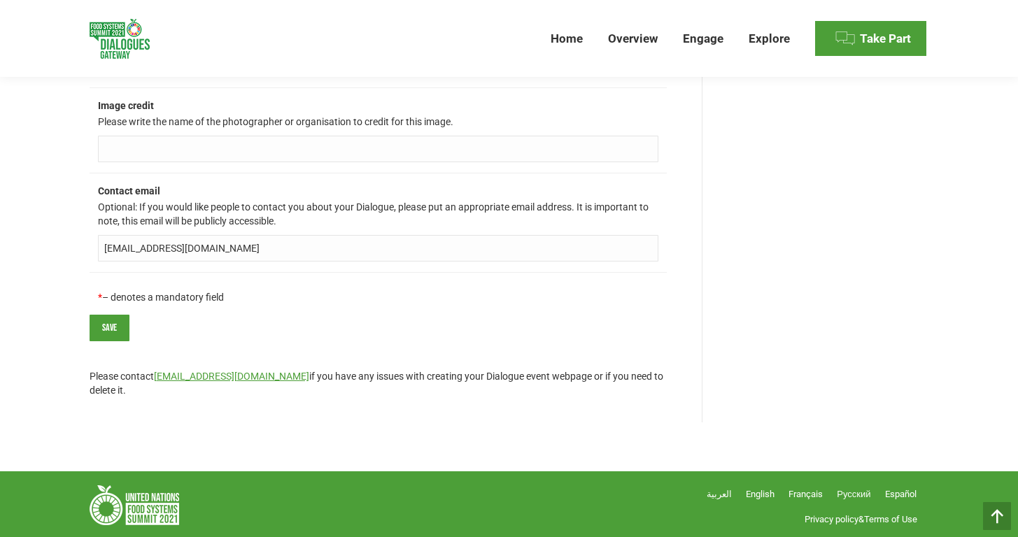
click at [98, 333] on input "Save" at bounding box center [110, 328] width 40 height 27
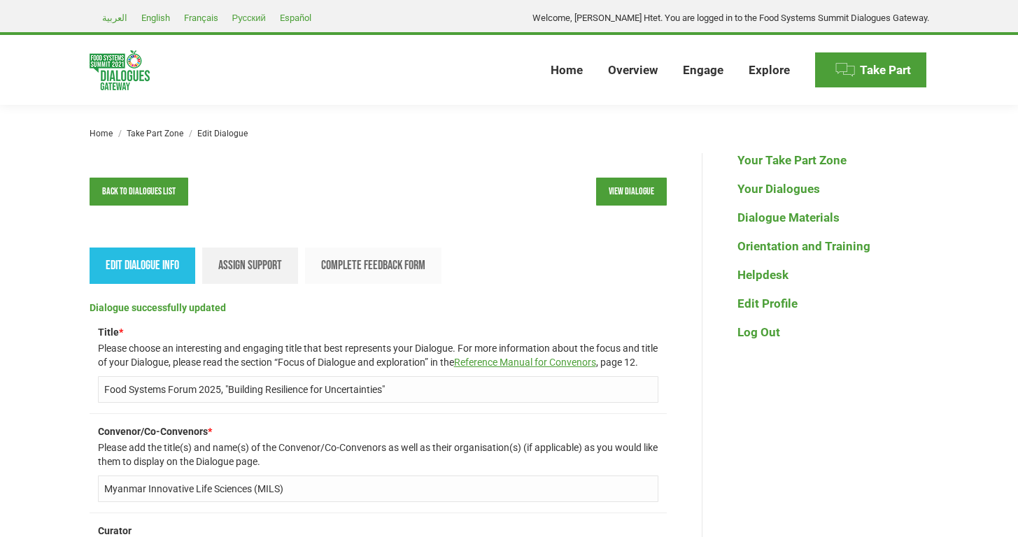
click at [243, 260] on span "Assign support" at bounding box center [250, 265] width 64 height 15
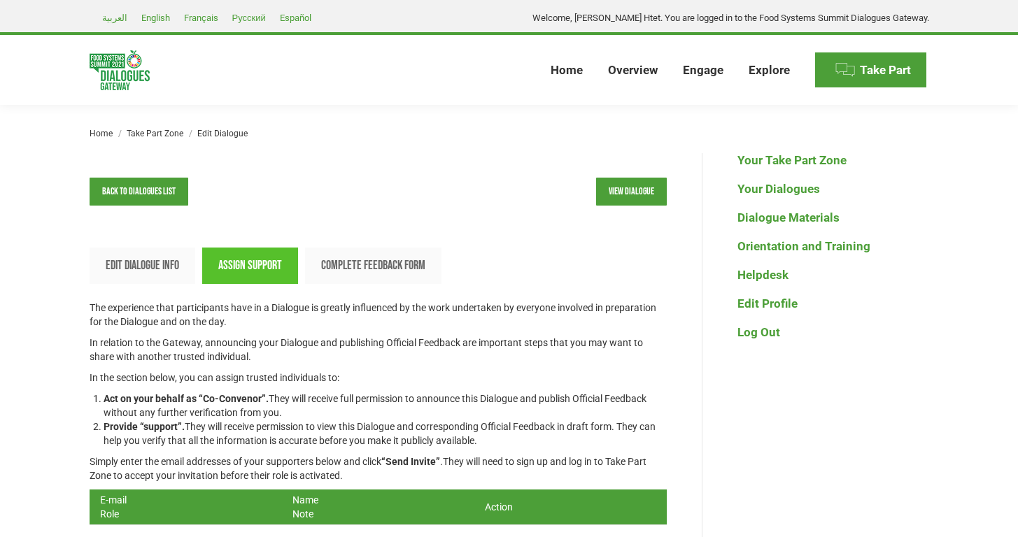
click at [27, 363] on div "Back to dialogues list View dialogue Edit Dialogue Info Assign support Complete…" at bounding box center [509, 542] width 1018 height 779
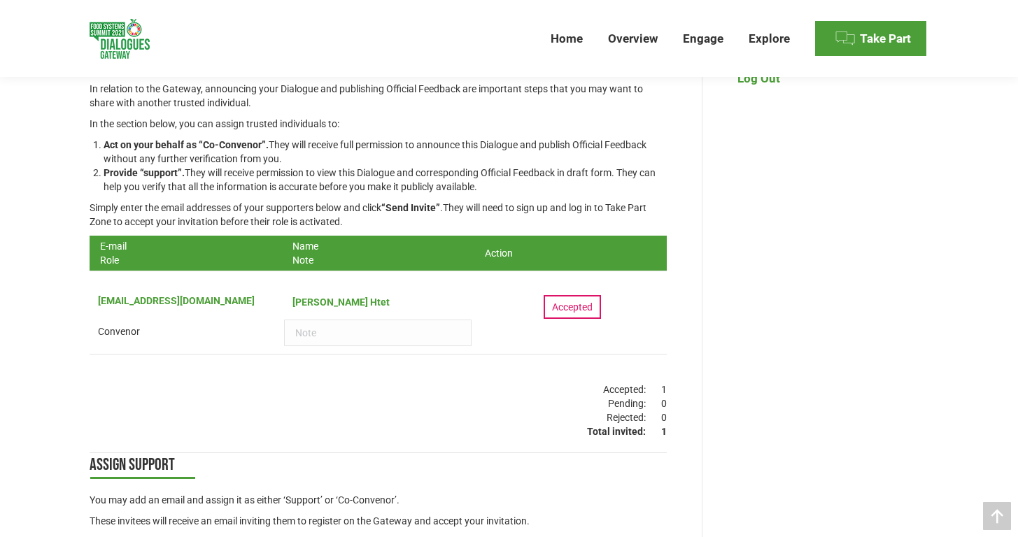
scroll to position [285, 0]
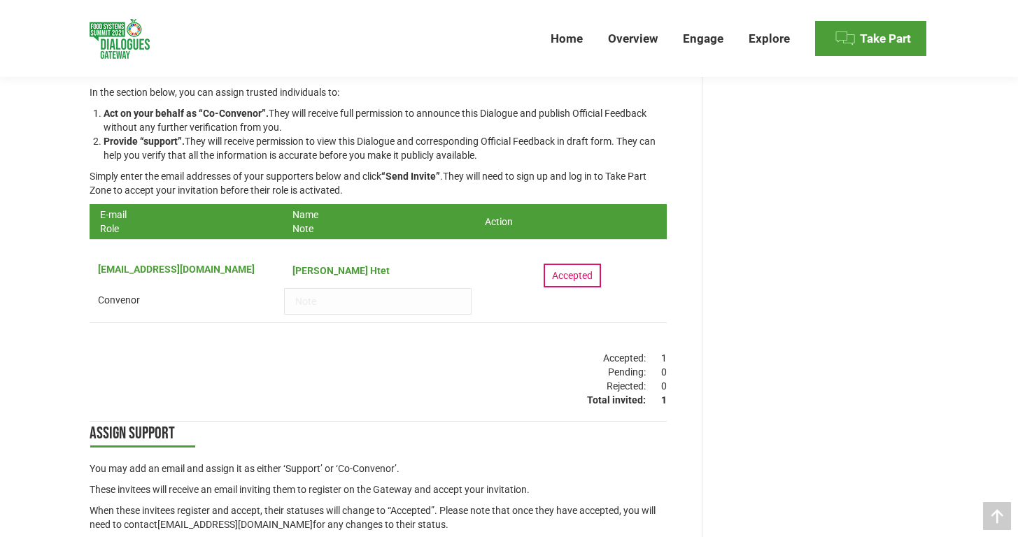
click at [332, 299] on input "text" at bounding box center [377, 301] width 187 height 27
click at [20, 327] on div "Back to dialogues list View dialogue Edit Dialogue Info Assign support Complete…" at bounding box center [509, 257] width 1018 height 779
click at [574, 276] on div "Accepted" at bounding box center [571, 276] width 57 height 24
click at [55, 346] on div "Back to dialogues list View dialogue Edit Dialogue Info Assign support Complete…" at bounding box center [509, 233] width 909 height 730
click at [58, 363] on div "Back to dialogues list View dialogue Edit Dialogue Info Assign support Complete…" at bounding box center [509, 233] width 909 height 730
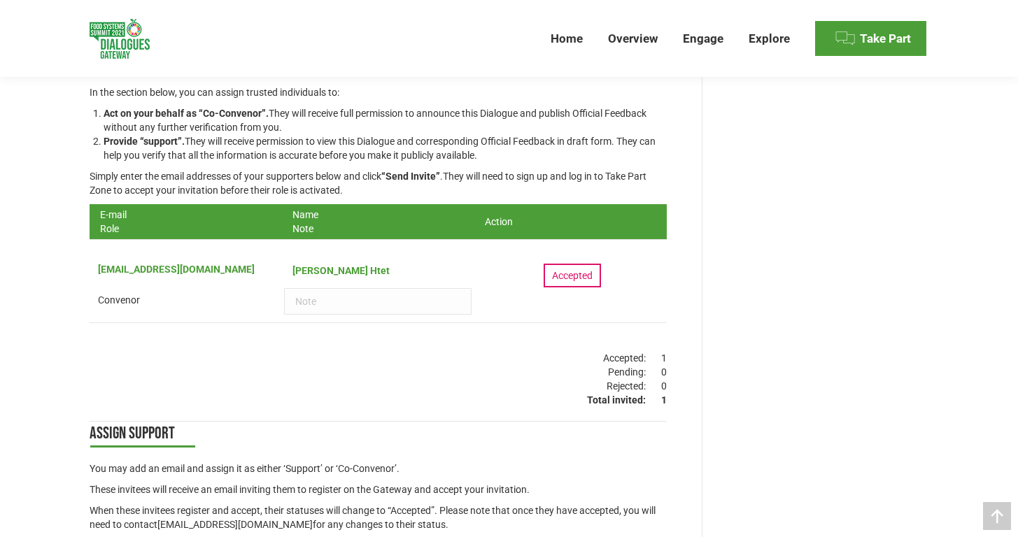
scroll to position [460, 0]
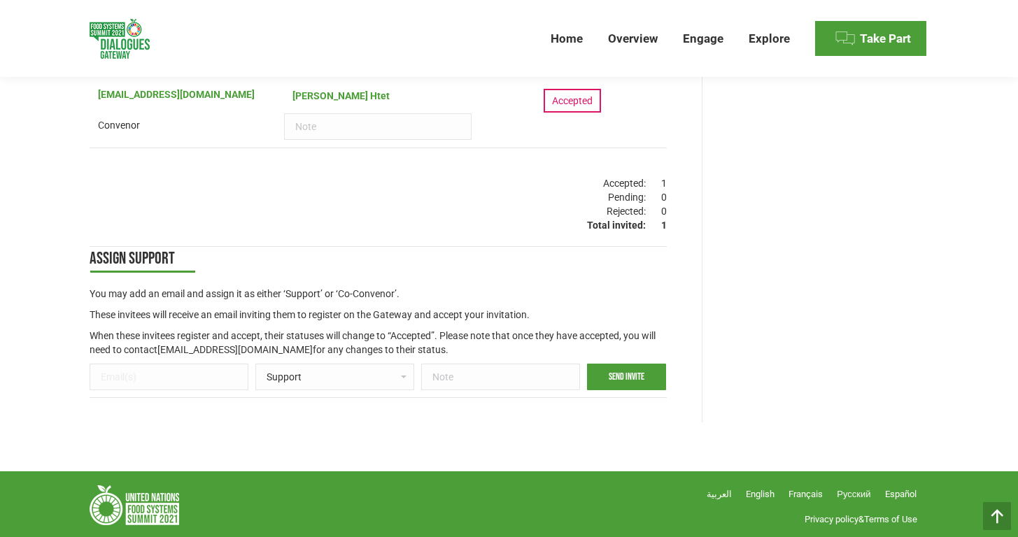
click at [140, 374] on input "email" at bounding box center [169, 377] width 159 height 27
click at [44, 297] on div "Back to dialogues list View dialogue Edit Dialogue Info Assign support Complete…" at bounding box center [509, 82] width 1018 height 779
click at [122, 368] on input "email" at bounding box center [169, 377] width 159 height 27
type input "z"
paste input "zarnihtet.hlaing@wfp.org"
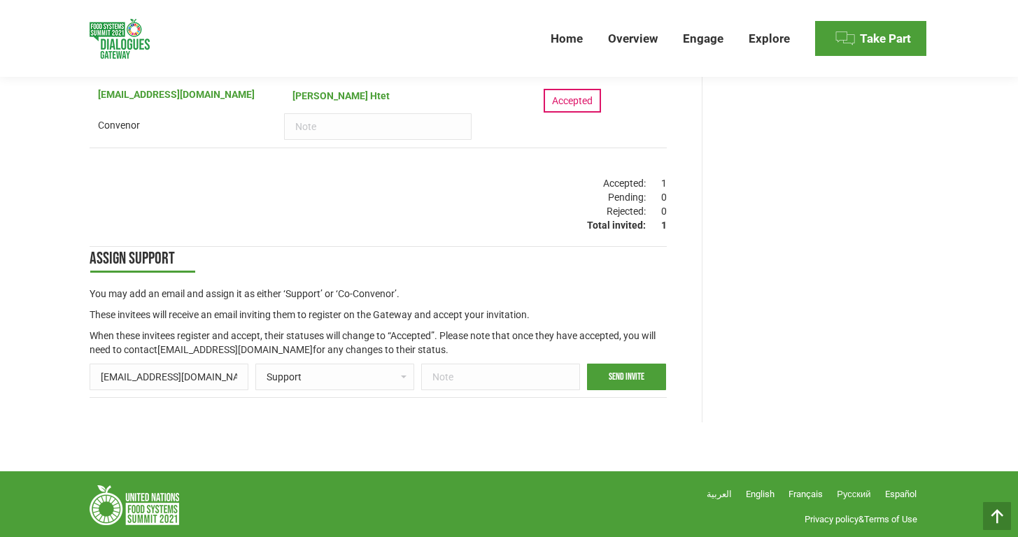
type input "zarnihtet.hlaing@wfp.org"
click at [306, 377] on select "Convenor Support" at bounding box center [334, 377] width 159 height 27
click at [255, 364] on select "Convenor Support" at bounding box center [334, 377] width 159 height 27
click at [389, 413] on div "Edit Dialogue Info Assign support Complete Feedback Form Edit Dialogue Info Dia…" at bounding box center [378, 104] width 588 height 635
click at [464, 377] on input "text" at bounding box center [500, 377] width 159 height 27
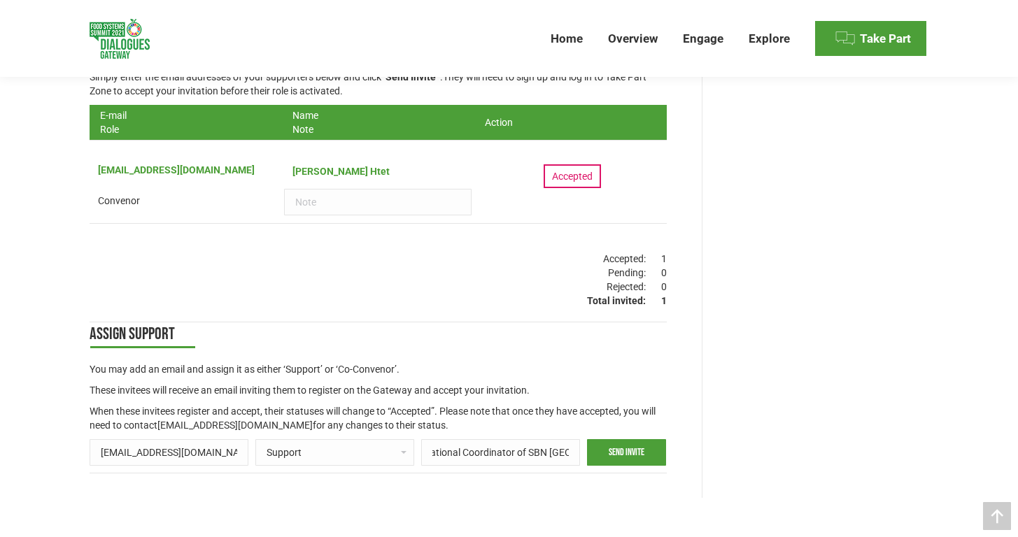
scroll to position [0, 10]
type input "National Coordinator of SBN Myanmar/WFP"
click at [605, 445] on input "Send invite" at bounding box center [627, 452] width 80 height 27
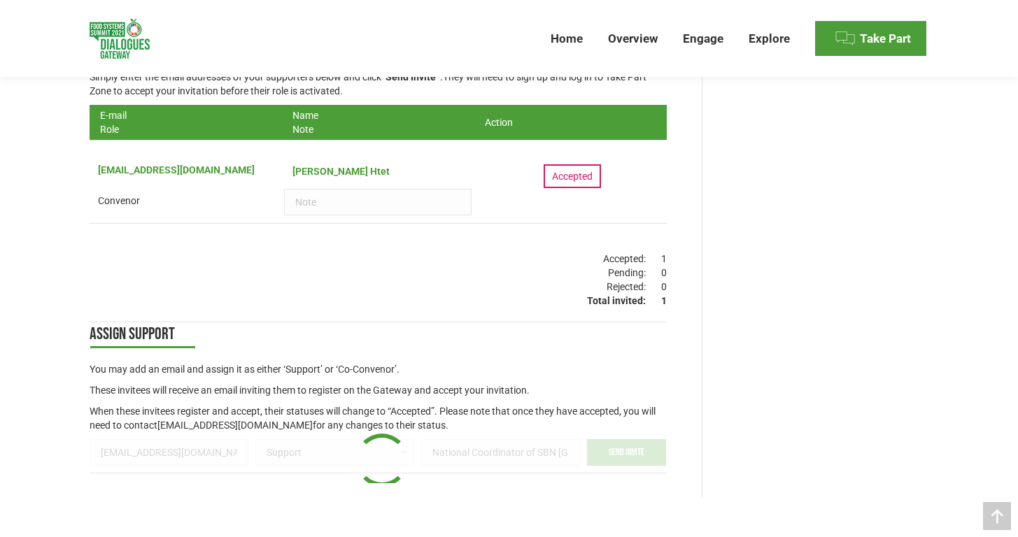
select select "id_convenor"
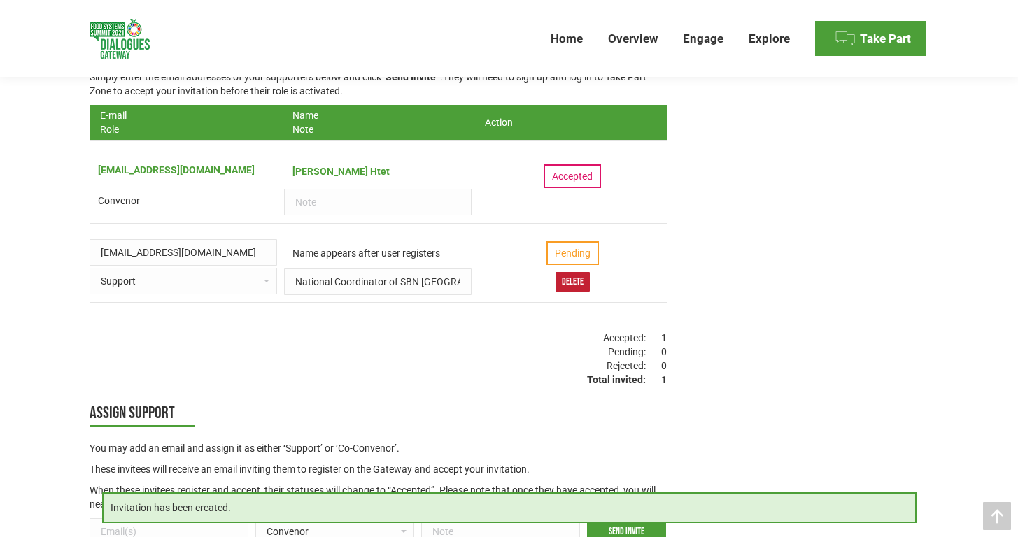
click at [41, 348] on div "Invitation has been created. Back to dialogues list View dialogue Edit Dialogue…" at bounding box center [509, 197] width 1018 height 858
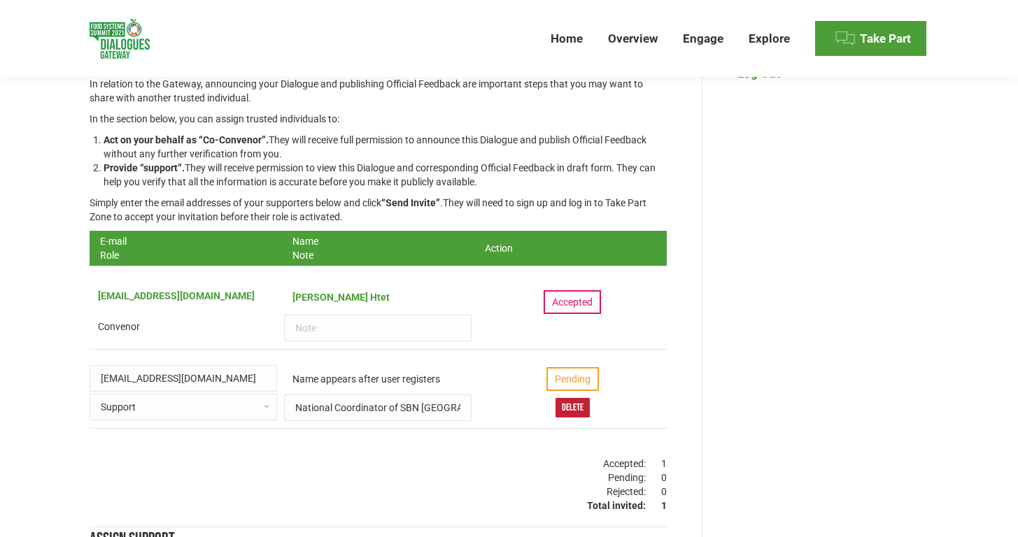
scroll to position [133, 0]
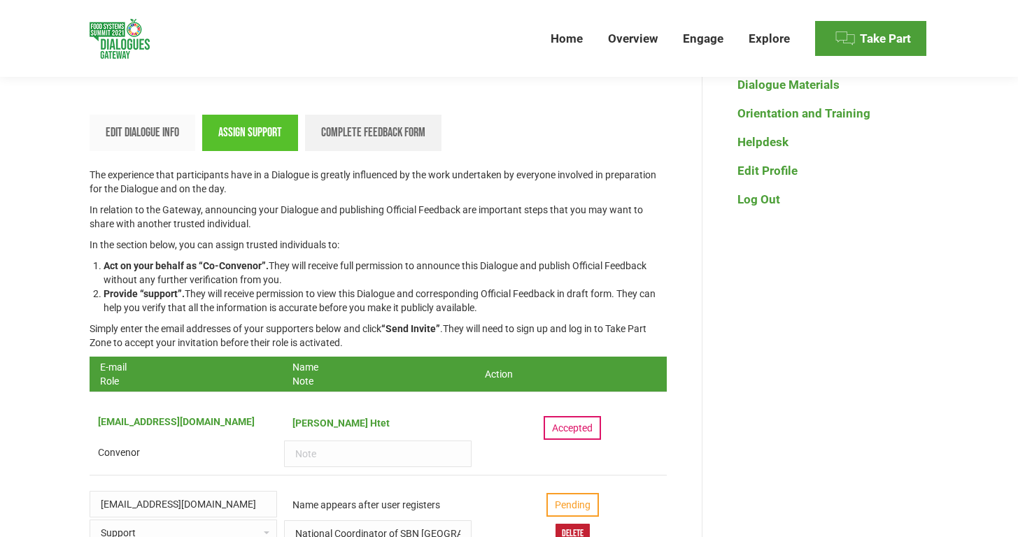
click at [360, 133] on span "Complete Feedback Form" at bounding box center [373, 132] width 104 height 15
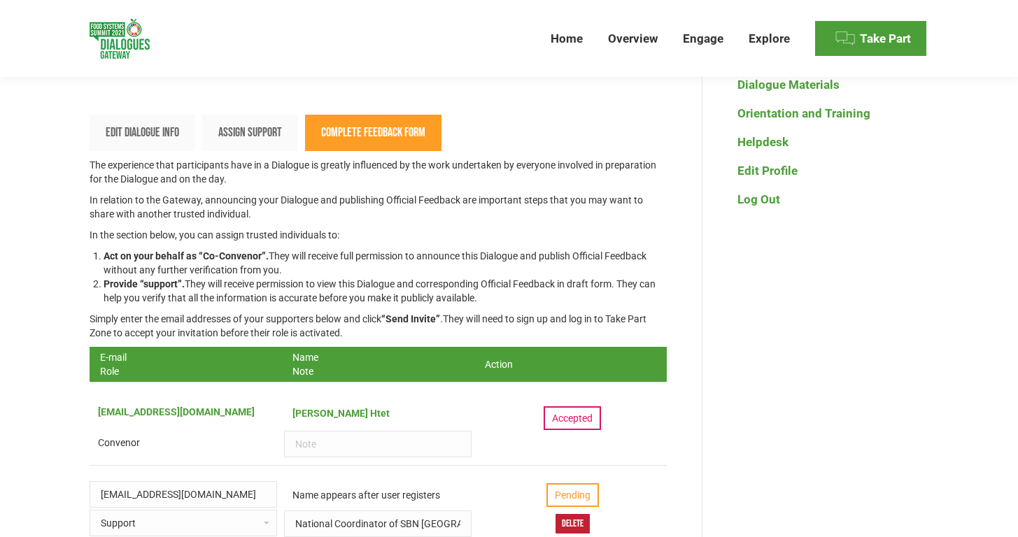
scroll to position [92, 0]
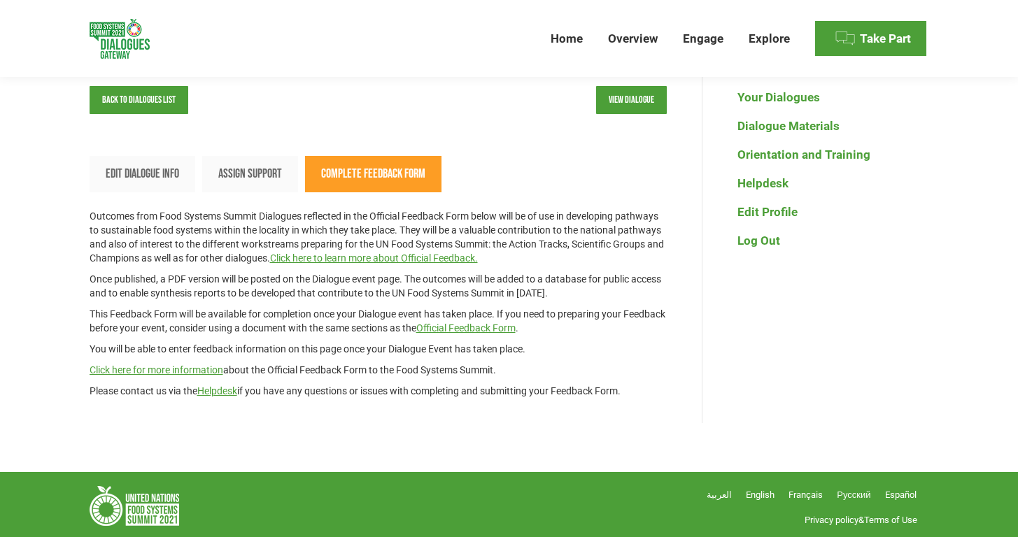
click at [61, 273] on div "Back to dialogues list View dialogue Edit Dialogue Info Assign support Complete…" at bounding box center [509, 243] width 909 height 362
click at [47, 285] on div "Back to dialogues list View dialogue Edit Dialogue Info Assign support Complete…" at bounding box center [509, 267] width 1018 height 411
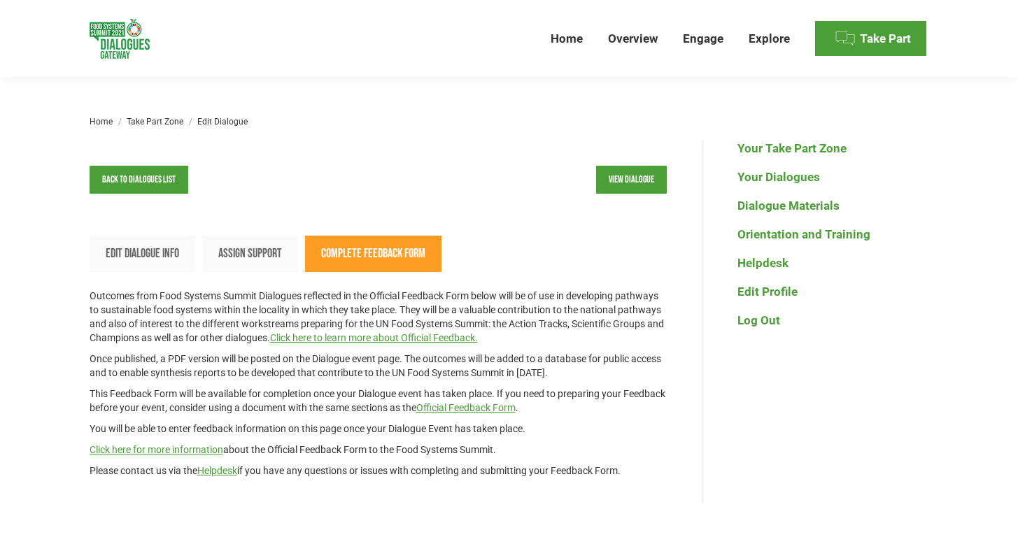
scroll to position [0, 0]
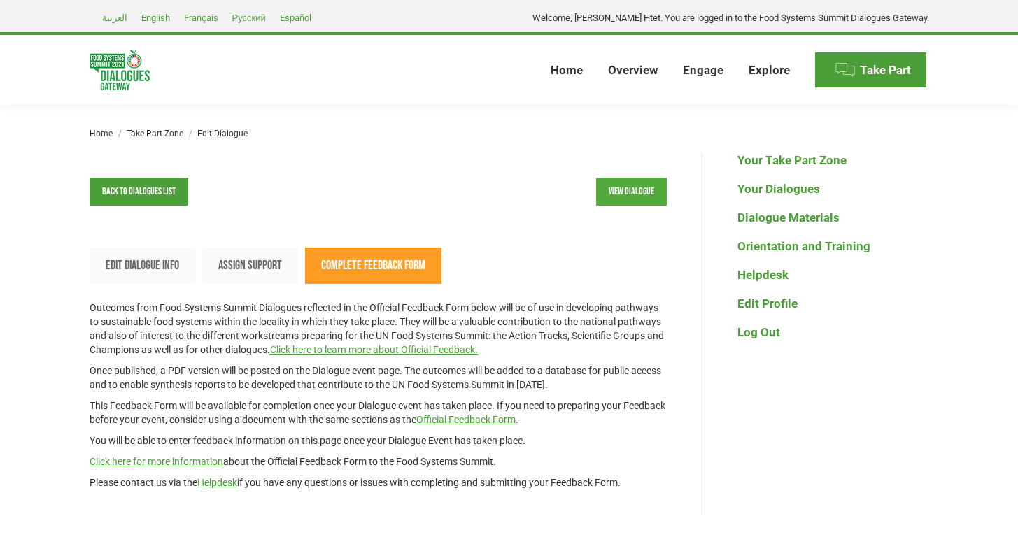
click at [632, 185] on link "View dialogue" at bounding box center [631, 192] width 71 height 28
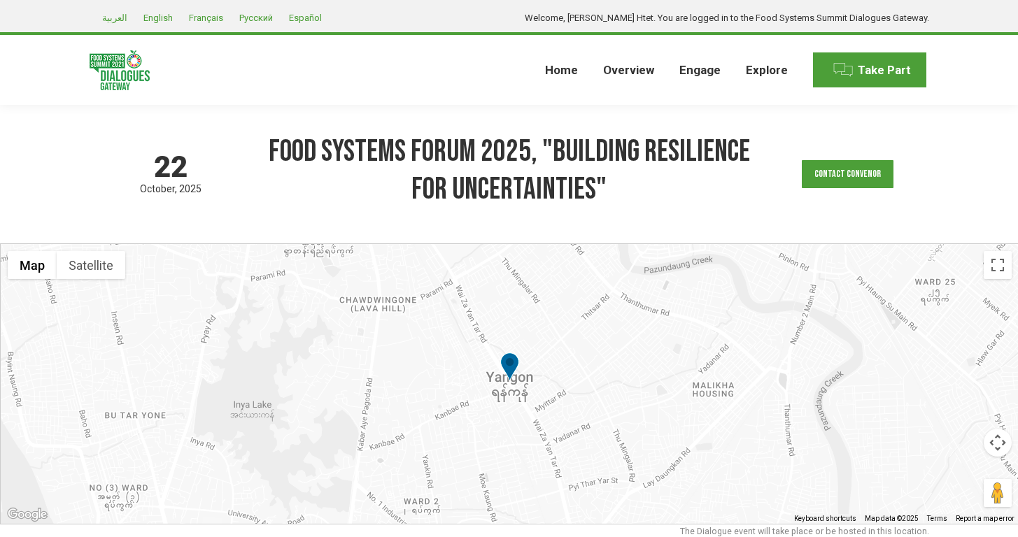
click at [443, 225] on div "[DATE] based on GMT timezone Food Systems Forum 2025, "Building Resilience for …" at bounding box center [509, 174] width 839 height 138
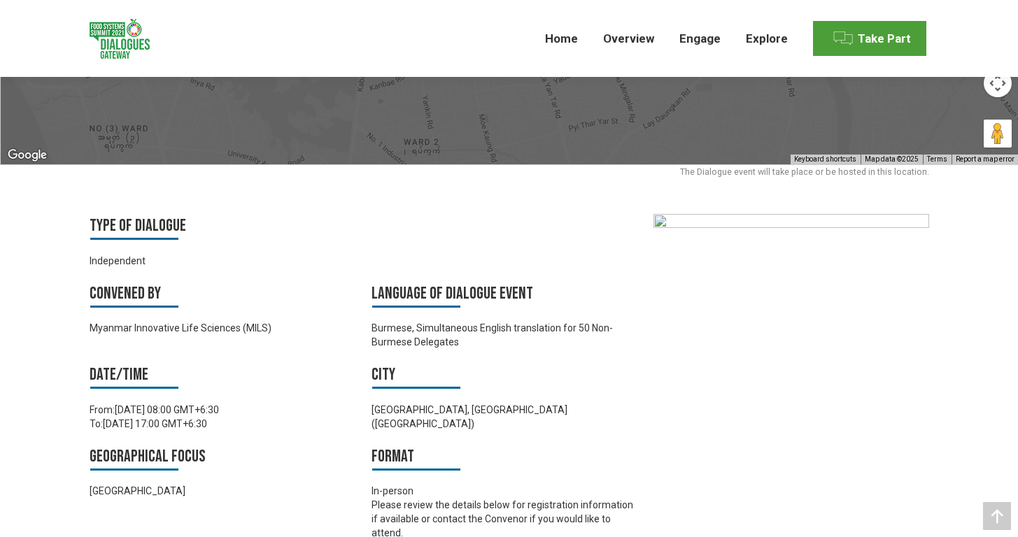
scroll to position [443, 0]
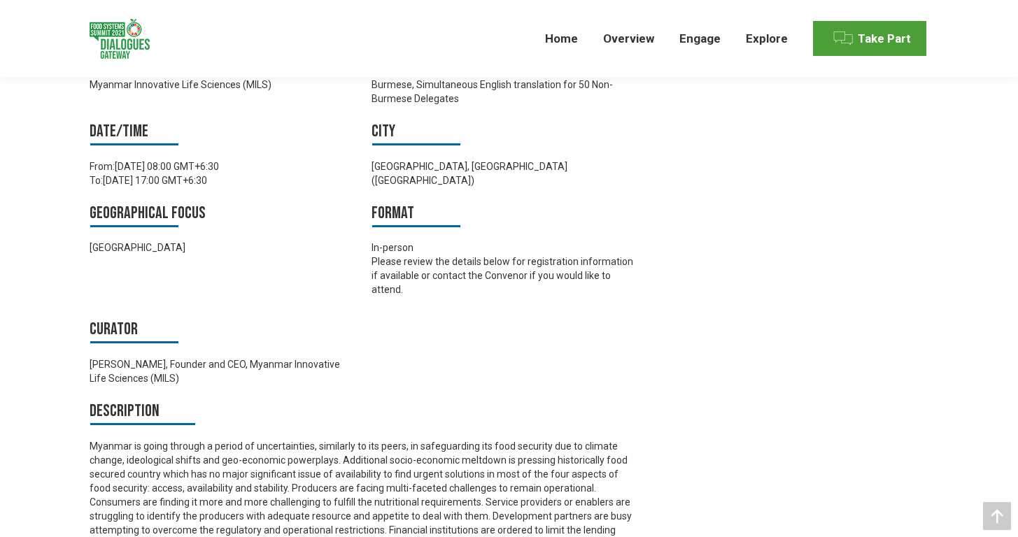
scroll to position [0, 0]
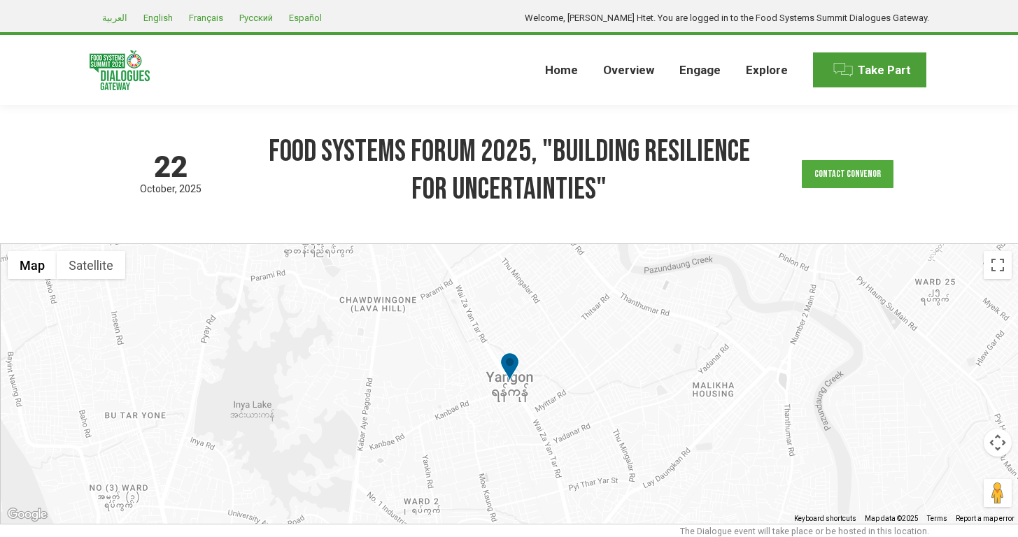
click at [858, 172] on link "Contact Convenor" at bounding box center [848, 174] width 92 height 28
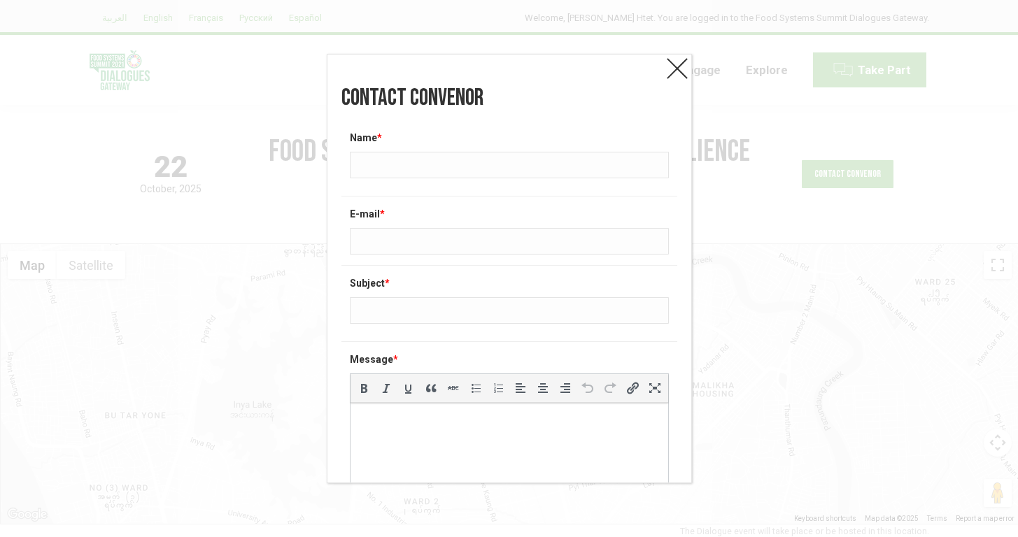
click at [670, 59] on link at bounding box center [677, 69] width 28 height 28
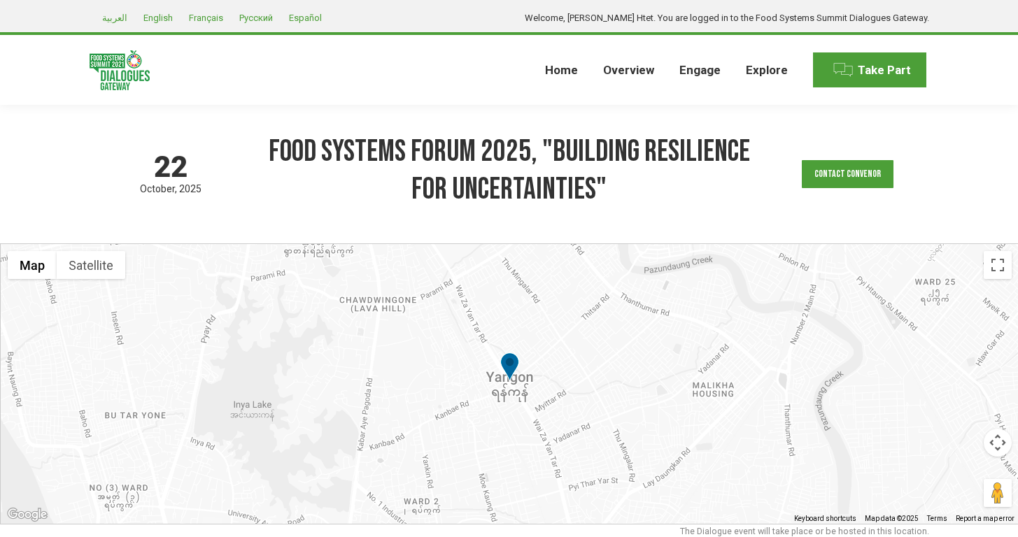
click at [267, 201] on h1 "Food Systems Forum 2025, "Building Resilience for Uncertainties"" at bounding box center [509, 171] width 487 height 76
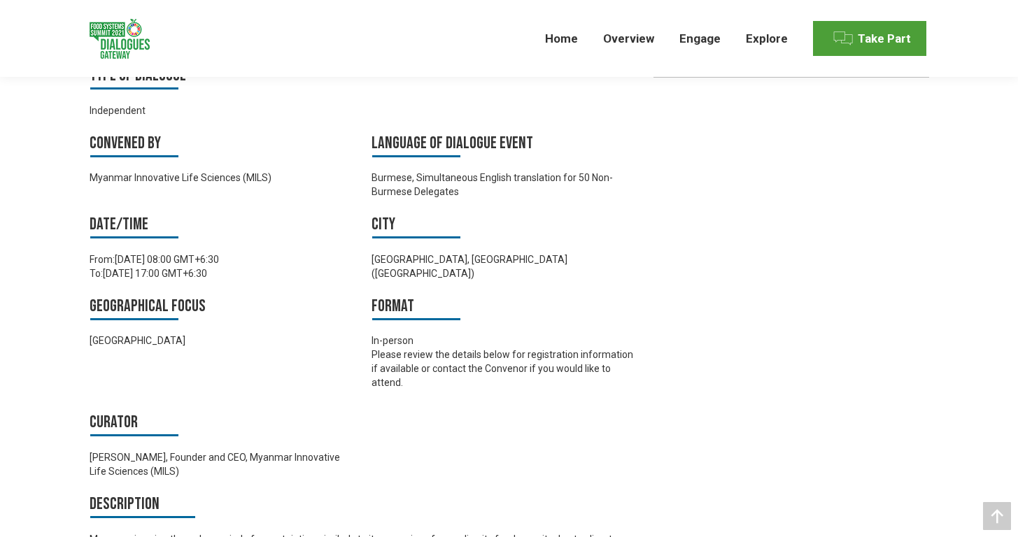
scroll to position [571, 0]
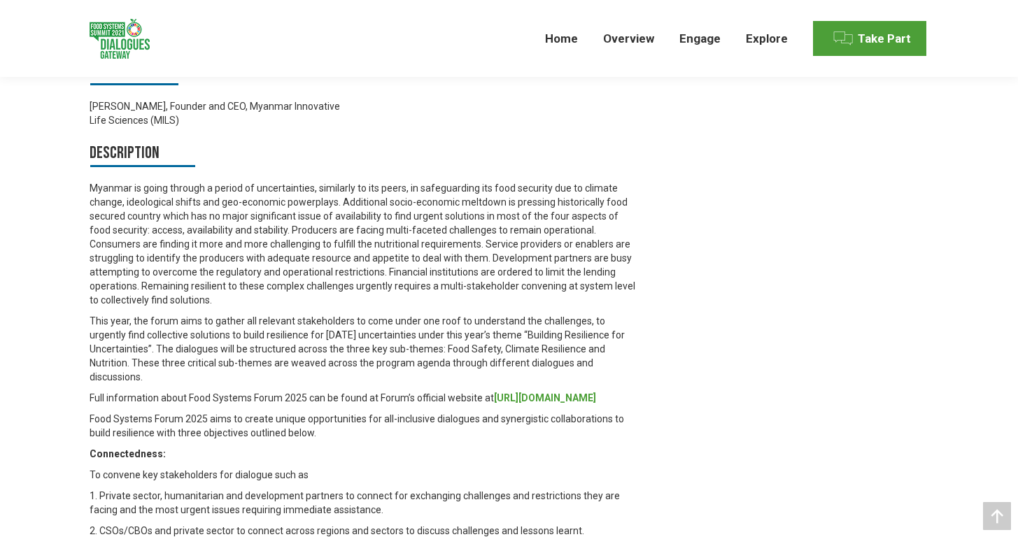
scroll to position [971, 0]
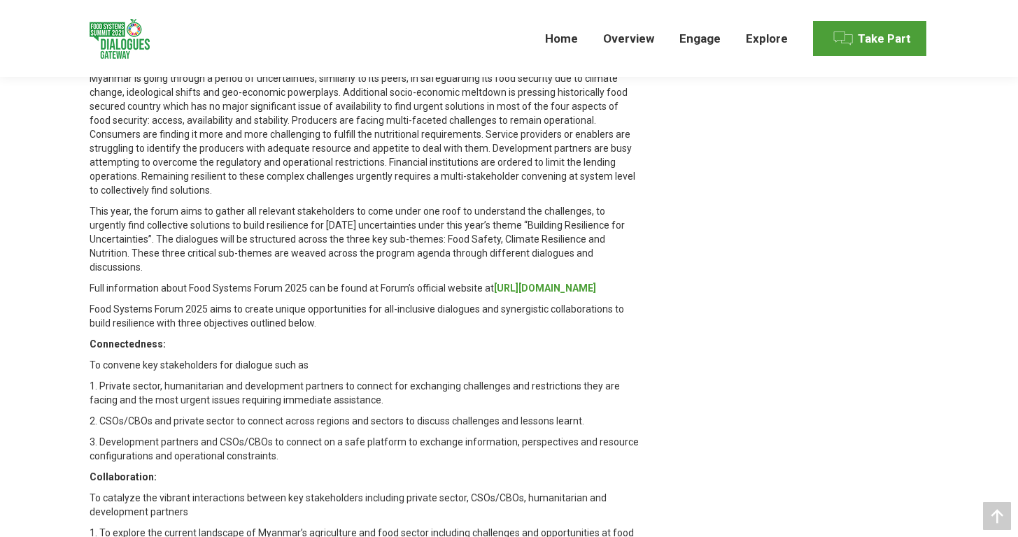
click at [48, 361] on div "[DATE] based on GMT timezone Food Systems Forum 2025, "Building Resilience for …" at bounding box center [509, 56] width 1018 height 1844
click at [57, 370] on div "Type of Dialogue Independent Convened by Myanmar Innovative Life Sciences (MILS…" at bounding box center [509, 252] width 909 height 1298
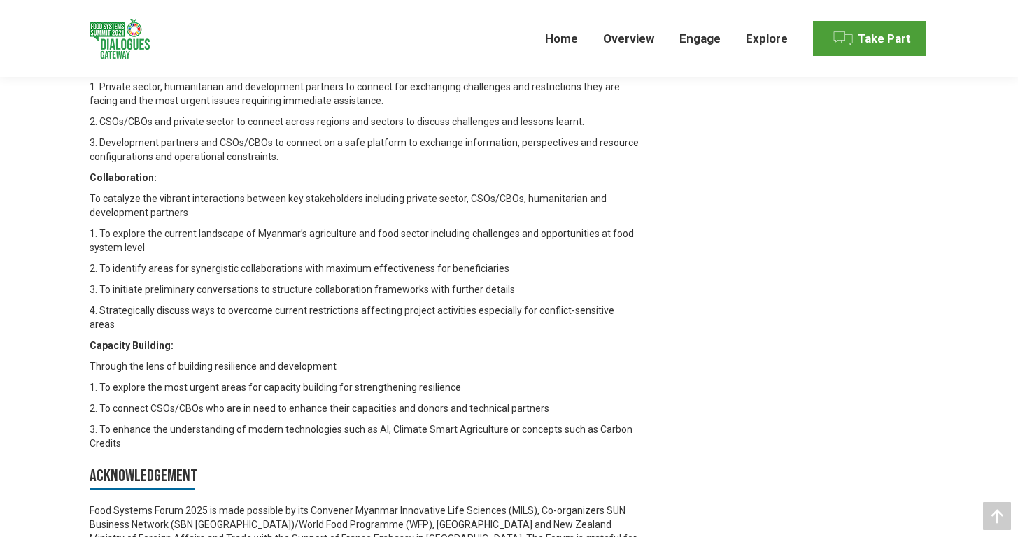
scroll to position [1399, 0]
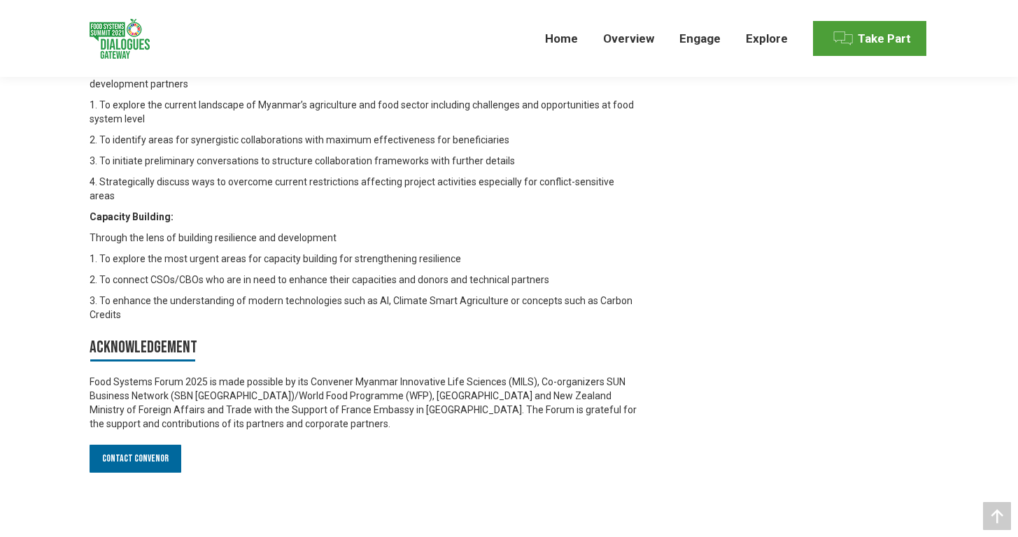
click at [123, 445] on link "Contact Convenor" at bounding box center [136, 459] width 92 height 28
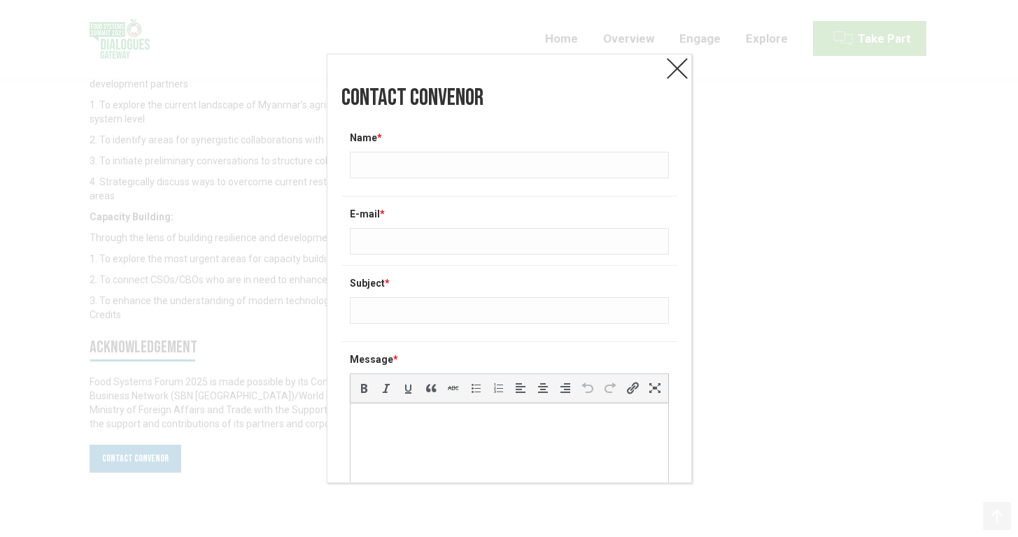
click at [670, 71] on link at bounding box center [677, 69] width 28 height 28
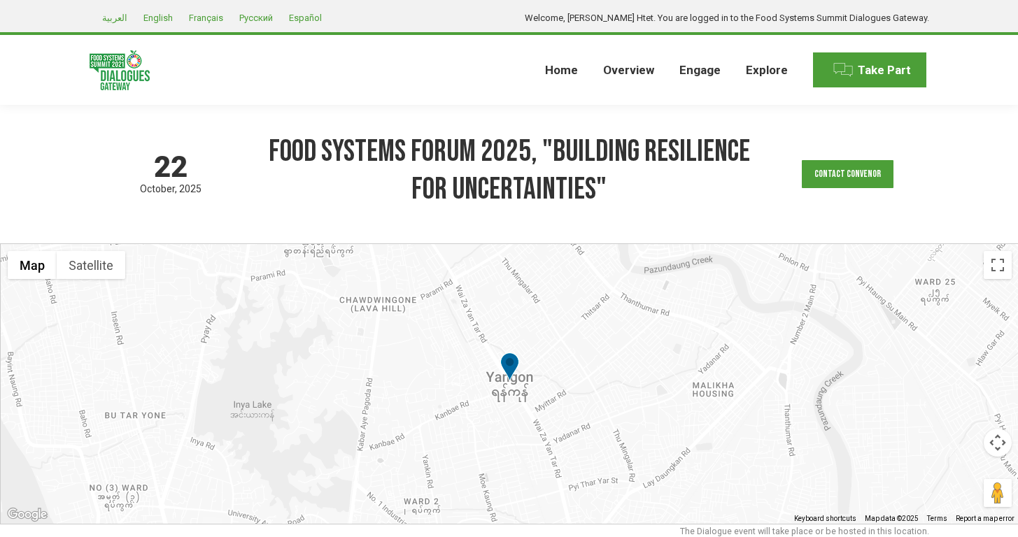
click at [329, 234] on div "[DATE] based on GMT timezone Food Systems Forum 2025, "Building Resilience for …" at bounding box center [509, 174] width 839 height 138
click at [326, 182] on h1 "Food Systems Forum 2025, "Building Resilience for Uncertainties"" at bounding box center [509, 171] width 487 height 76
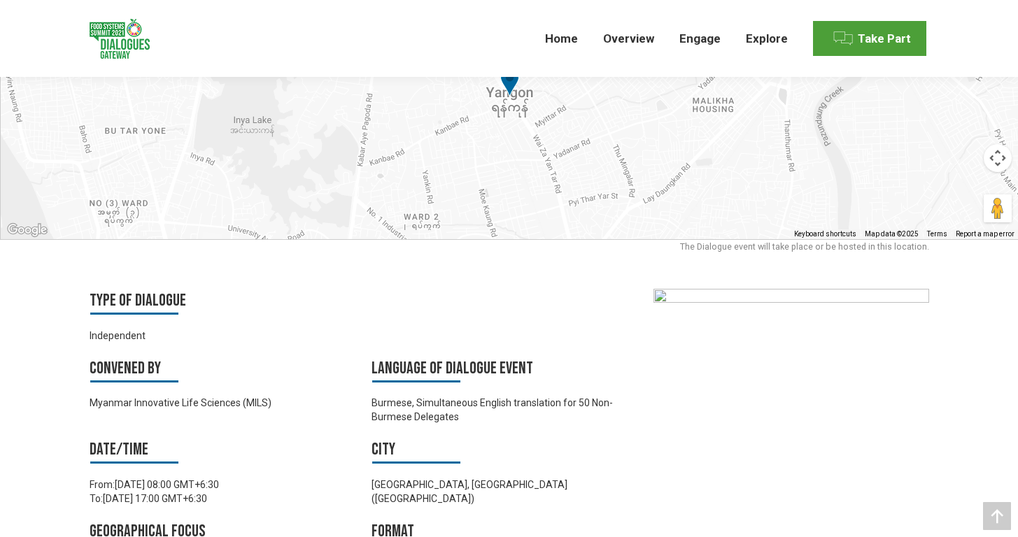
scroll to position [309, 0]
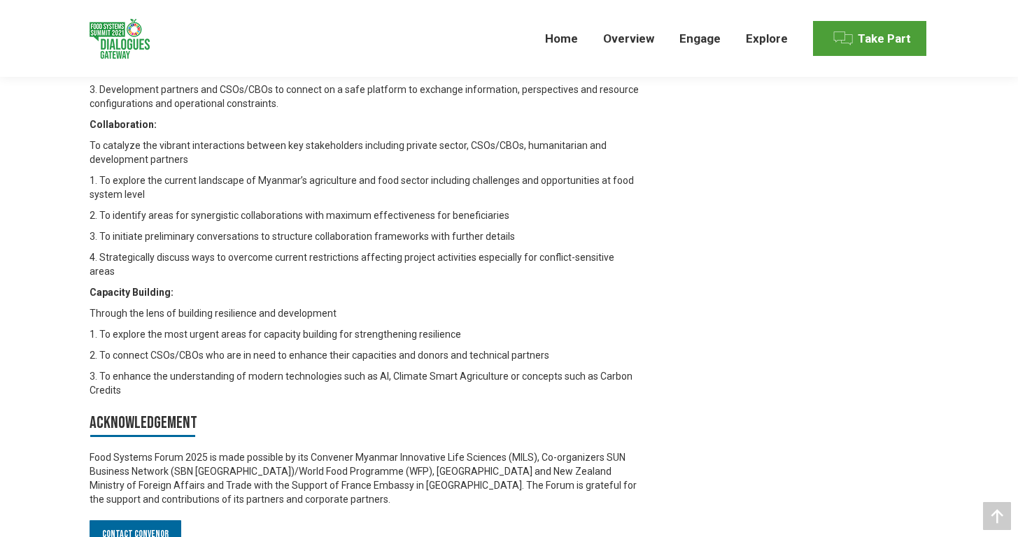
scroll to position [1430, 0]
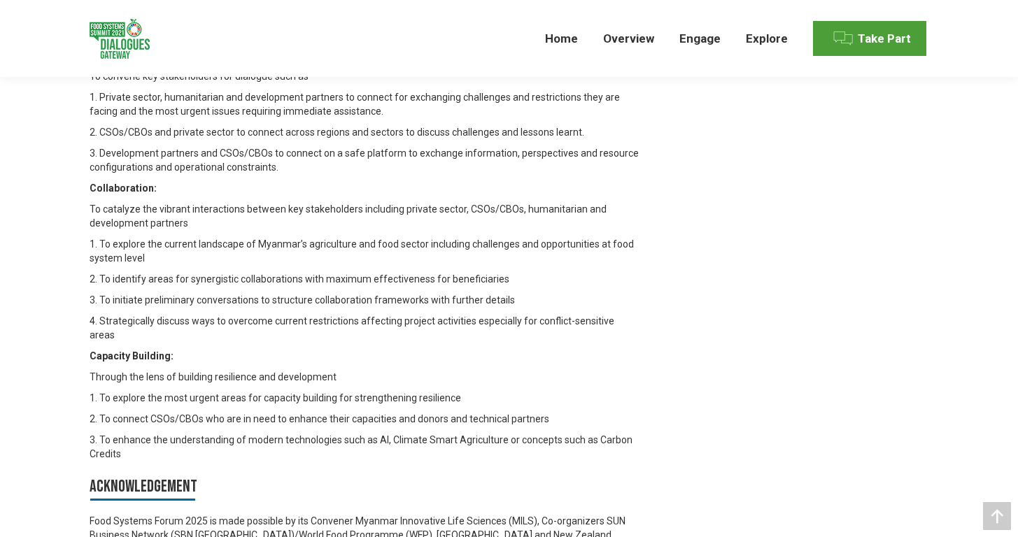
scroll to position [1451, 0]
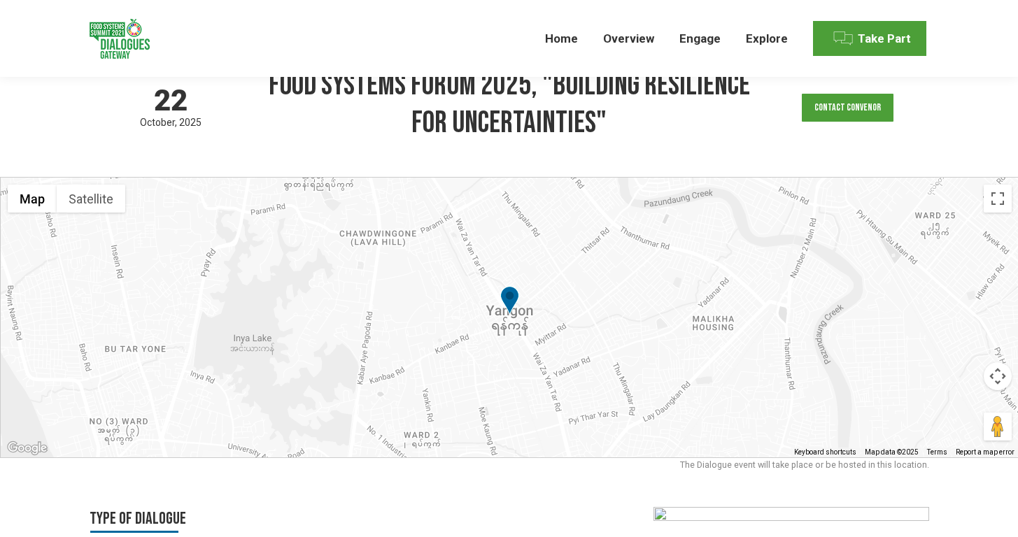
scroll to position [0, 0]
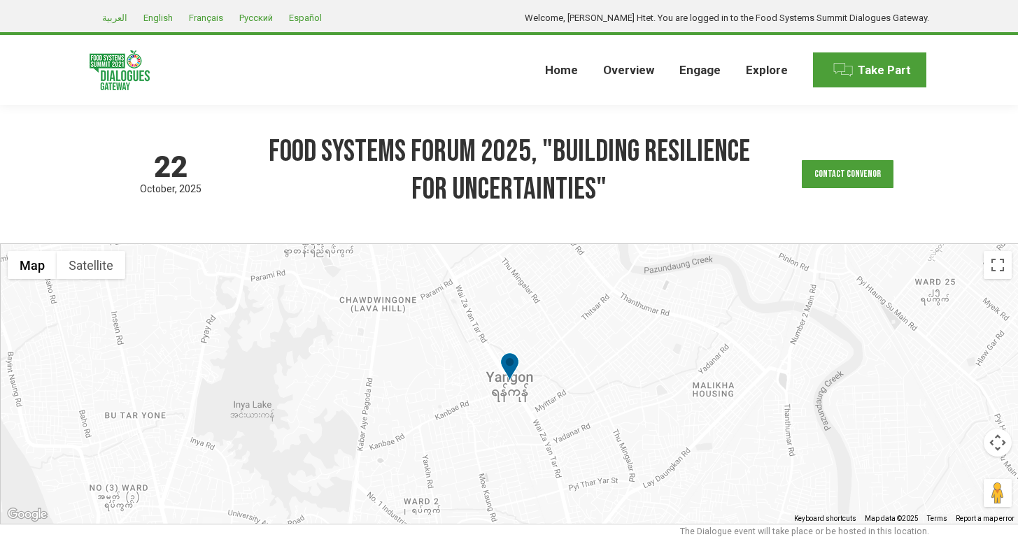
click at [350, 184] on h1 "Food Systems Forum 2025, "Building Resilience for Uncertainties"" at bounding box center [509, 171] width 487 height 76
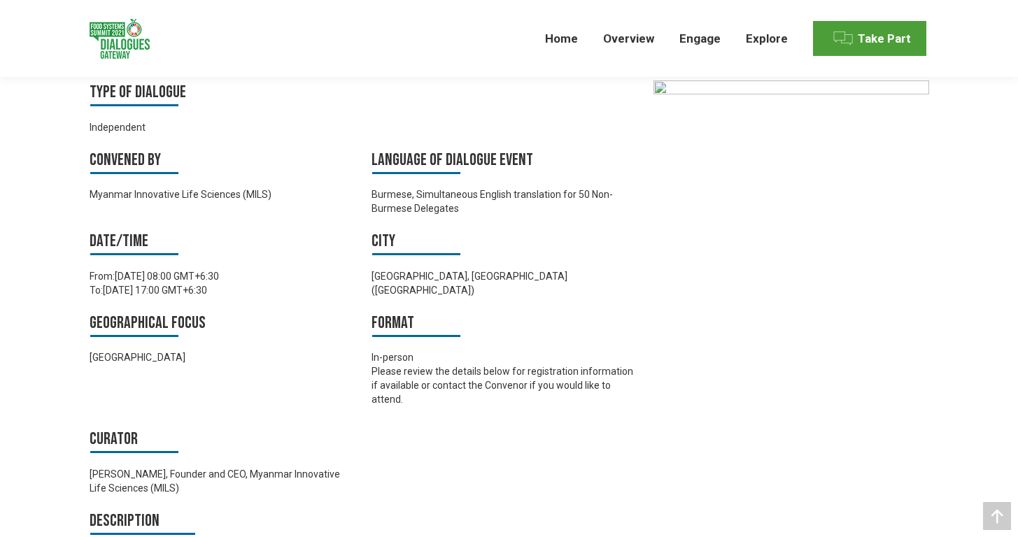
scroll to position [523, 0]
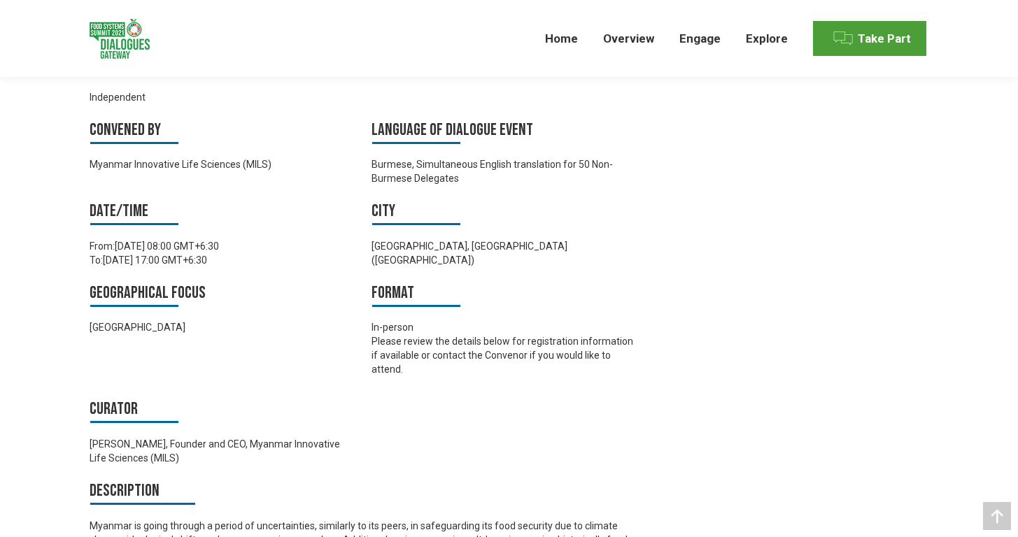
click at [27, 294] on div "[DATE] based on GMT timezone Food Systems Forum 2025, "Building Resilience for …" at bounding box center [509, 504] width 1018 height 1844
click at [44, 287] on div "[DATE] based on GMT timezone Food Systems Forum 2025, "Building Resilience for …" at bounding box center [509, 504] width 1018 height 1844
click at [41, 267] on div "[DATE] based on GMT timezone Food Systems Forum 2025, "Building Resilience for …" at bounding box center [509, 504] width 1018 height 1844
click at [35, 278] on div "[DATE] based on GMT timezone Food Systems Forum 2025, "Building Resilience for …" at bounding box center [509, 504] width 1018 height 1844
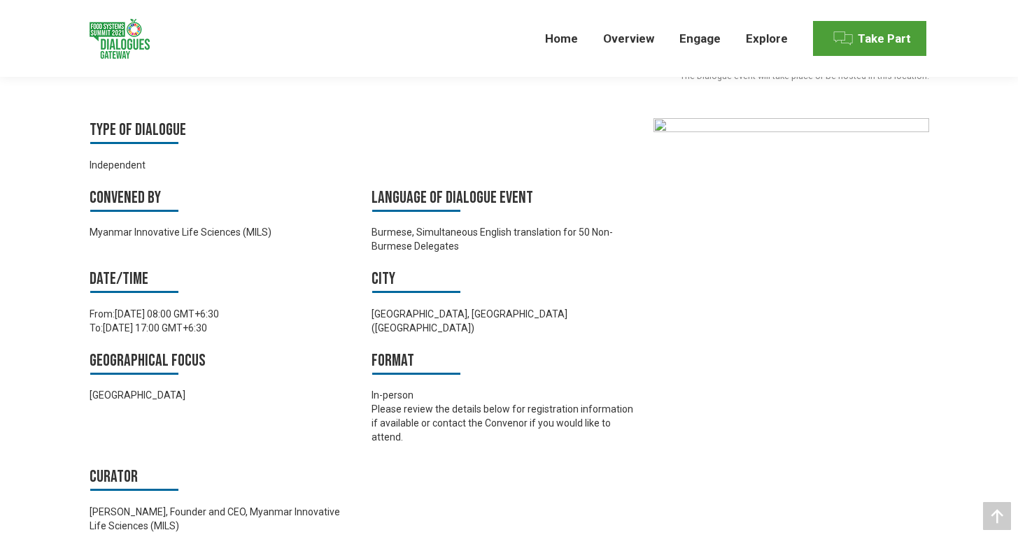
click at [811, 169] on img at bounding box center [790, 157] width 275 height 78
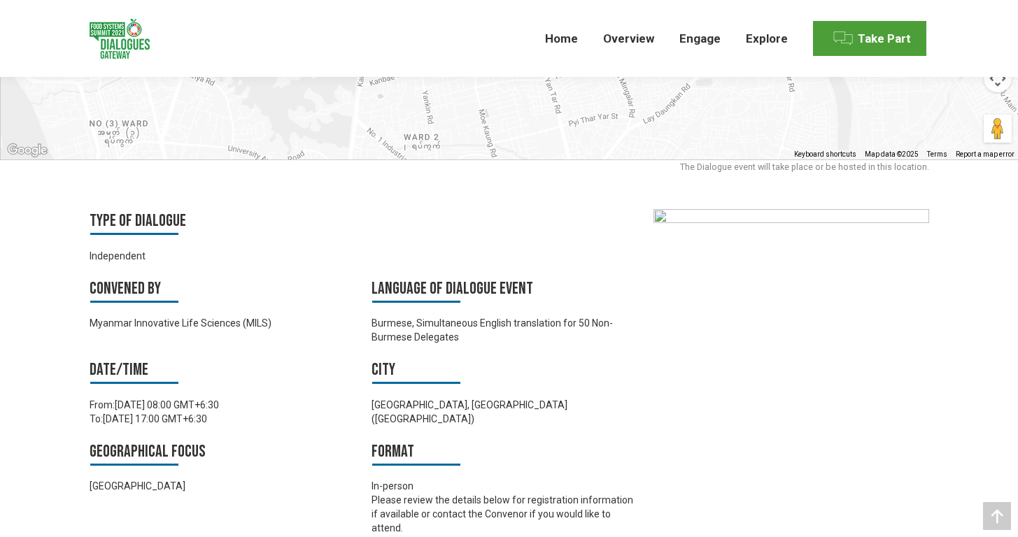
scroll to position [358, 0]
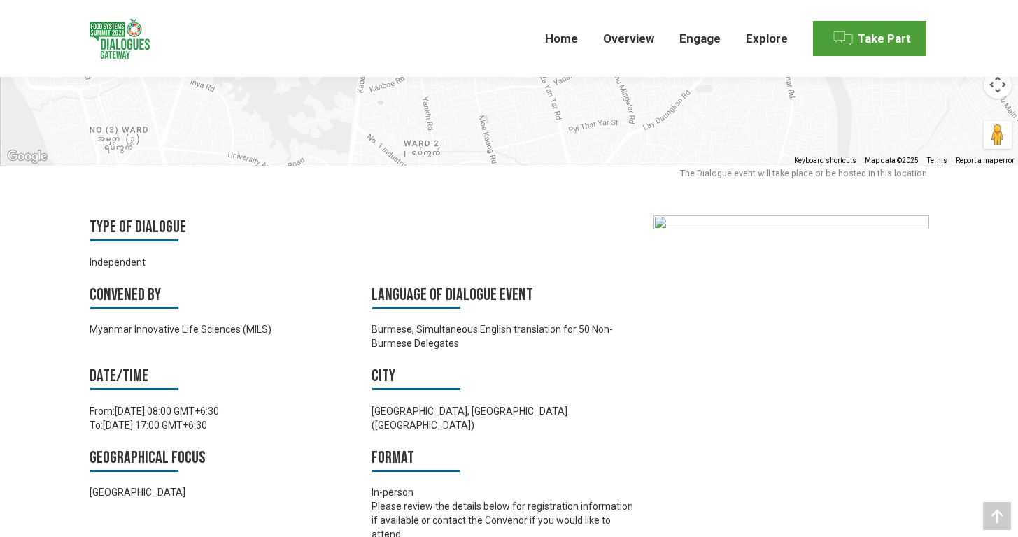
click at [772, 173] on div "The Dialogue event will take place or be hosted in this location." at bounding box center [509, 176] width 839 height 21
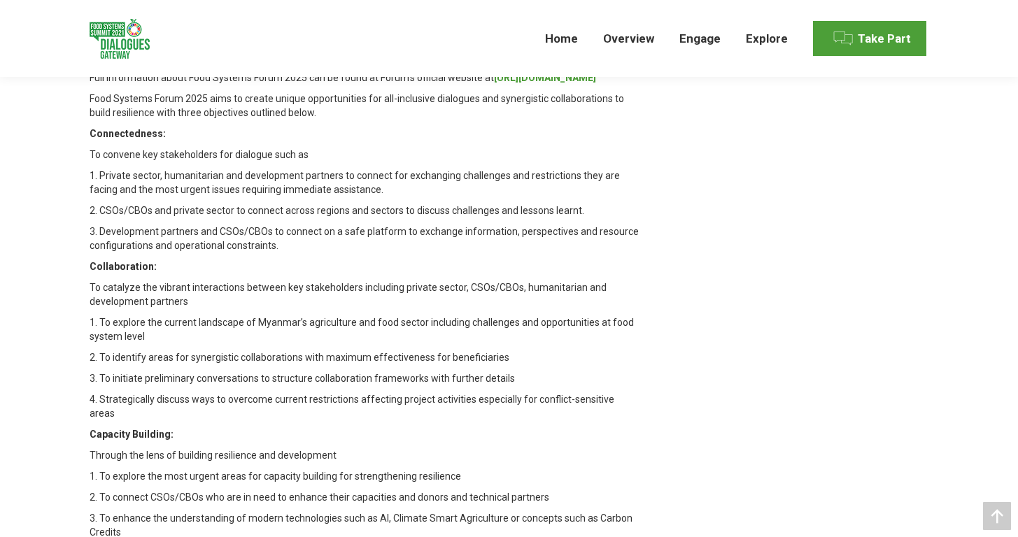
scroll to position [1363, 0]
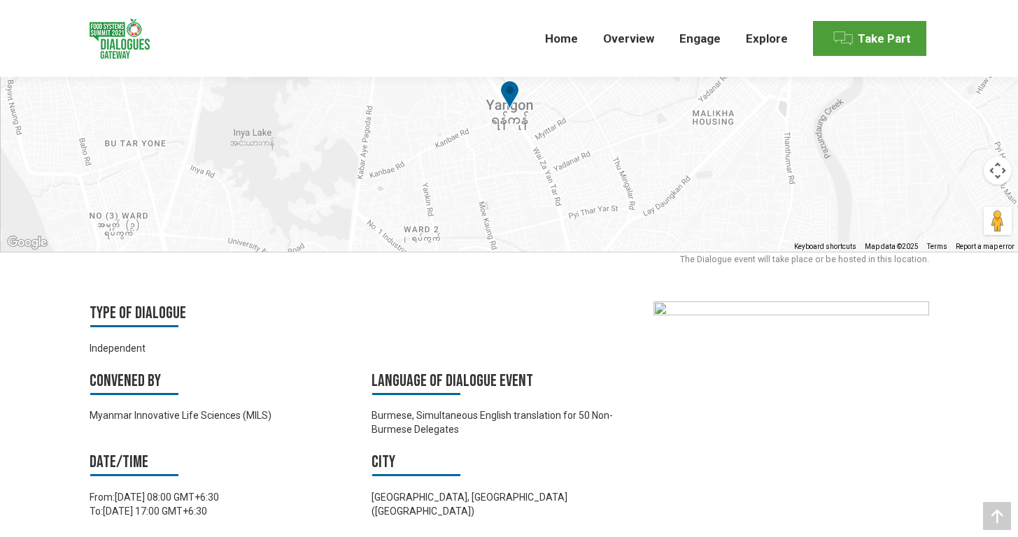
scroll to position [0, 0]
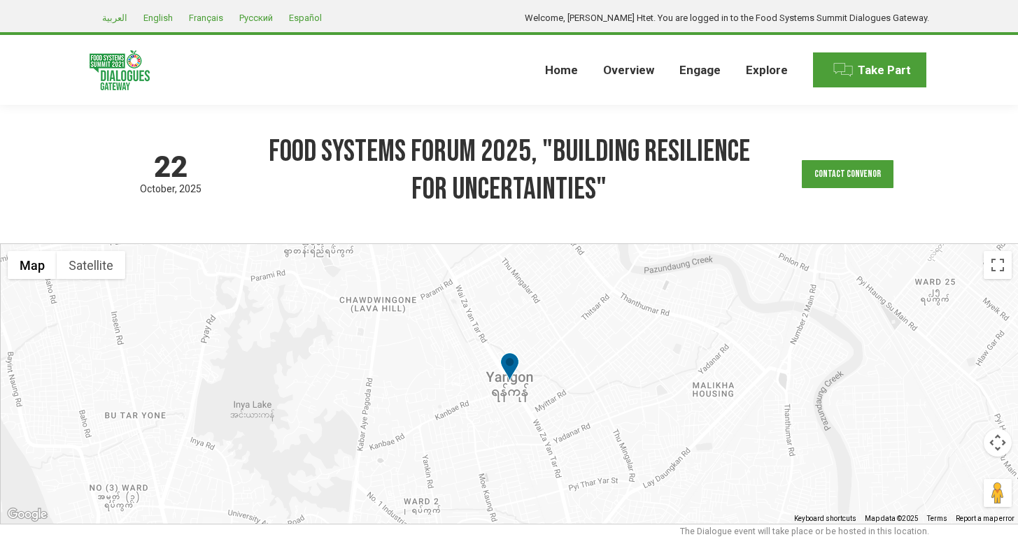
click at [340, 172] on h1 "Food Systems Forum 2025, "Building Resilience for Uncertainties"" at bounding box center [509, 171] width 487 height 76
click at [711, 212] on div "[DATE] based on GMT timezone Food Systems Forum 2025, "Building Resilience for …" at bounding box center [509, 174] width 839 height 138
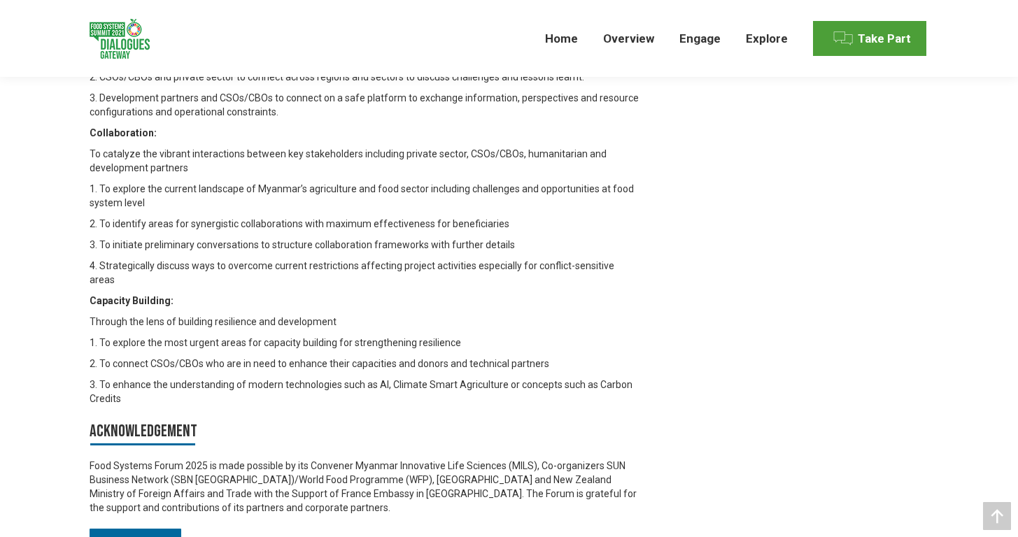
scroll to position [1451, 0]
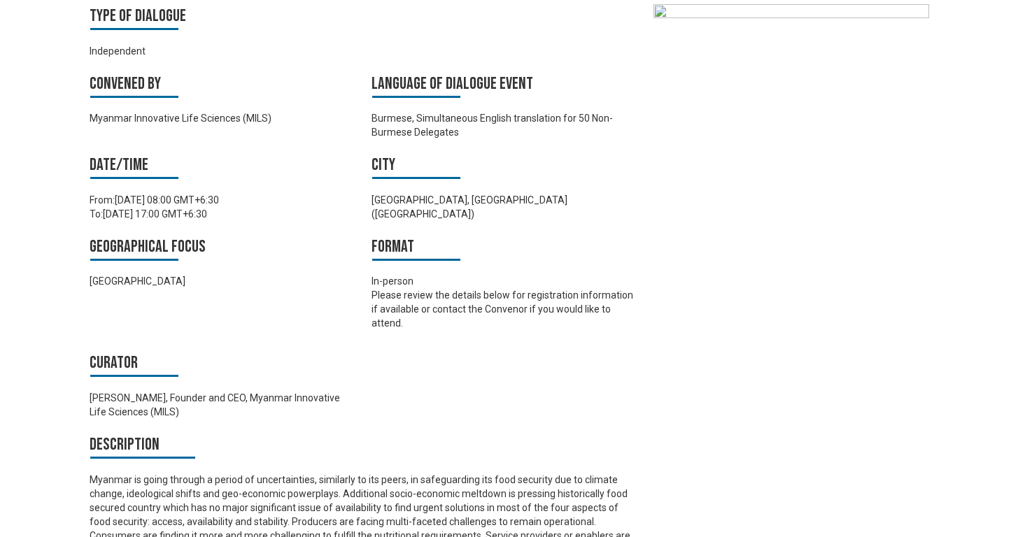
scroll to position [0, 0]
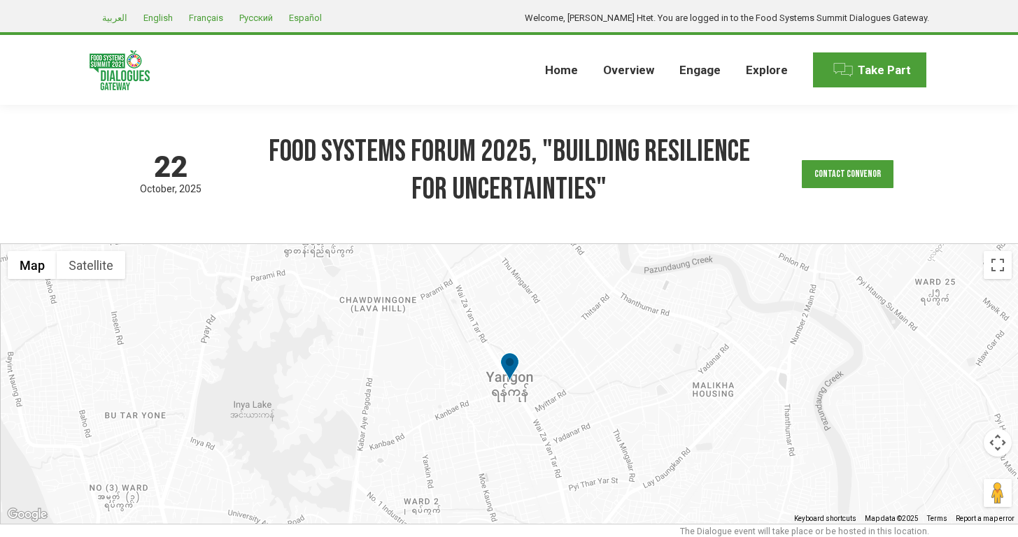
click at [165, 167] on span "22" at bounding box center [171, 166] width 162 height 29
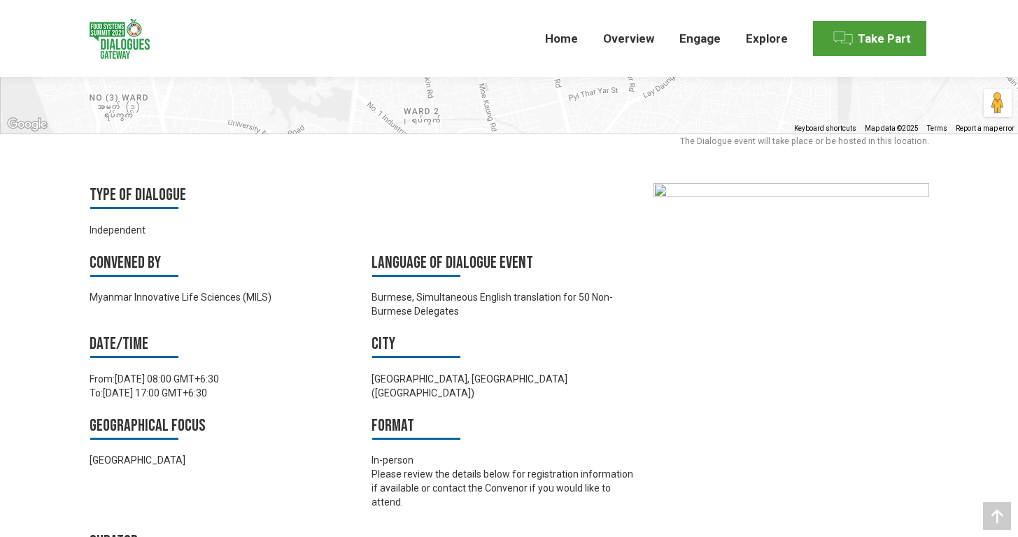
scroll to position [505, 0]
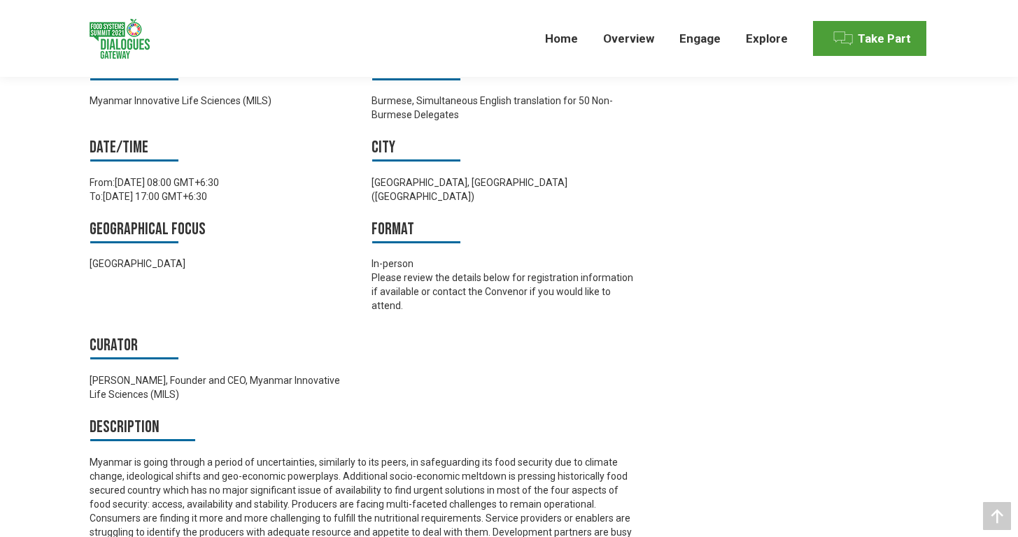
scroll to position [650, 0]
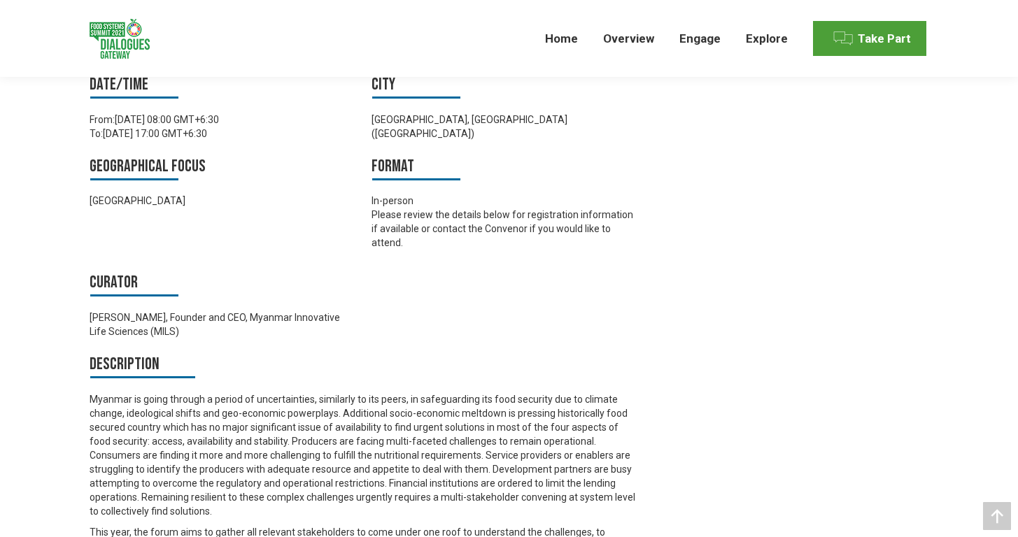
click at [52, 395] on div "[DATE] based on GMT timezone Food Systems Forum 2025, "Building Resilience for …" at bounding box center [509, 377] width 1018 height 1844
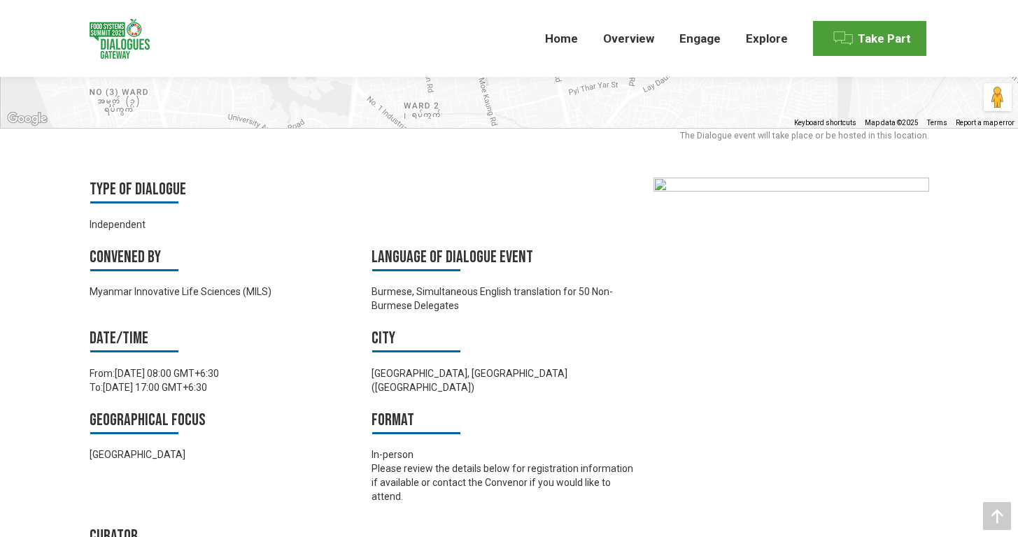
scroll to position [399, 0]
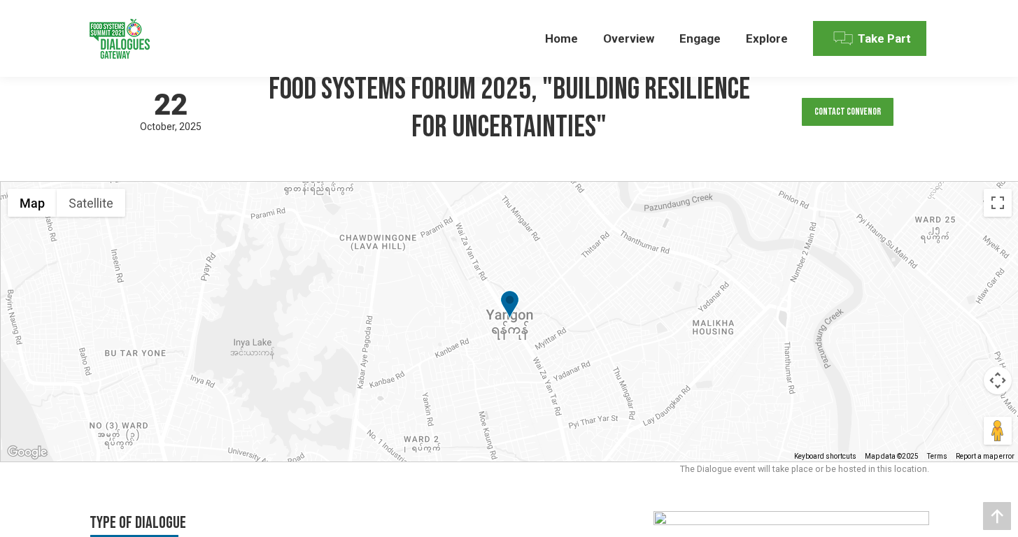
scroll to position [0, 0]
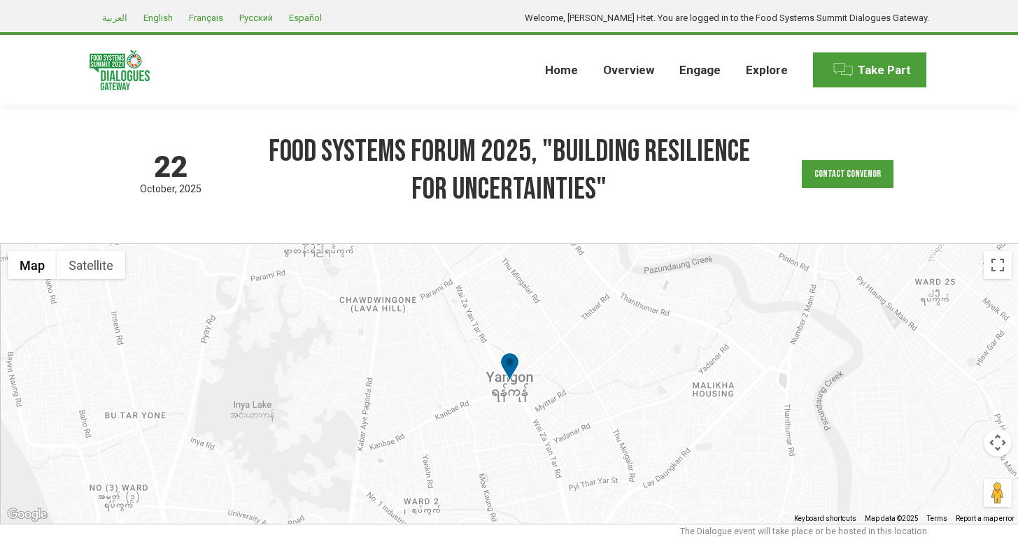
click at [44, 400] on div at bounding box center [510, 384] width 1018 height 280
click at [194, 209] on div "22 October 2025 based on GMT timezone Food Systems Forum 2025, "Building Resili…" at bounding box center [509, 174] width 839 height 138
click at [109, 348] on div at bounding box center [510, 384] width 1018 height 280
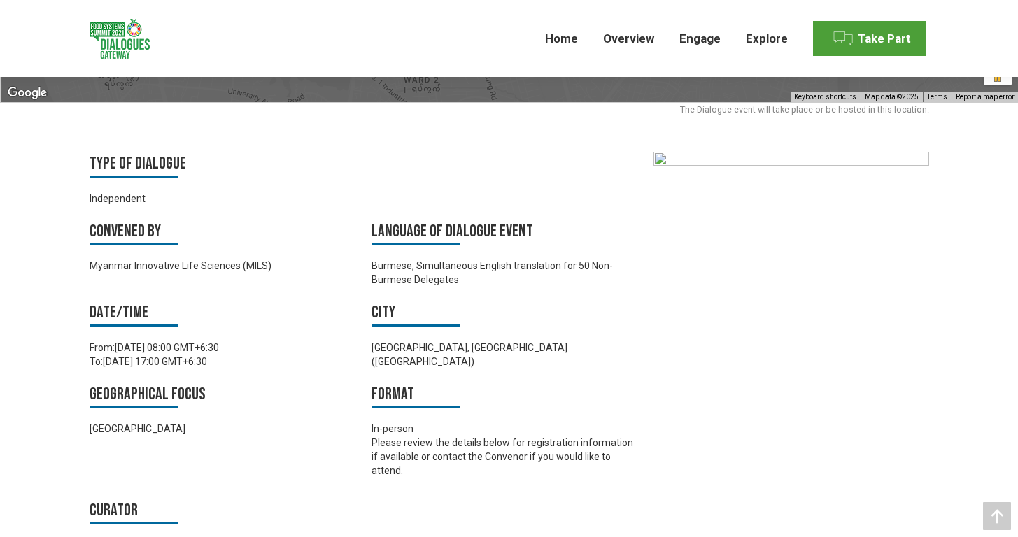
scroll to position [430, 0]
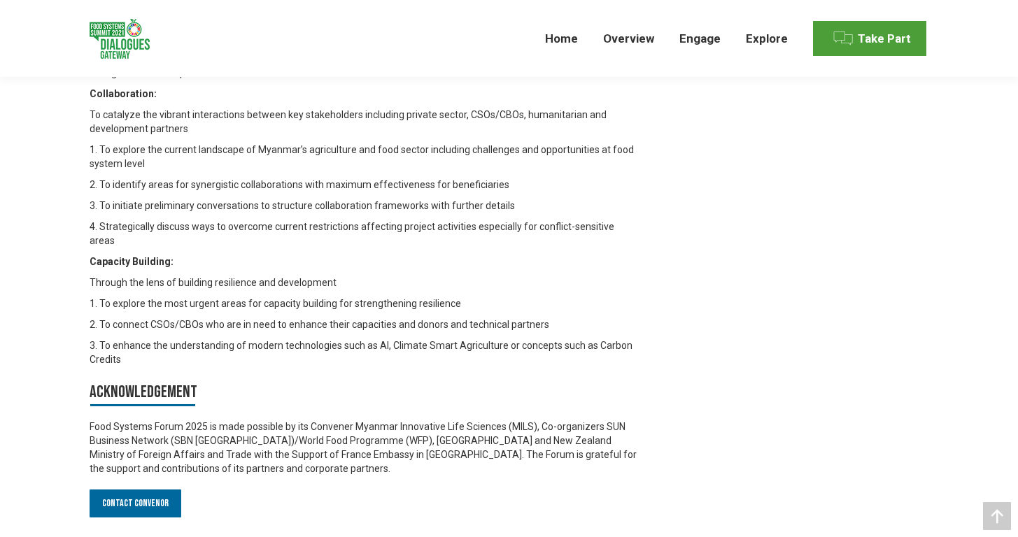
scroll to position [1405, 0]
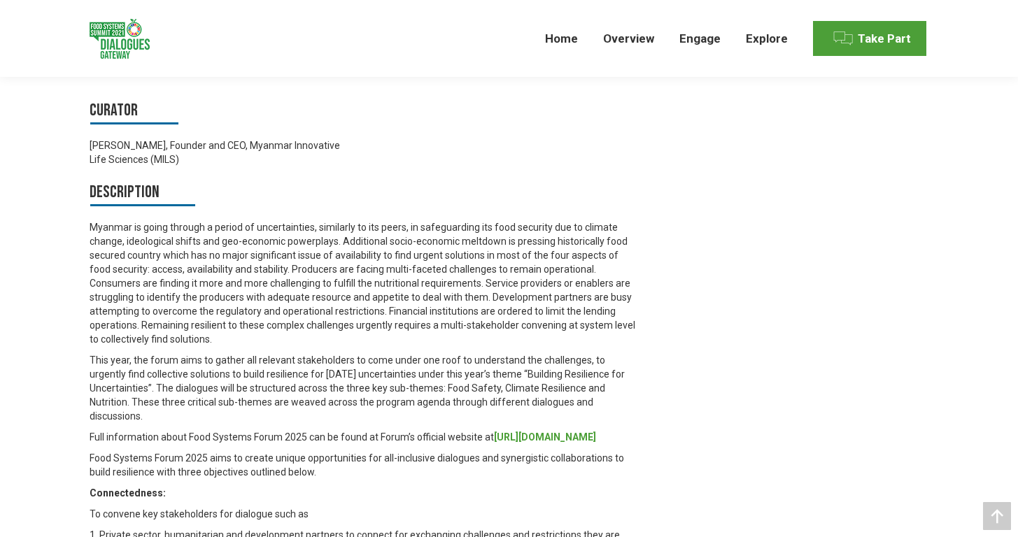
scroll to position [0, 0]
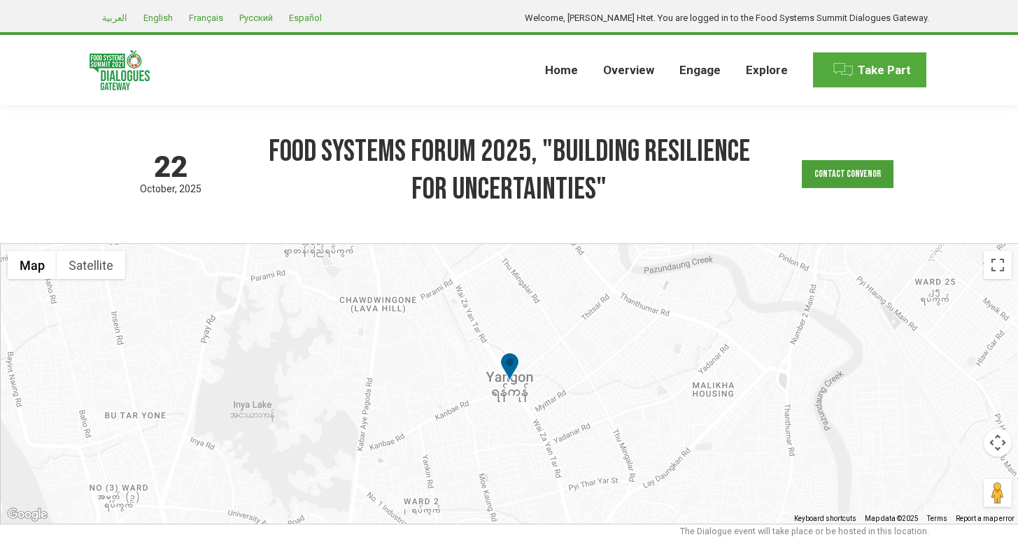
click at [848, 85] on span "Take Part" at bounding box center [869, 69] width 113 height 35
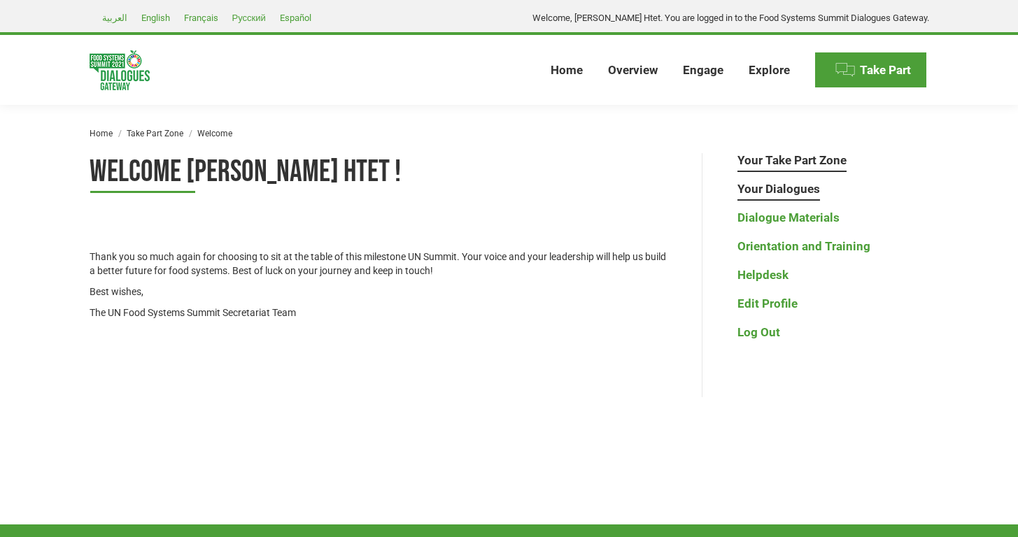
click at [806, 190] on link "Your Dialogues" at bounding box center [778, 189] width 83 height 15
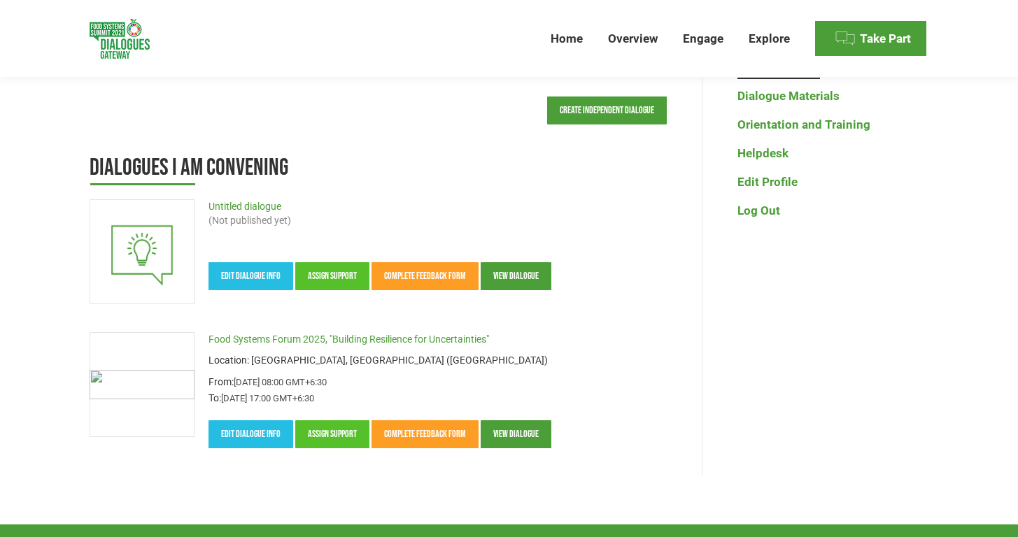
scroll to position [122, 0]
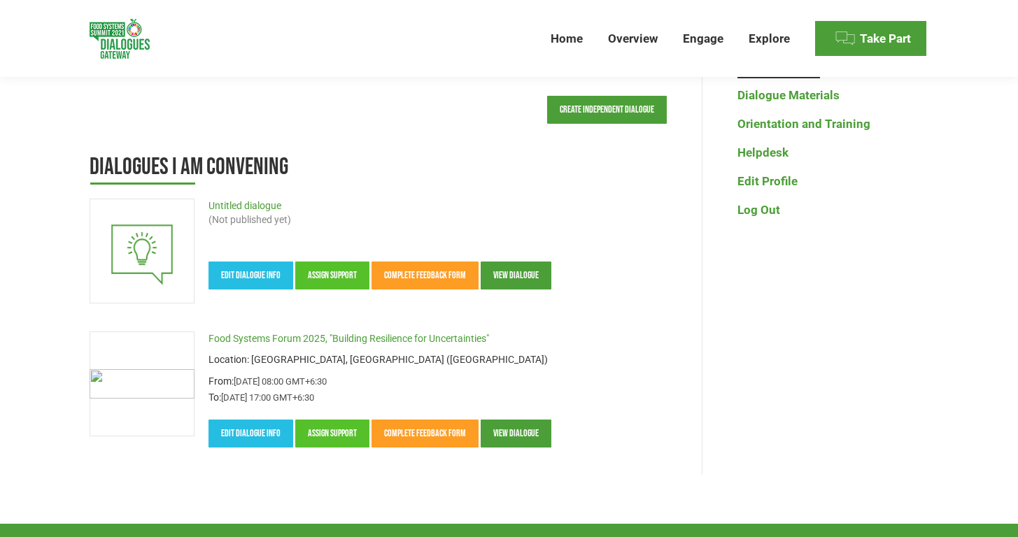
click at [47, 406] on div "Your Dialogues Create Independent Dialogue Dialogues I am convening Untitled di…" at bounding box center [509, 277] width 1018 height 493
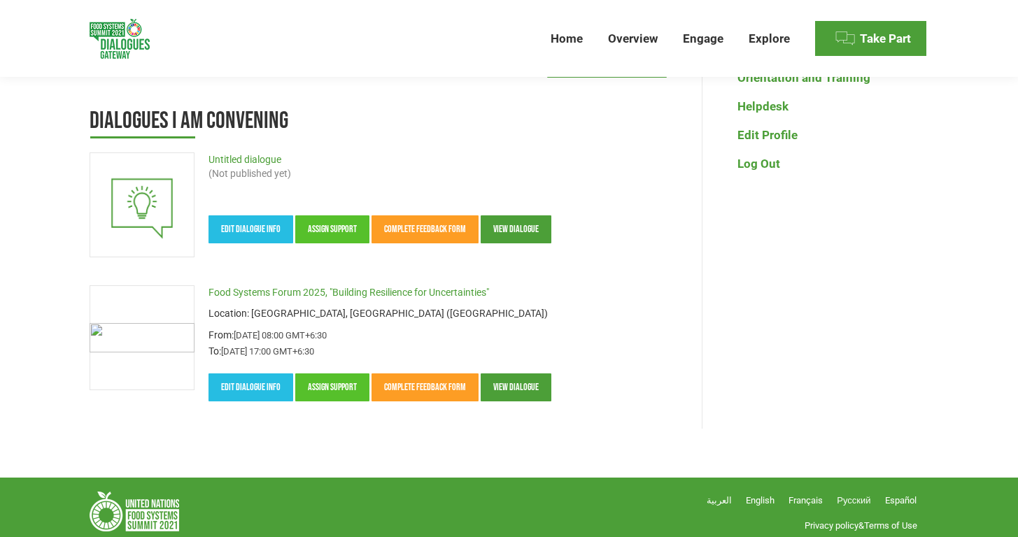
scroll to position [176, 0]
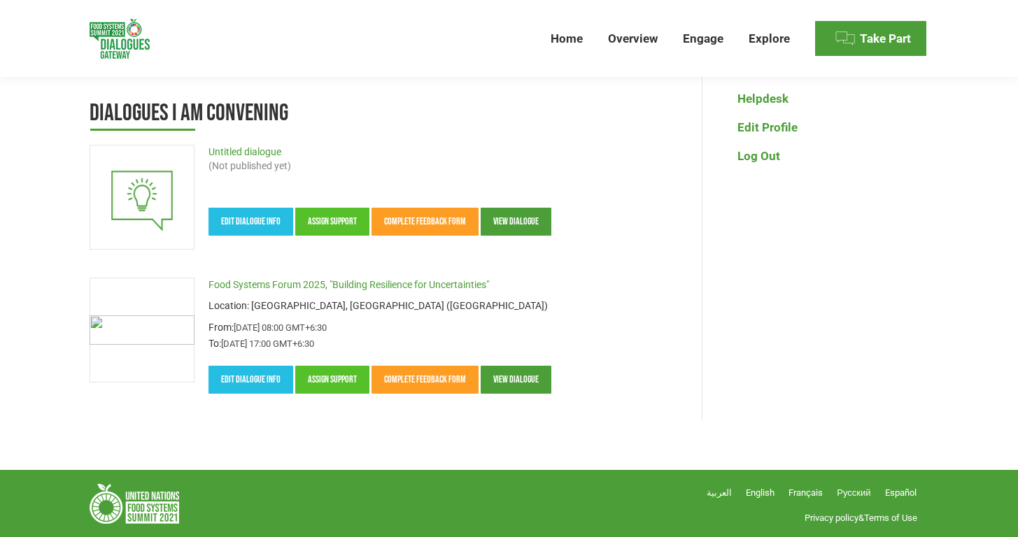
click at [31, 362] on div "Your Dialogues Create Independent Dialogue Dialogues I am convening Untitled di…" at bounding box center [509, 223] width 1018 height 493
click at [251, 377] on link "Edit dialogue info" at bounding box center [250, 380] width 85 height 28
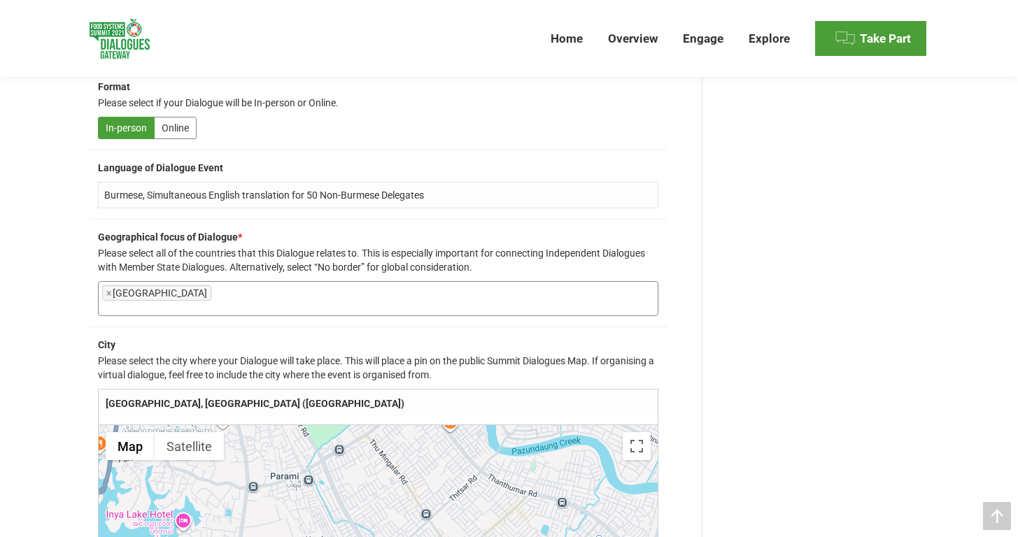
scroll to position [662, 0]
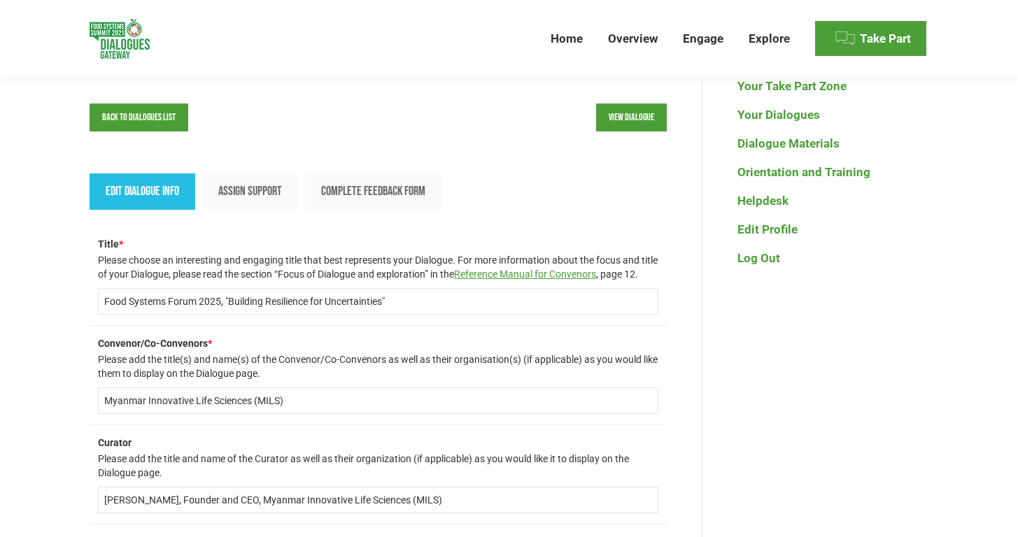
scroll to position [53, 0]
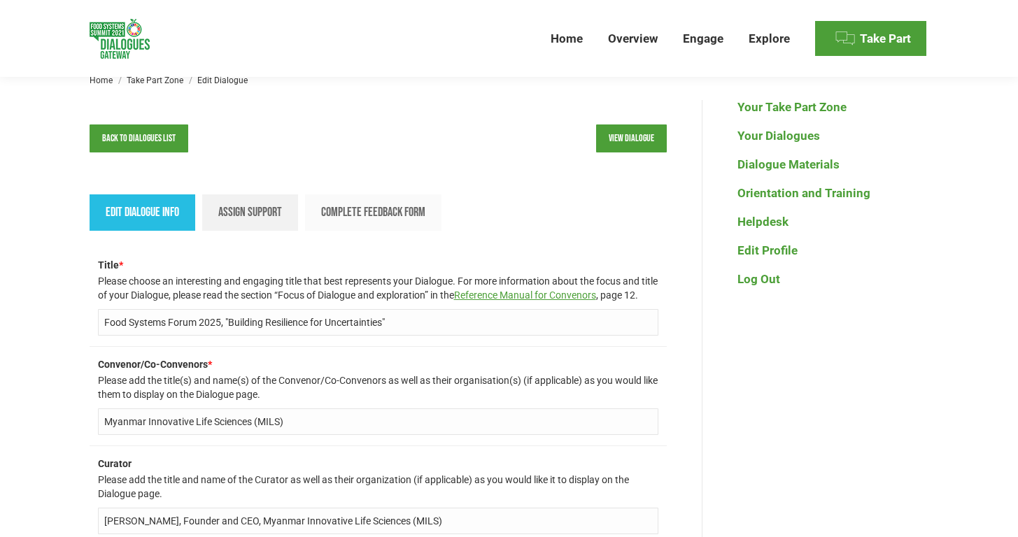
click at [251, 216] on span "Assign support" at bounding box center [250, 212] width 64 height 15
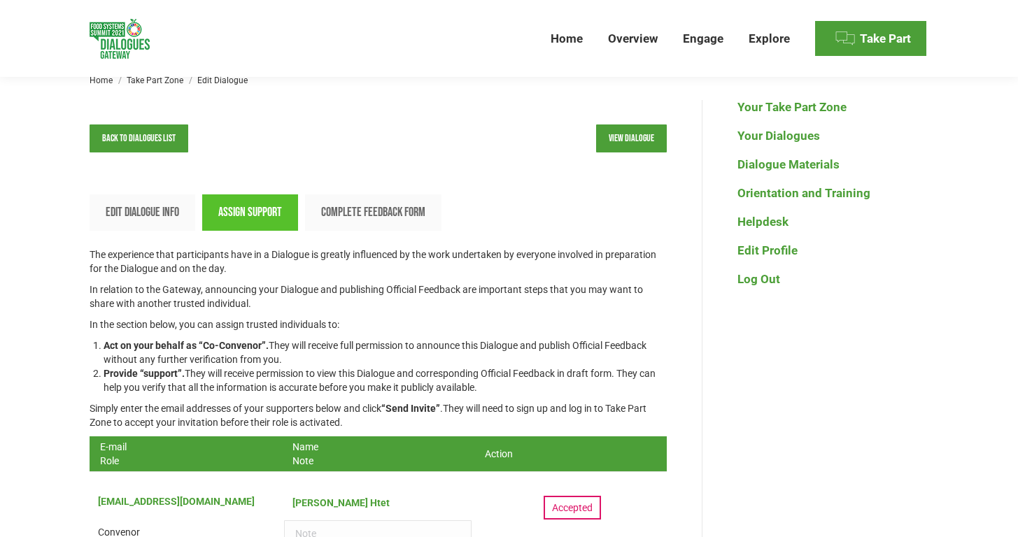
click at [63, 378] on div "Back to dialogues list View dialogue Edit Dialogue Info Assign support Complete…" at bounding box center [509, 504] width 909 height 809
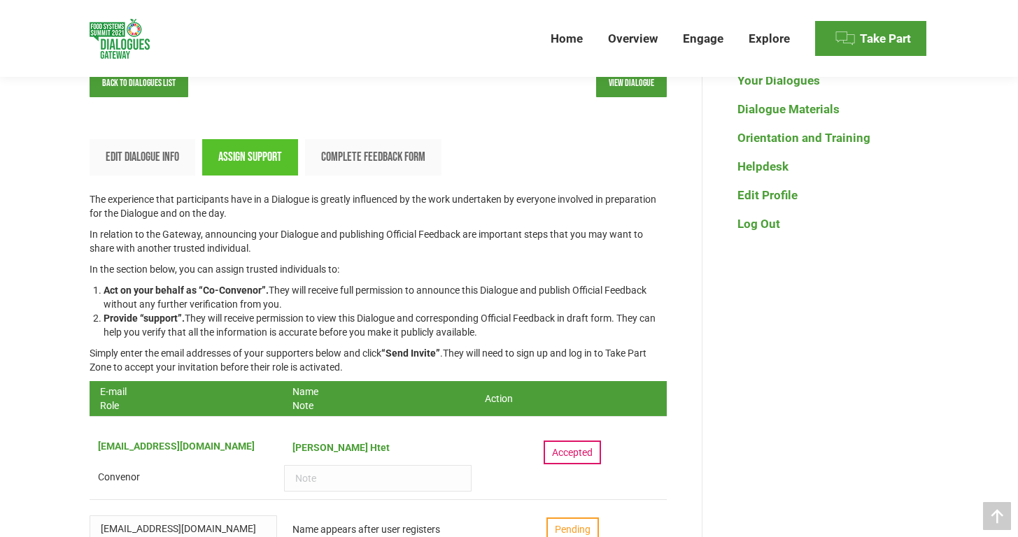
scroll to position [309, 0]
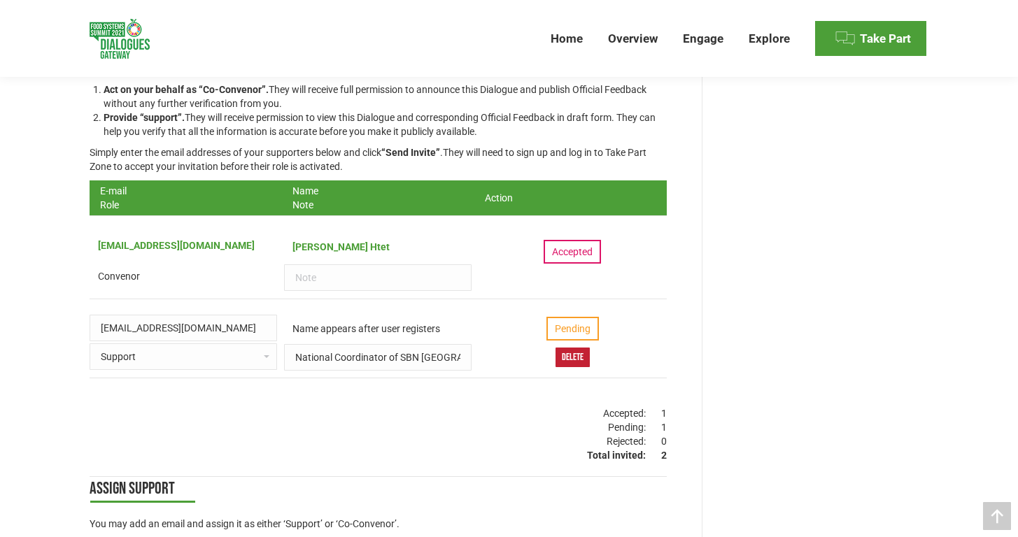
click at [44, 395] on div "Back to dialogues list View dialogue Edit Dialogue Info Assign support Complete…" at bounding box center [509, 273] width 1018 height 858
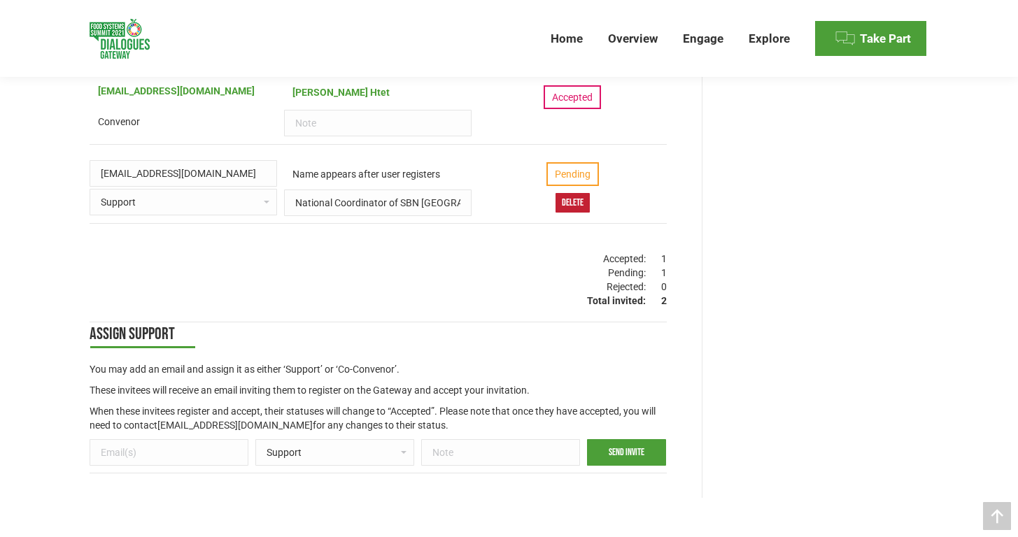
scroll to position [423, 0]
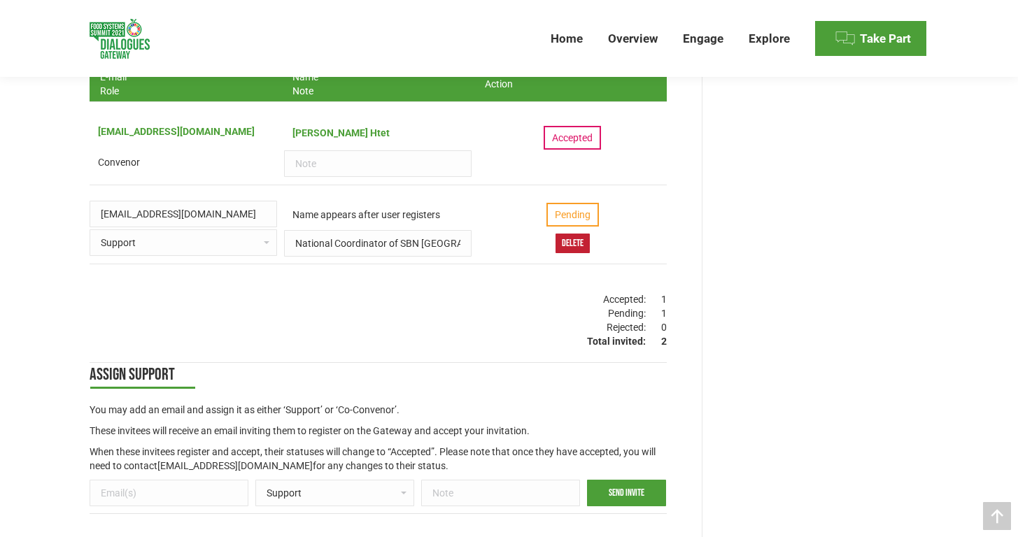
click at [57, 345] on div "Back to dialogues list View dialogue Edit Dialogue Info Assign support Complete…" at bounding box center [509, 134] width 909 height 809
click at [326, 171] on input "text" at bounding box center [377, 163] width 187 height 27
type input "Founder and CEO, Myanmar Innovative Life Sciences (MILS)"
click at [608, 164] on link "Update" at bounding box center [606, 164] width 35 height 20
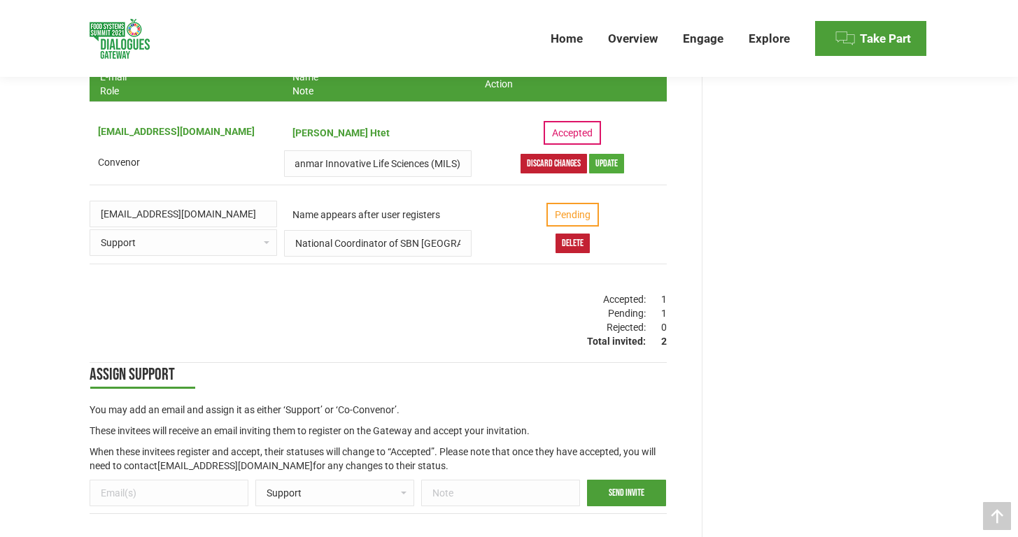
scroll to position [0, 0]
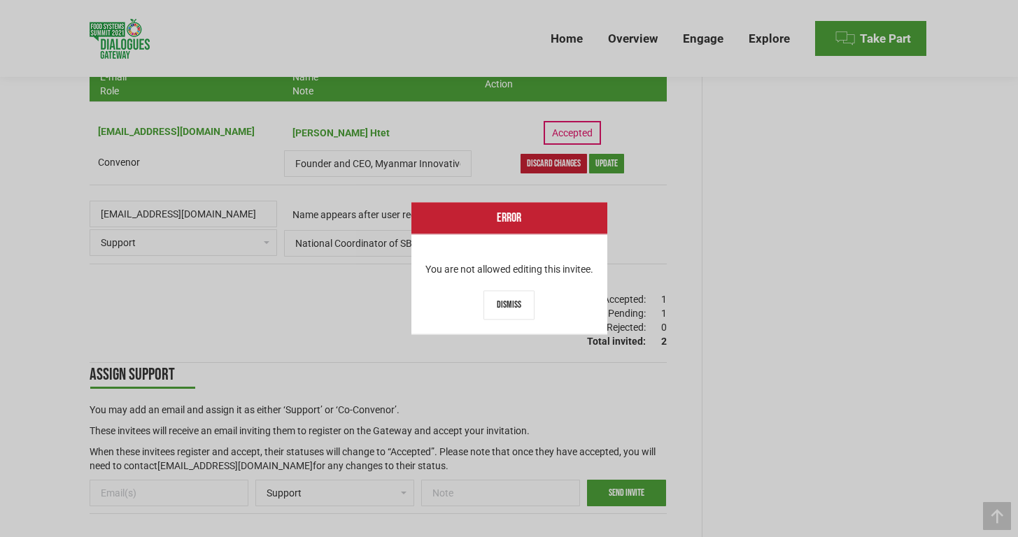
click at [506, 313] on link "Dismiss" at bounding box center [508, 305] width 51 height 29
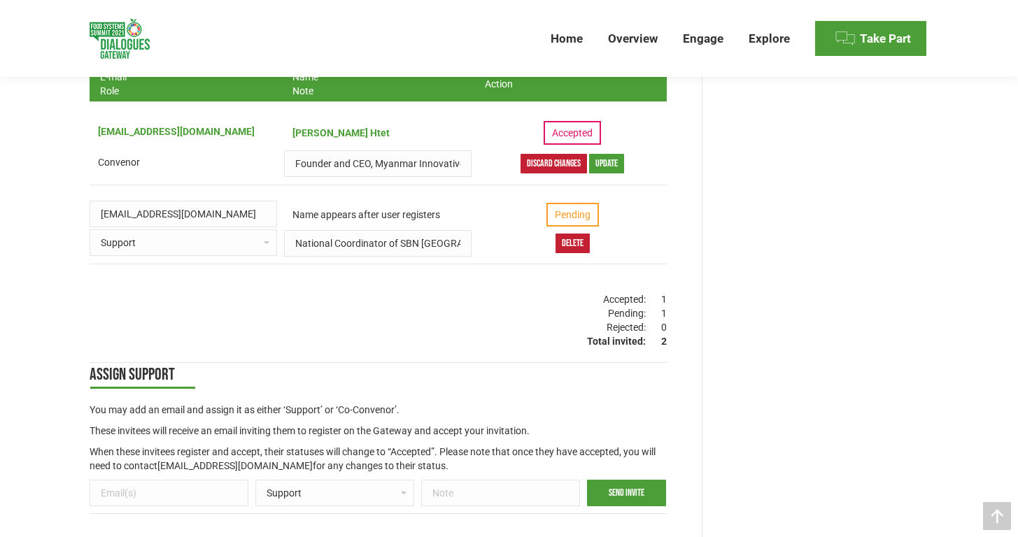
click at [74, 261] on div "Back to dialogues list View dialogue Edit Dialogue Info Assign support Complete…" at bounding box center [509, 134] width 909 height 809
click at [557, 167] on link "Discard changes" at bounding box center [553, 164] width 66 height 20
click at [576, 136] on div "Accepted" at bounding box center [571, 138] width 57 height 24
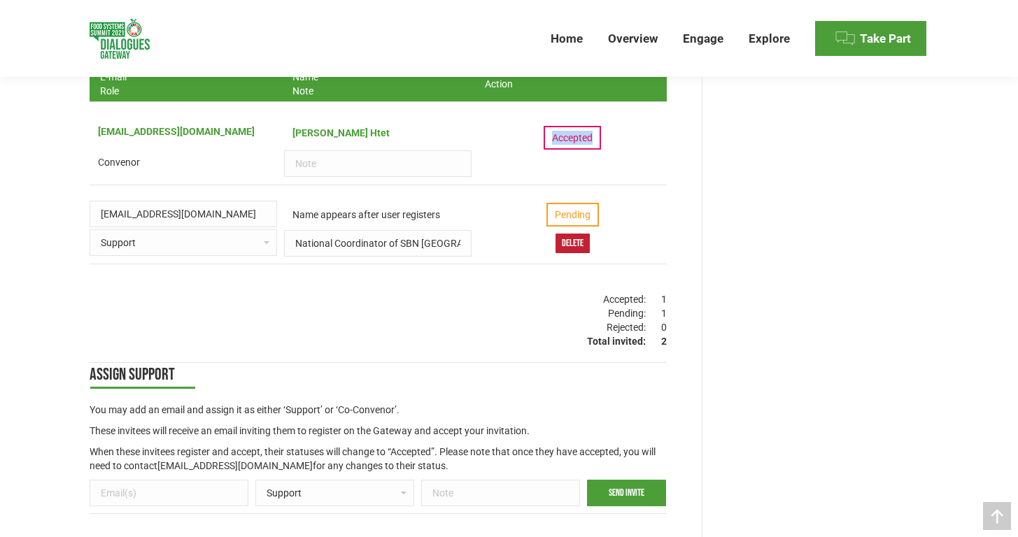
click at [576, 136] on div "Accepted" at bounding box center [571, 138] width 57 height 24
click at [783, 181] on aside "Your Take Part Zone Your Dialogues Dialogue Materials Orientation and Training …" at bounding box center [815, 134] width 227 height 809
click at [31, 299] on div "Back to dialogues list View dialogue Edit Dialogue Info Assign support Complete…" at bounding box center [509, 159] width 1018 height 858
click at [41, 308] on div "Back to dialogues list View dialogue Edit Dialogue Info Assign support Complete…" at bounding box center [509, 159] width 1018 height 858
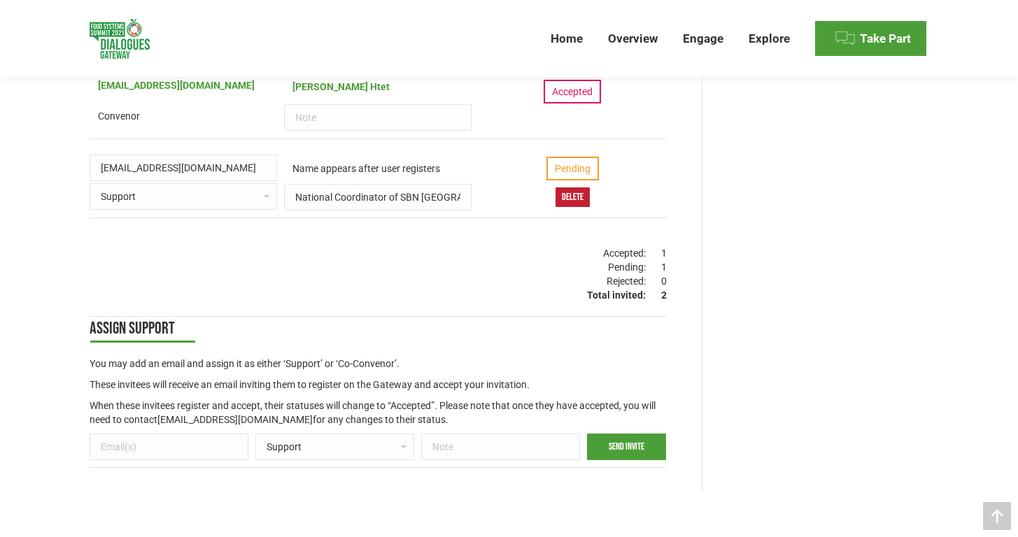
scroll to position [397, 0]
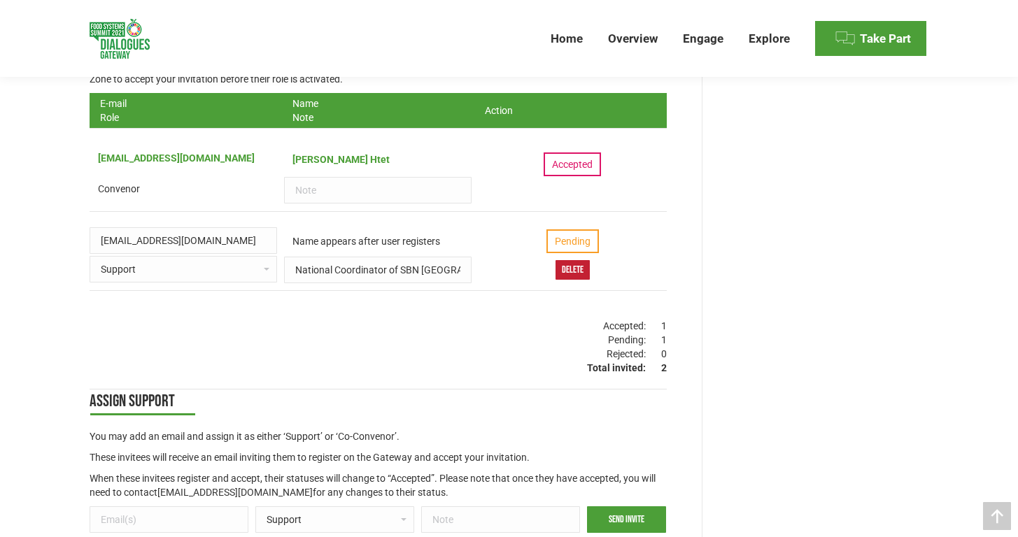
click at [310, 156] on div "Kyaw Thu Htet" at bounding box center [377, 159] width 187 height 31
click at [58, 308] on div "Back to dialogues list View dialogue Edit Dialogue Info Assign support Complete…" at bounding box center [509, 161] width 909 height 809
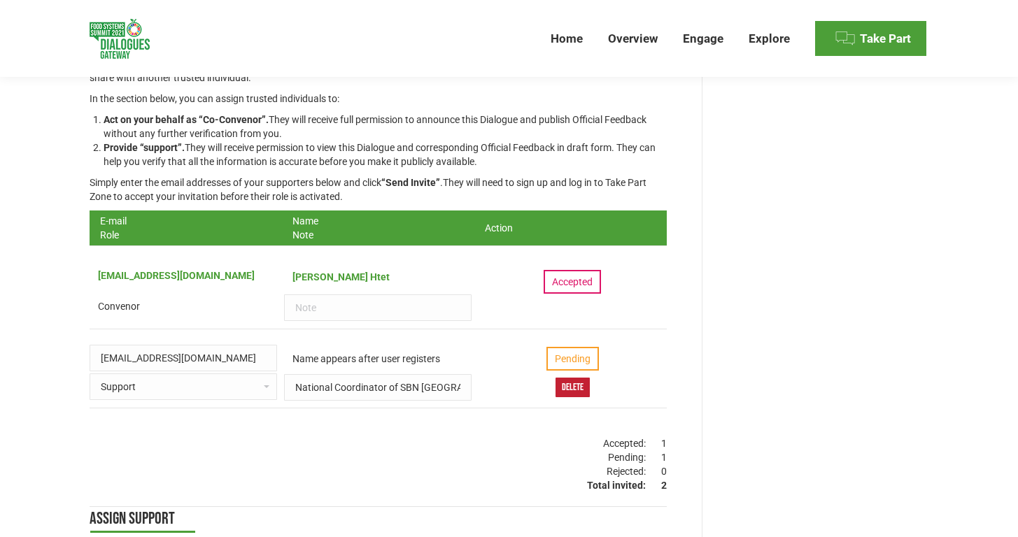
scroll to position [118, 0]
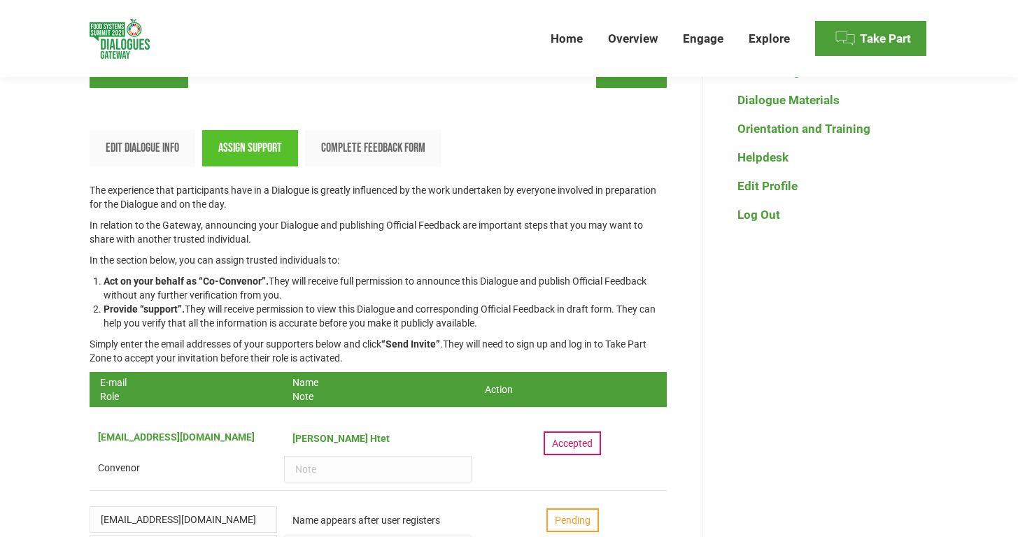
click at [52, 270] on div "Back to dialogues list View dialogue Edit Dialogue Info Assign support Complete…" at bounding box center [509, 465] width 1018 height 858
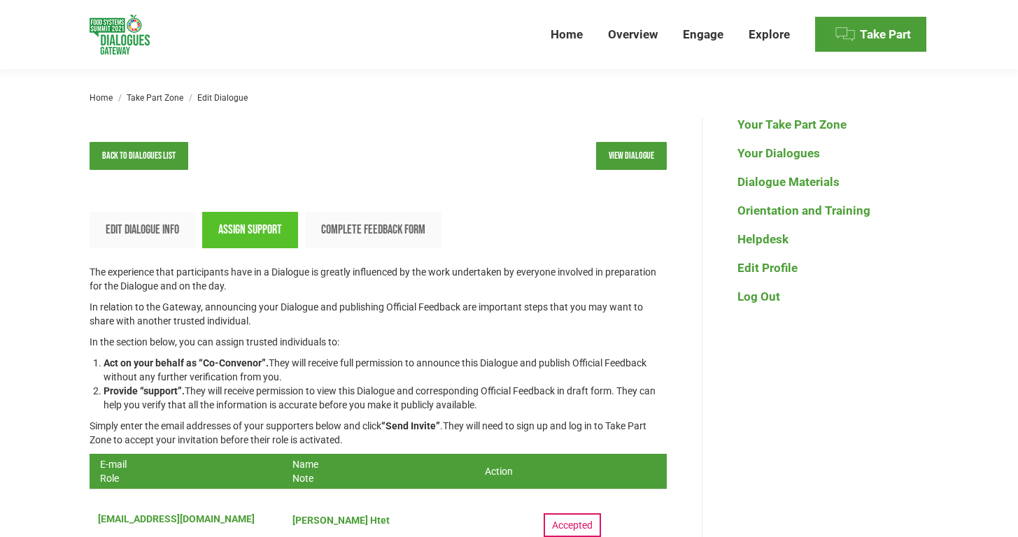
scroll to position [35, 0]
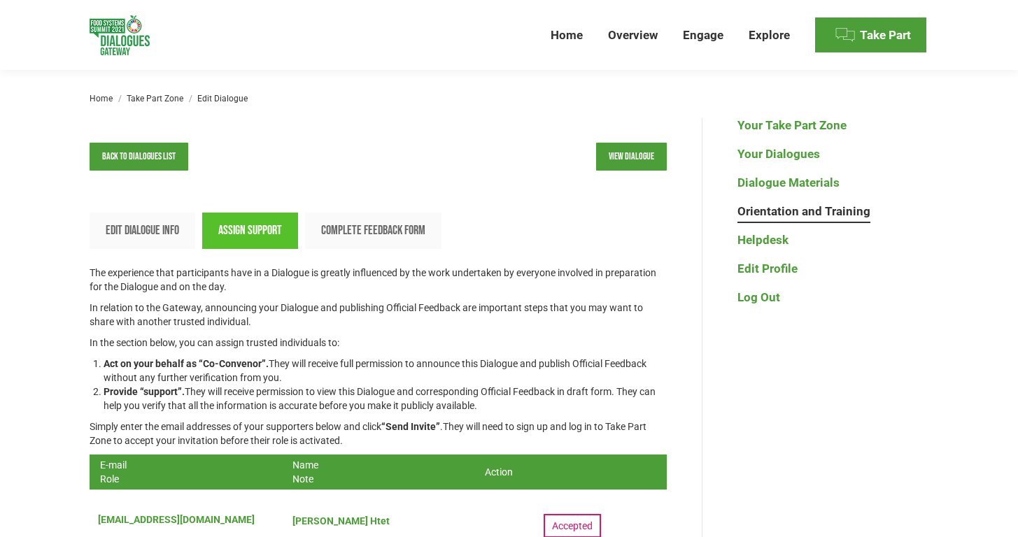
click at [779, 218] on link "Orientation and Training" at bounding box center [803, 211] width 133 height 15
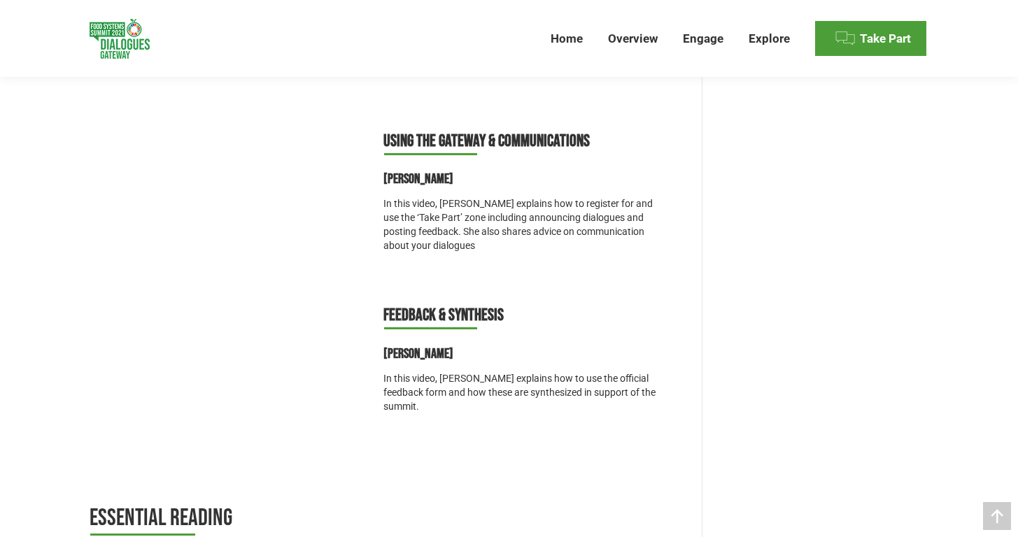
scroll to position [1826, 0]
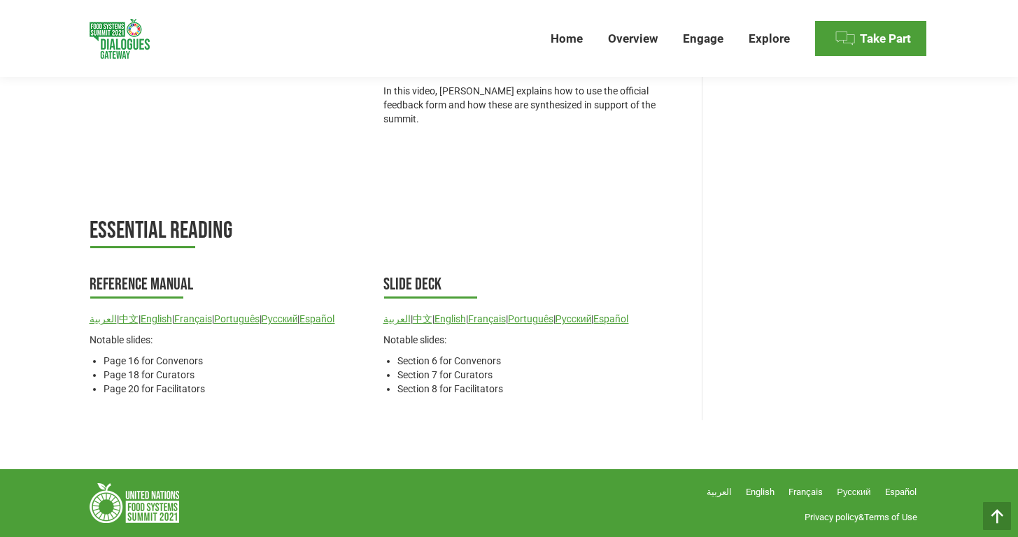
click at [148, 386] on li "Page 20 for Facilitators" at bounding box center [238, 389] width 269 height 14
click at [168, 318] on link "English" at bounding box center [156, 318] width 31 height 11
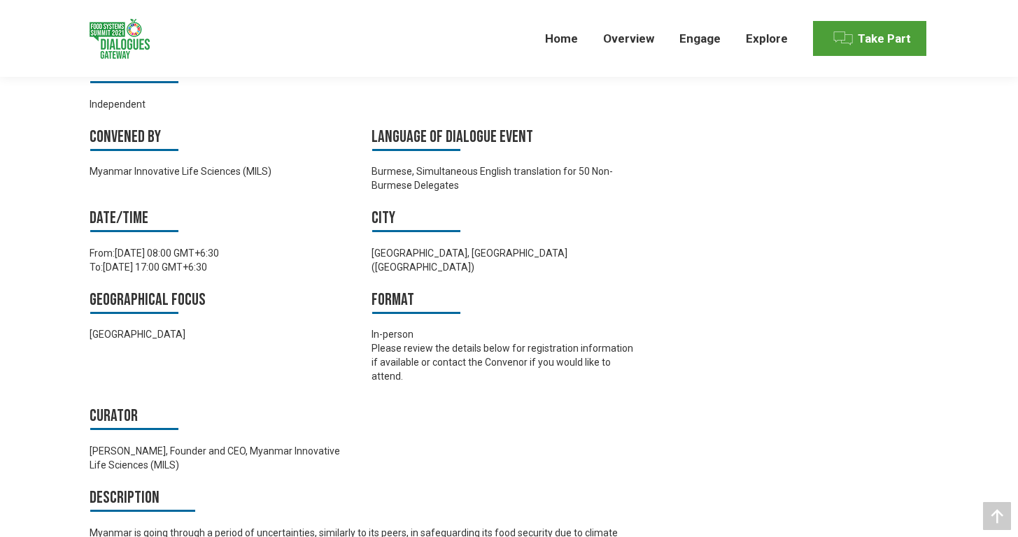
scroll to position [651, 0]
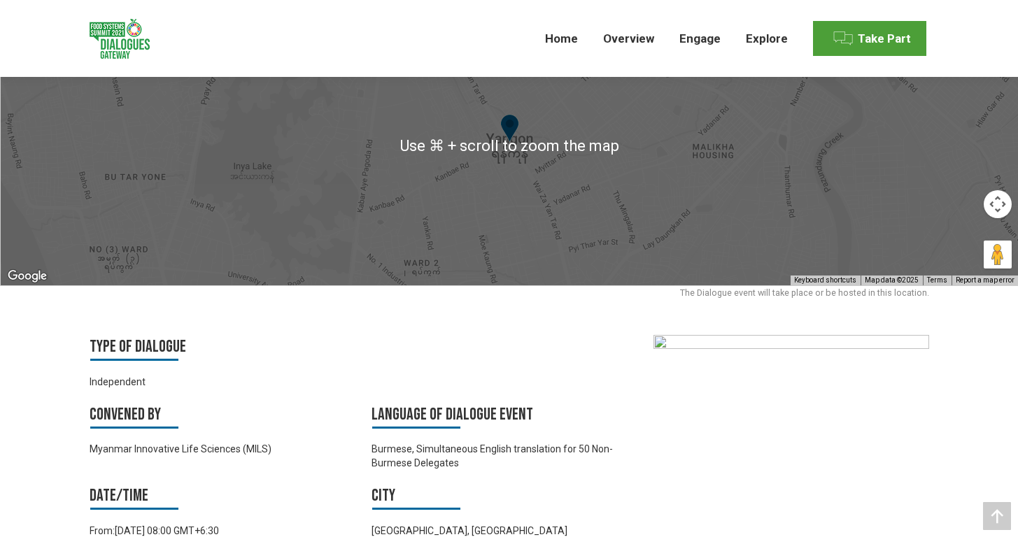
scroll to position [0, 0]
